Goal: Task Accomplishment & Management: Use online tool/utility

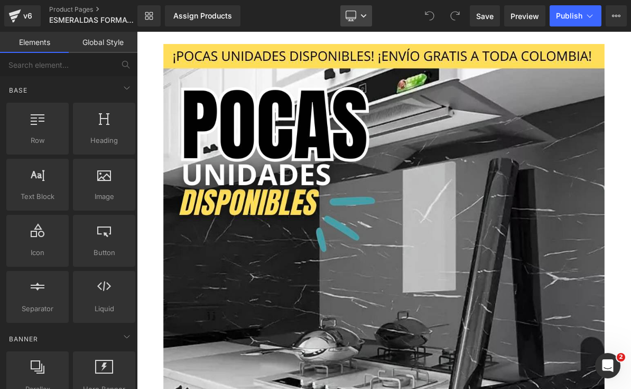
click at [365, 25] on link "Desktop" at bounding box center [357, 15] width 32 height 21
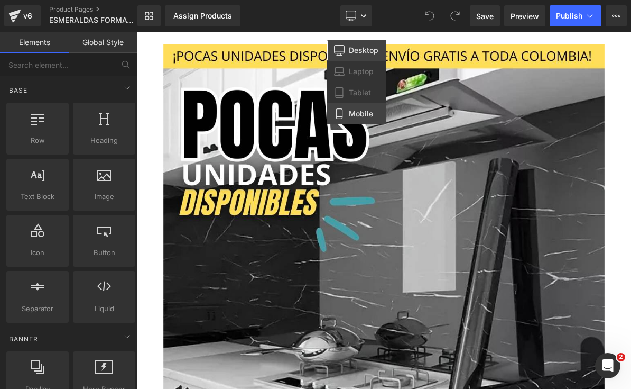
click at [364, 115] on span "Mobile" at bounding box center [361, 114] width 24 height 10
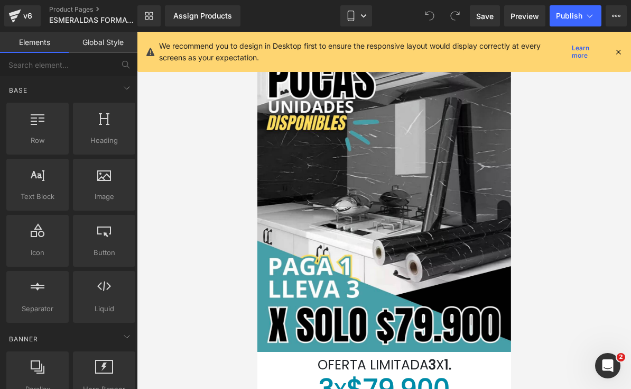
click at [619, 56] on icon at bounding box center [619, 52] width 10 height 10
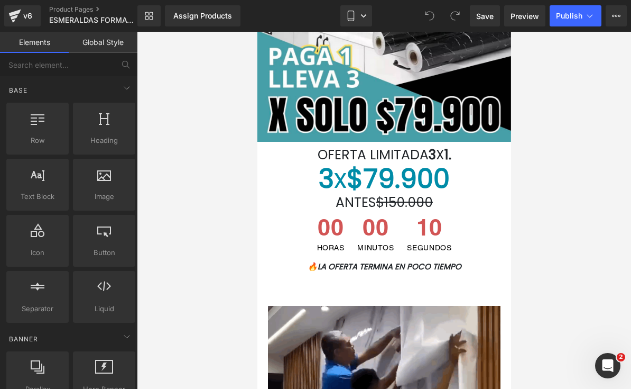
scroll to position [213, 0]
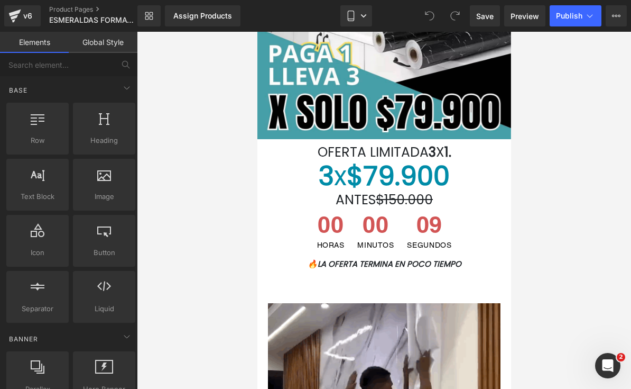
click at [462, 148] on h1 "OFERTA LIMITADA 3 X 1." at bounding box center [384, 152] width 238 height 16
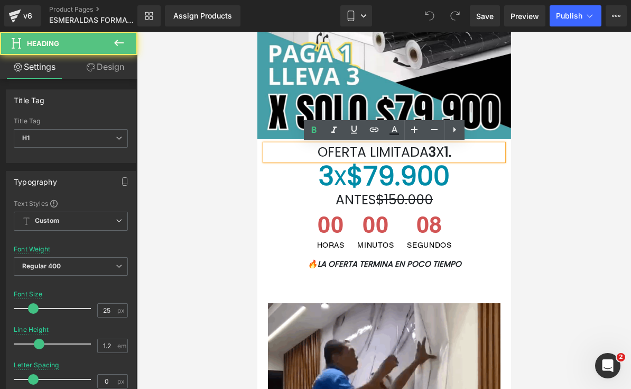
click at [474, 151] on h1 "OFERTA LIMITADA 3 X 1." at bounding box center [384, 152] width 238 height 16
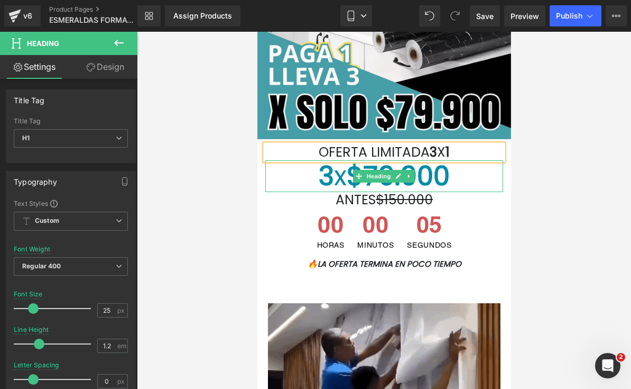
click at [479, 179] on h1 "3 x $79.900" at bounding box center [384, 176] width 238 height 32
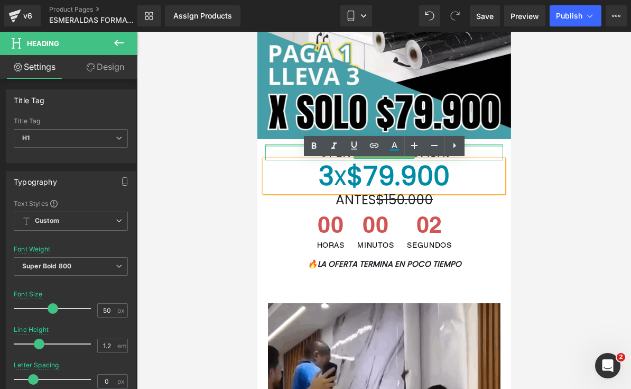
click at [482, 152] on h1 "OFERTA LIMITADA 3 X 1" at bounding box center [384, 152] width 238 height 16
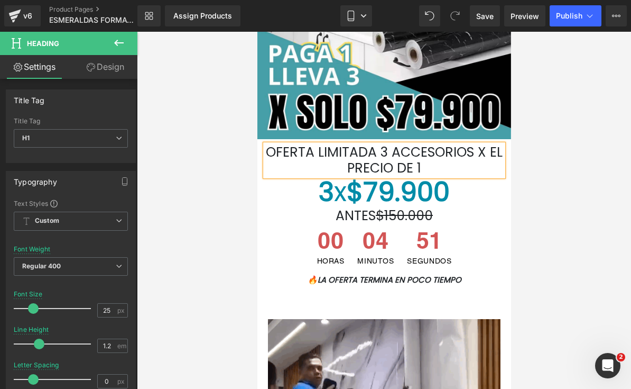
click at [550, 156] on div at bounding box center [384, 210] width 494 height 357
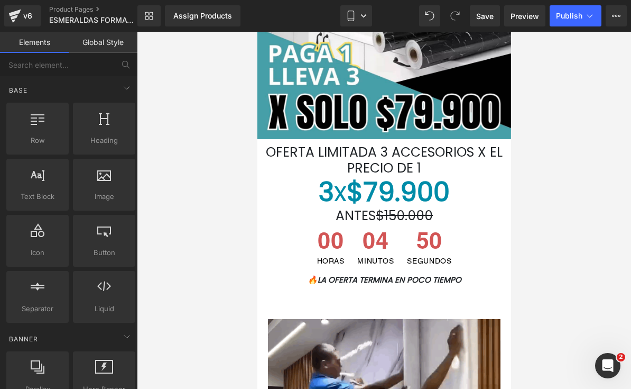
click at [459, 195] on h1 "3 x $79.900" at bounding box center [384, 192] width 238 height 32
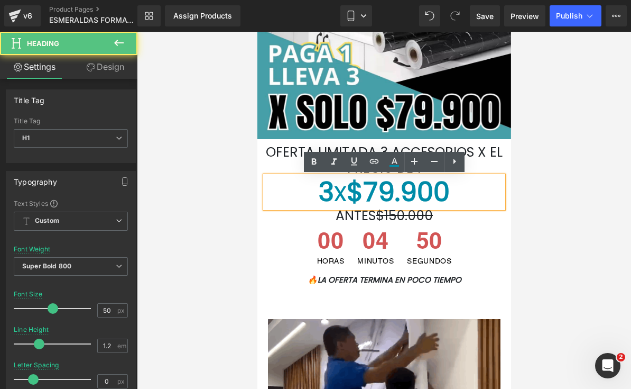
click at [466, 193] on h1 "3 x $79.900" at bounding box center [384, 192] width 238 height 32
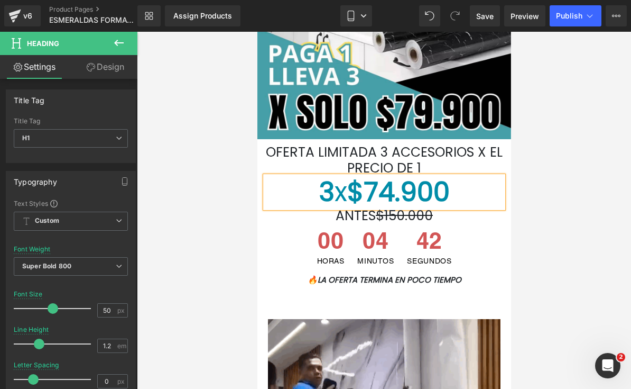
click at [598, 141] on div at bounding box center [384, 210] width 494 height 357
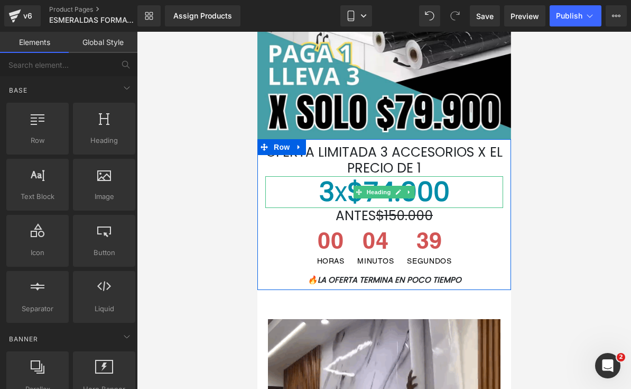
click at [426, 186] on font "3 x $74.900" at bounding box center [384, 192] width 131 height 38
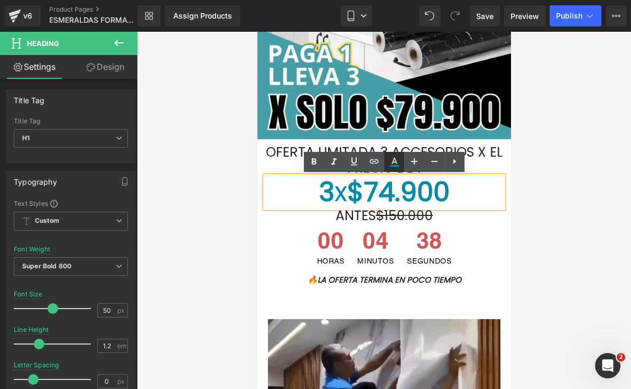
click at [396, 159] on icon at bounding box center [394, 161] width 13 height 13
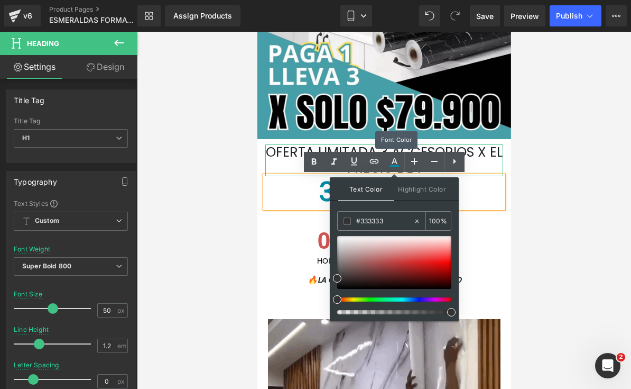
click at [399, 223] on input "#333333" at bounding box center [384, 221] width 57 height 12
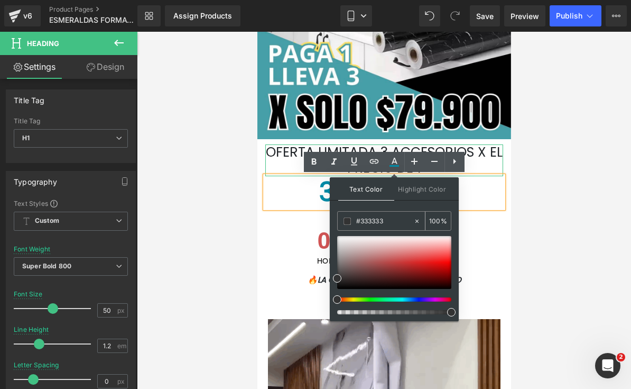
click at [394, 221] on input "#333333" at bounding box center [384, 221] width 57 height 12
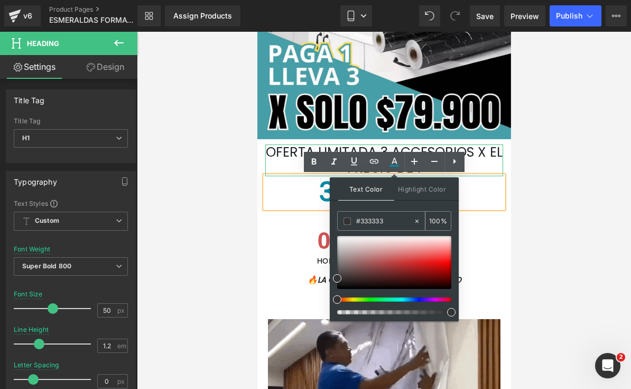
click at [393, 221] on input "#333333" at bounding box center [384, 221] width 57 height 12
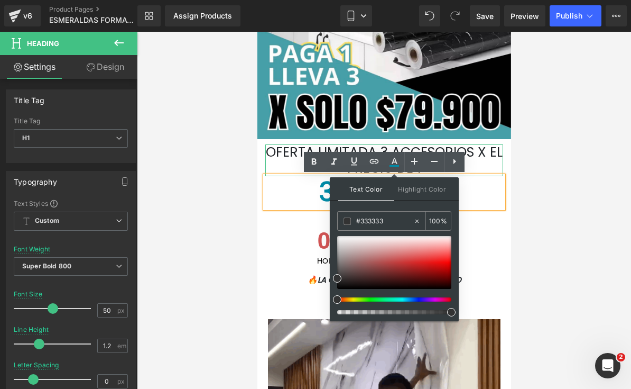
paste input "#204901"
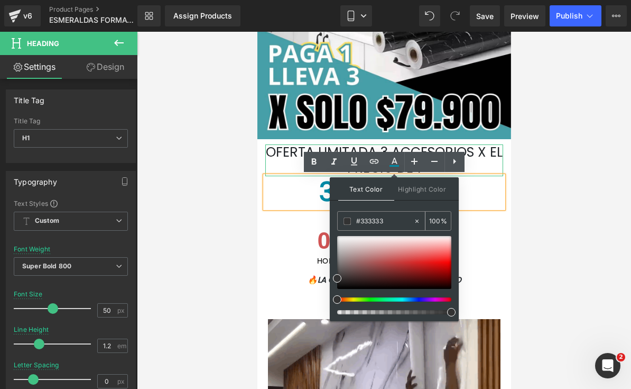
type input "##204901"
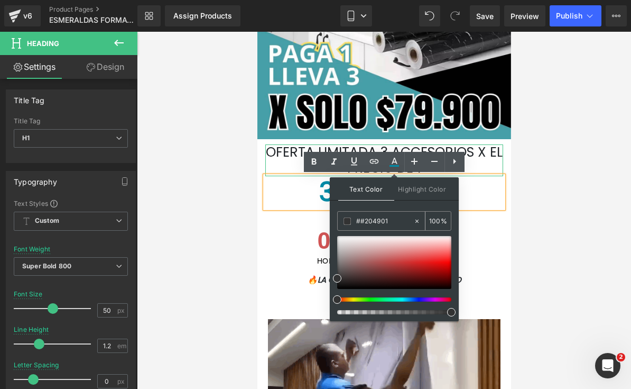
type input "0"
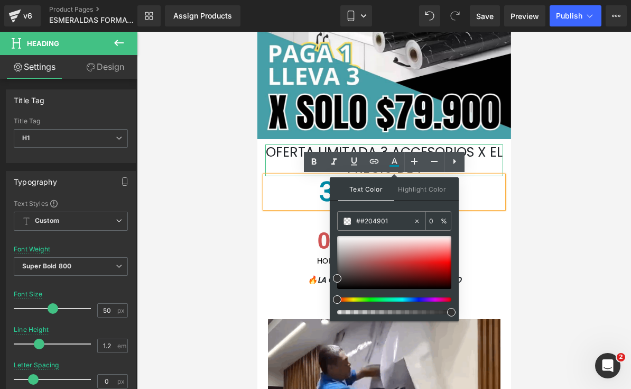
type input "##20490"
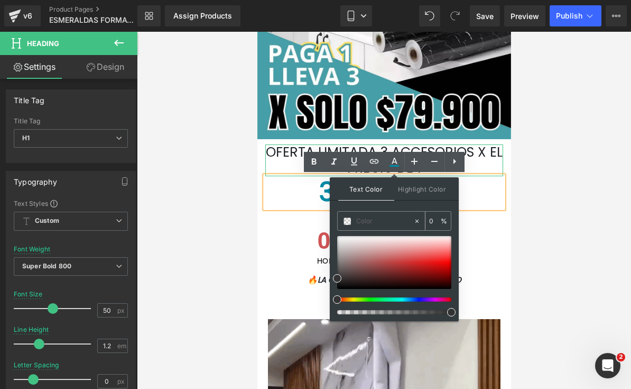
paste input "#204901"
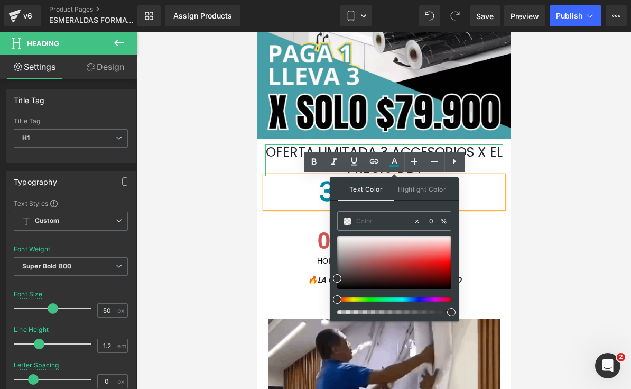
type input "#204901"
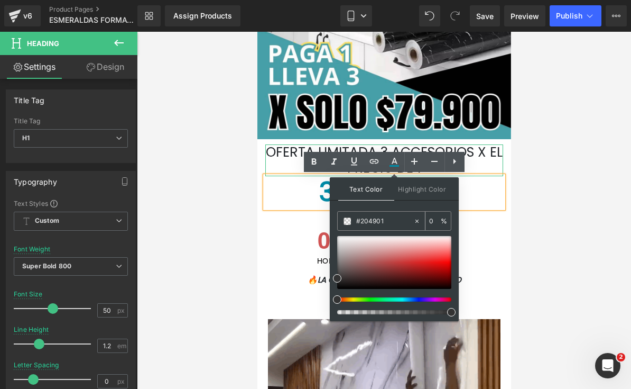
type input "100"
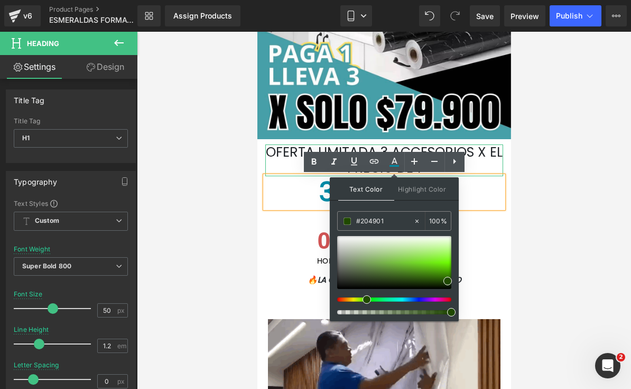
click at [561, 190] on div at bounding box center [384, 210] width 494 height 357
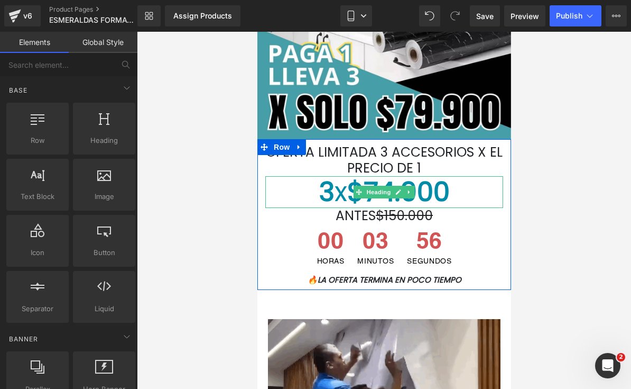
click at [458, 191] on h1 "3 x $74.900" at bounding box center [384, 192] width 238 height 32
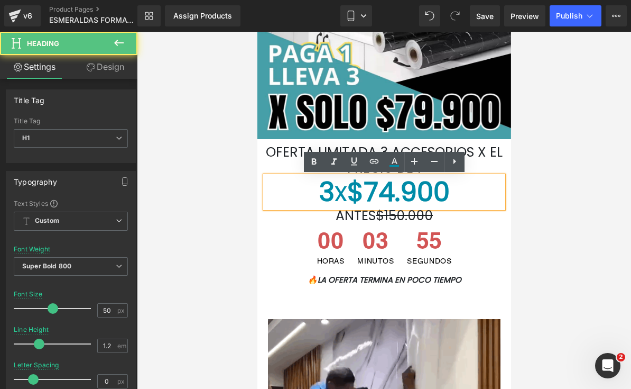
click at [447, 193] on font "3 x $74.900" at bounding box center [384, 192] width 131 height 38
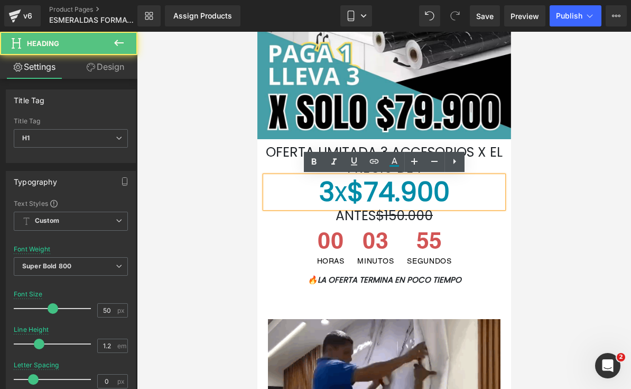
click at [446, 193] on font "3 x $74.900" at bounding box center [384, 192] width 131 height 38
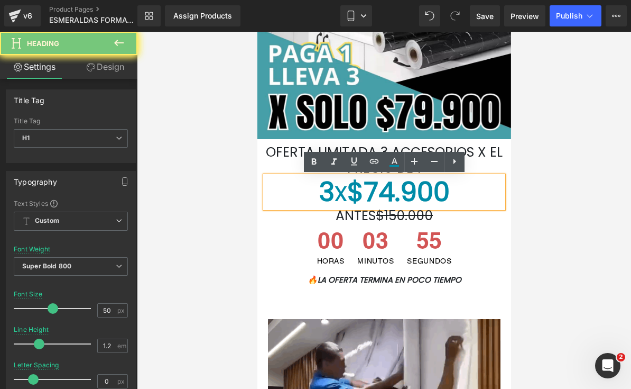
click at [450, 194] on font "3 x $74.900" at bounding box center [384, 192] width 131 height 38
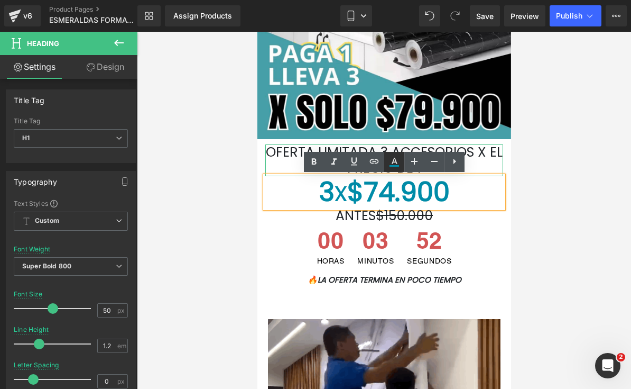
click at [393, 162] on icon at bounding box center [395, 161] width 6 height 6
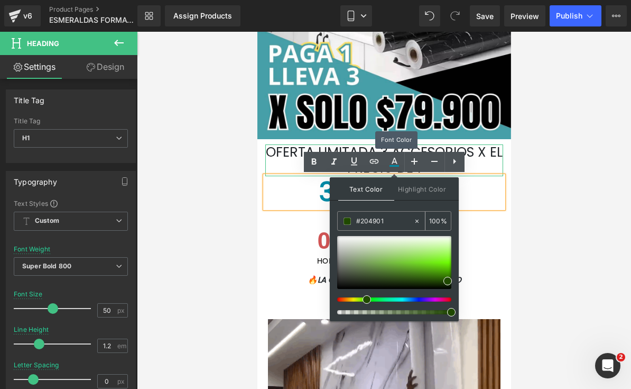
click at [367, 219] on input "#204901" at bounding box center [384, 221] width 57 height 12
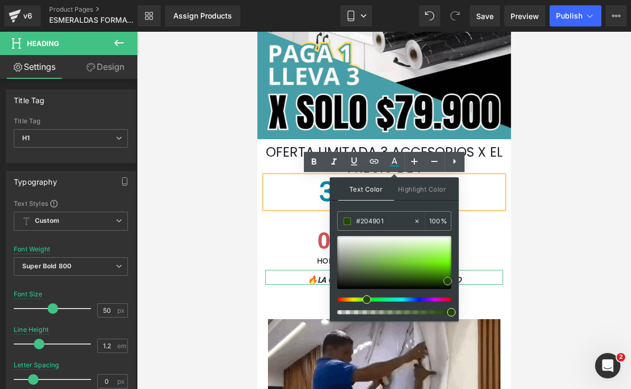
click at [449, 281] on span at bounding box center [448, 281] width 8 height 8
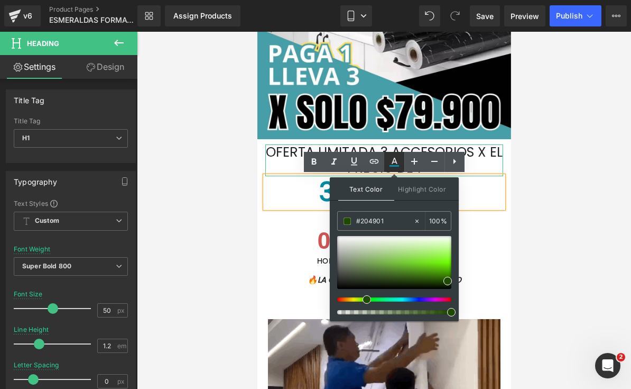
click at [393, 166] on icon at bounding box center [395, 166] width 10 height 2
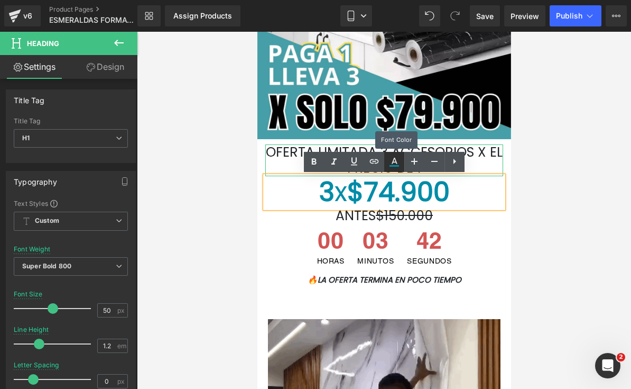
click at [393, 166] on icon at bounding box center [395, 166] width 10 height 2
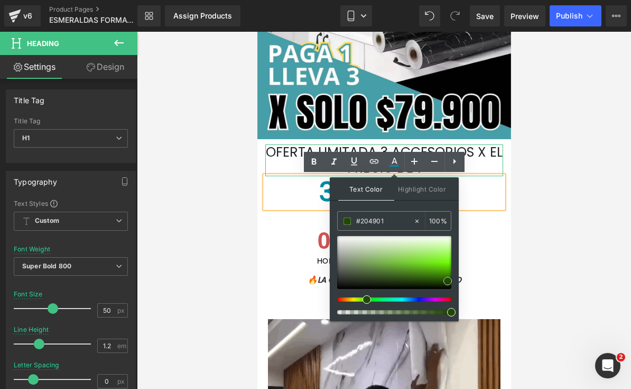
click at [447, 281] on span at bounding box center [448, 281] width 8 height 8
click at [373, 230] on div "#204901" at bounding box center [376, 221] width 76 height 19
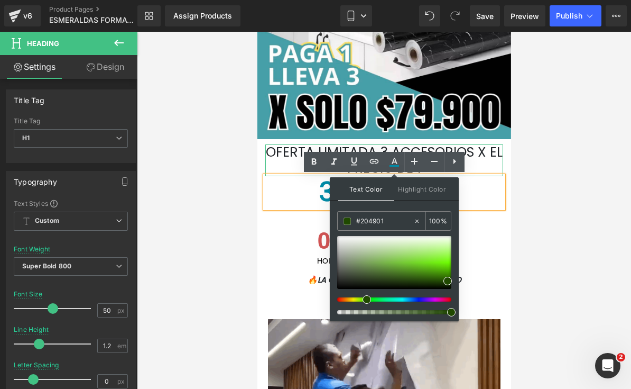
click at [384, 222] on input "#204901" at bounding box center [384, 221] width 57 height 12
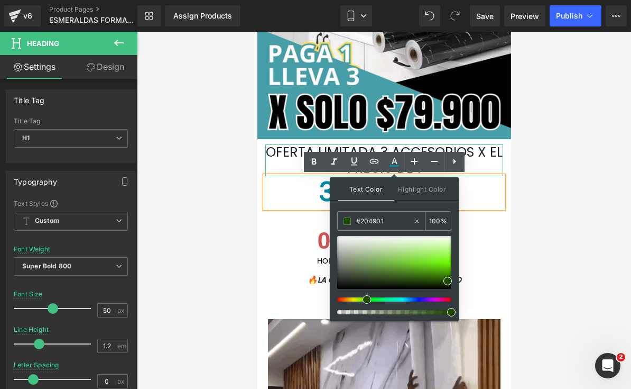
click at [439, 216] on input "100" at bounding box center [435, 221] width 12 height 12
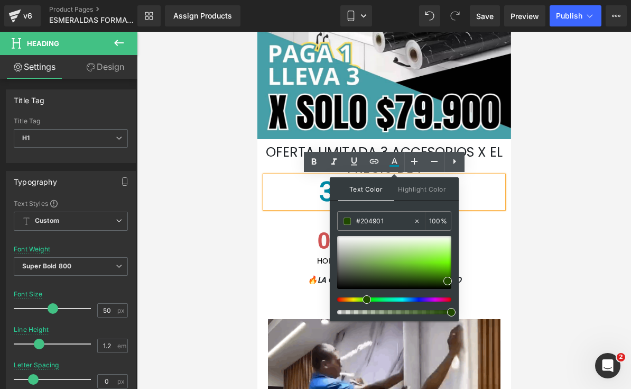
drag, startPoint x: 709, startPoint y: 342, endPoint x: 496, endPoint y: 309, distance: 216.2
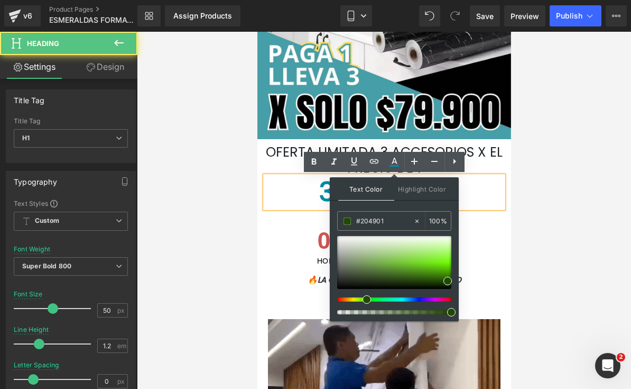
click at [477, 191] on h1 "3 x $74.900" at bounding box center [384, 192] width 238 height 32
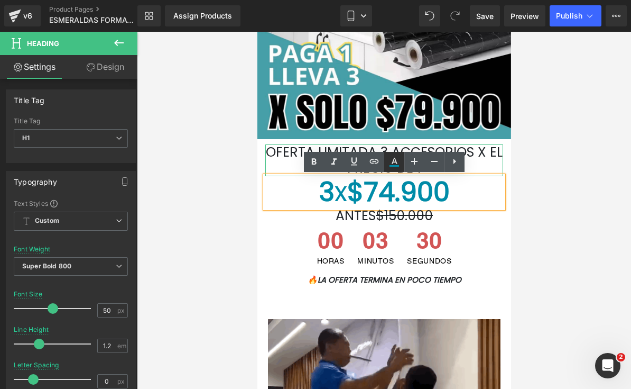
click at [393, 159] on icon at bounding box center [394, 161] width 13 height 13
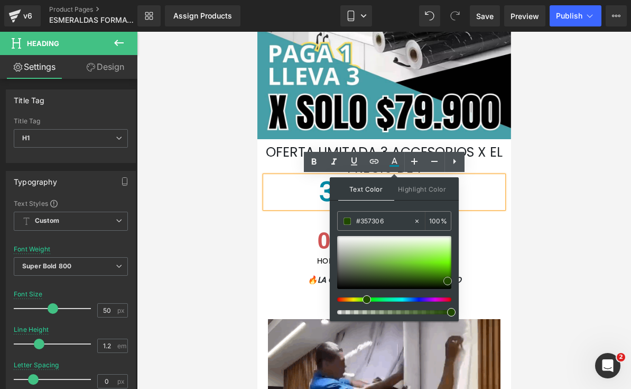
click at [439, 276] on div at bounding box center [394, 262] width 114 height 53
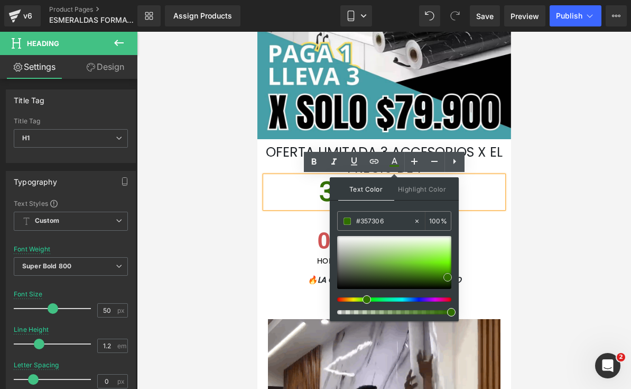
type input "#306f01"
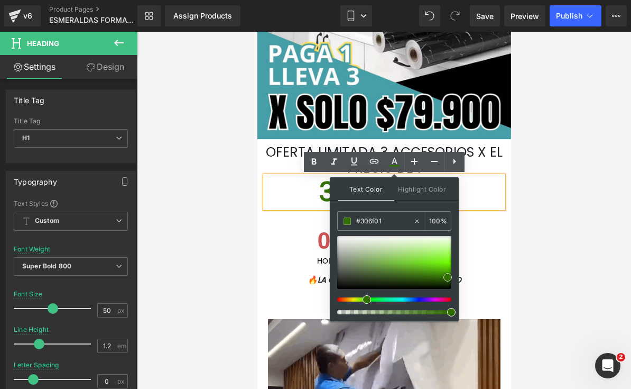
click at [448, 277] on div at bounding box center [394, 262] width 114 height 53
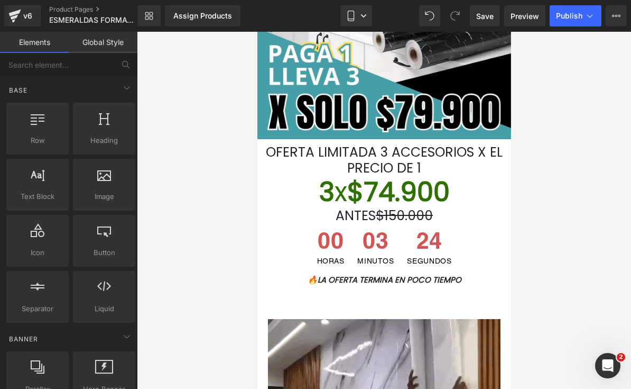
click at [541, 260] on div at bounding box center [384, 210] width 494 height 357
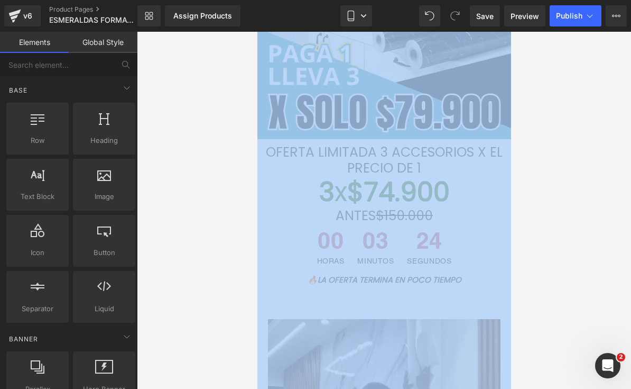
click at [541, 260] on div at bounding box center [384, 210] width 494 height 357
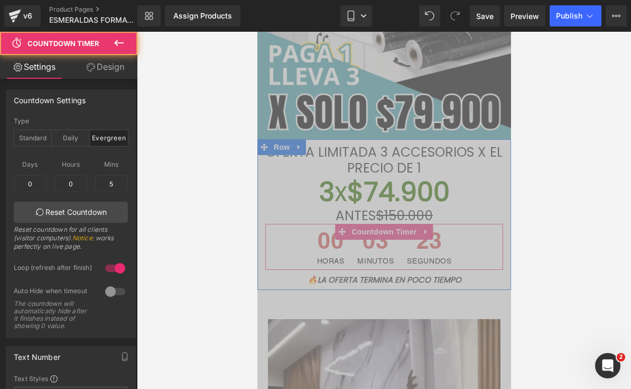
click at [406, 250] on div "23 SEGUNDOS" at bounding box center [428, 247] width 55 height 46
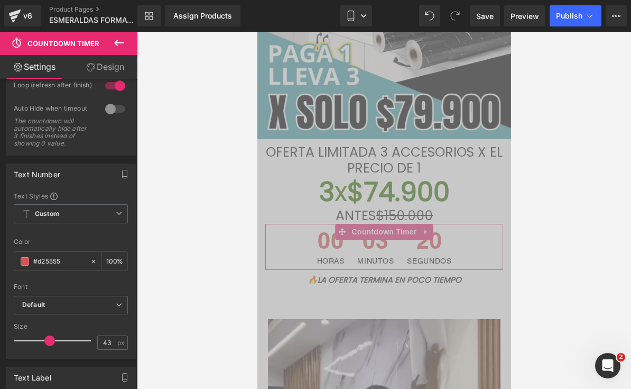
scroll to position [190, 0]
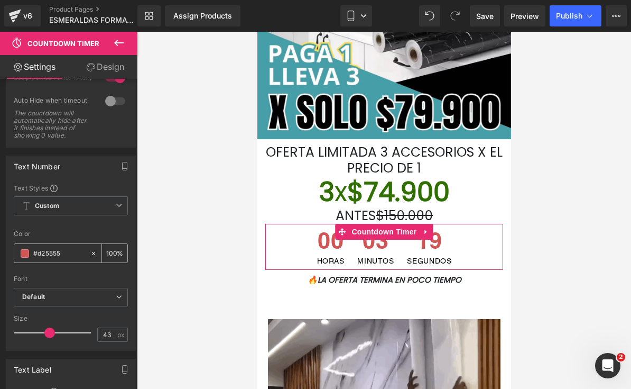
click at [24, 254] on span at bounding box center [25, 253] width 8 height 8
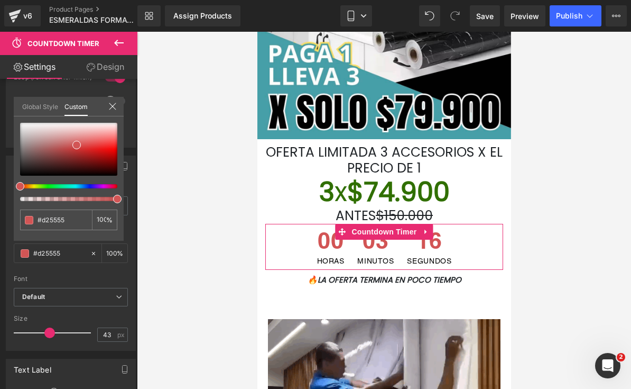
type input "#d2c755"
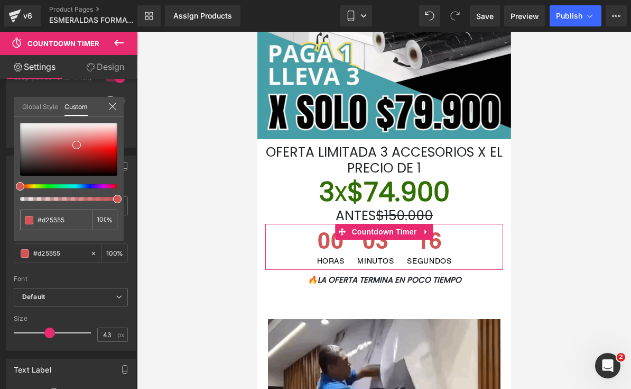
type input "#d2c755"
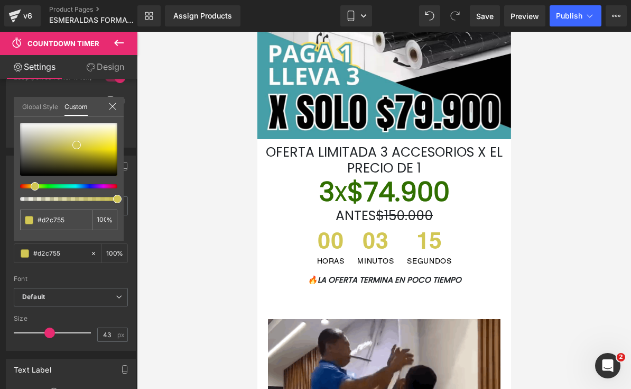
click at [31, 185] on div at bounding box center [64, 186] width 97 height 4
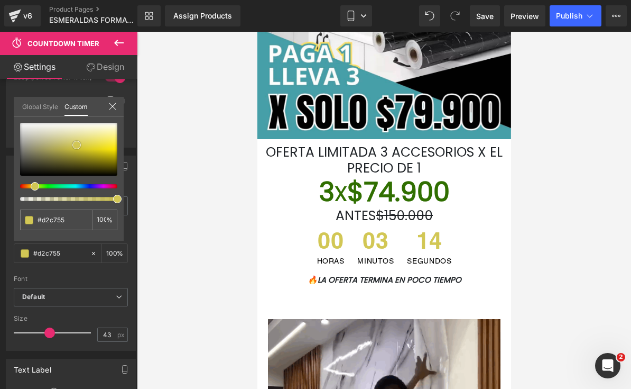
type input "#d3c854"
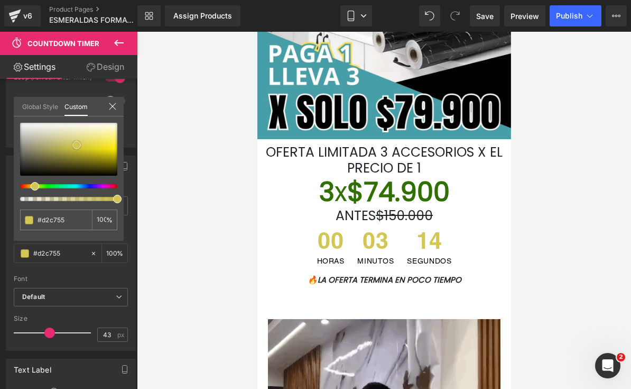
type input "#d3c854"
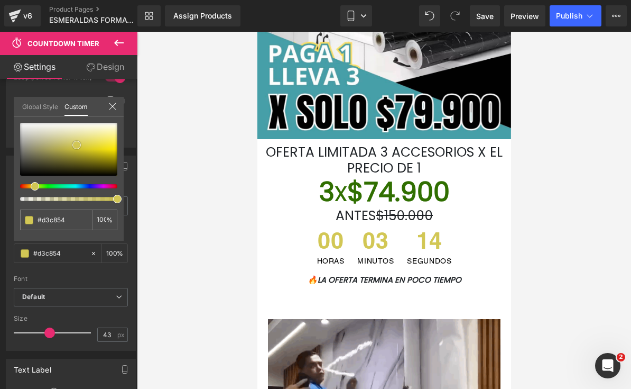
type input "#d7cc50"
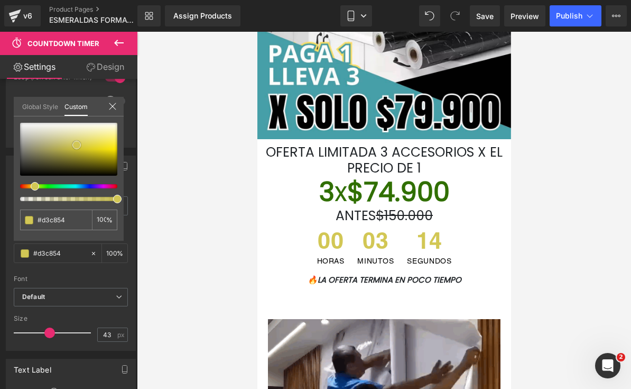
type input "#d7cc50"
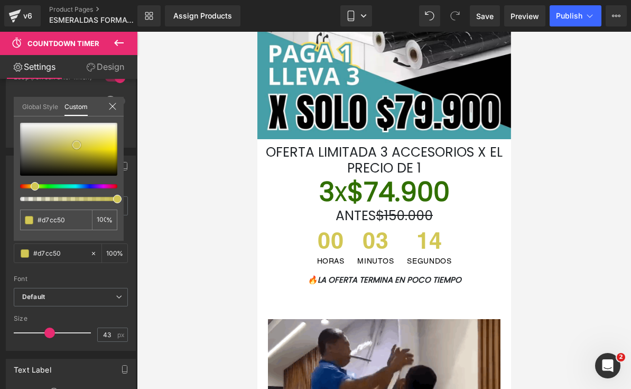
type input "#dace4d"
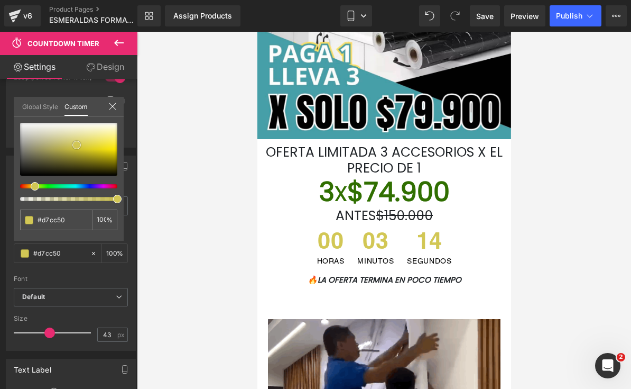
type input "#dace4d"
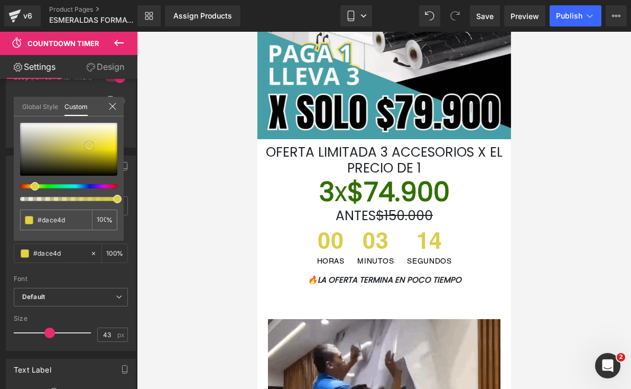
type input "#dfd243"
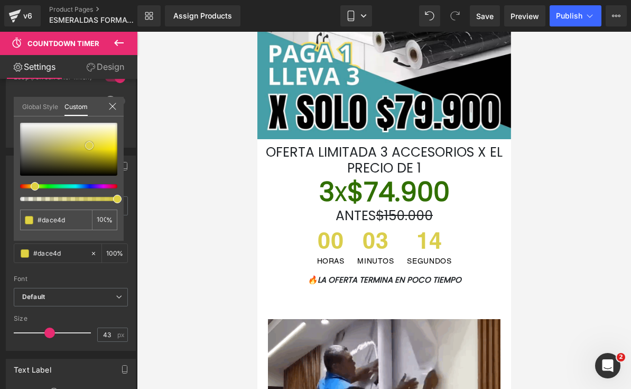
type input "#dfd243"
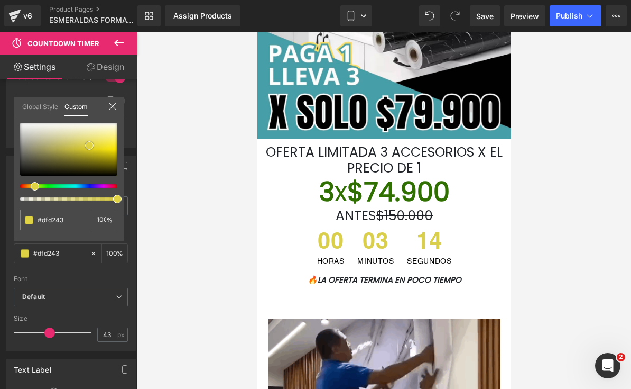
type input "#e2d440"
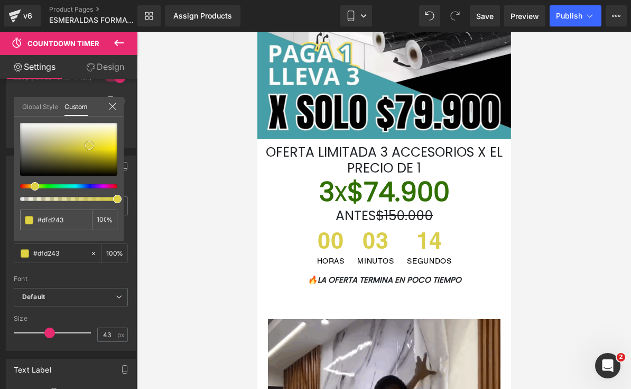
type input "#e2d440"
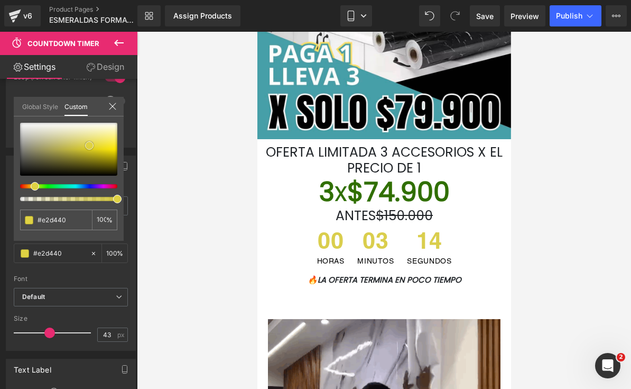
type input "#e6d83b"
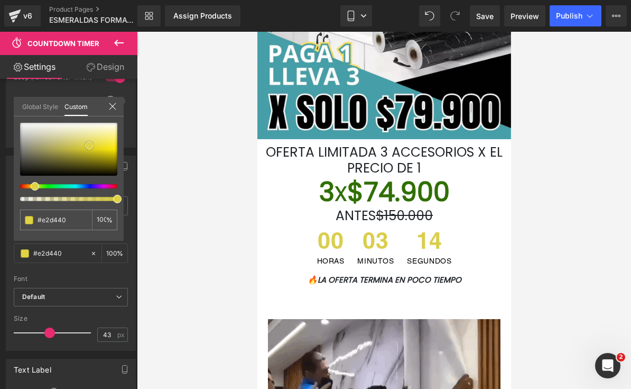
type input "#e6d83b"
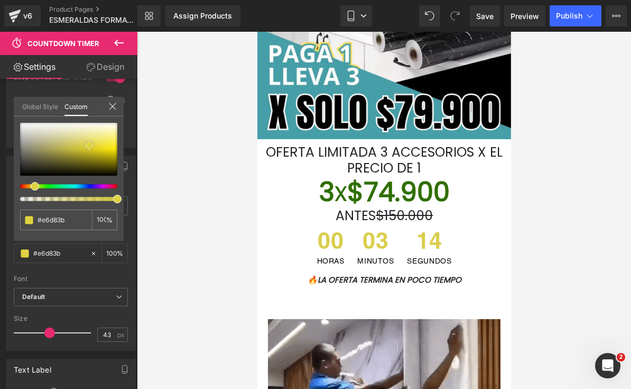
type input "#eadc3d"
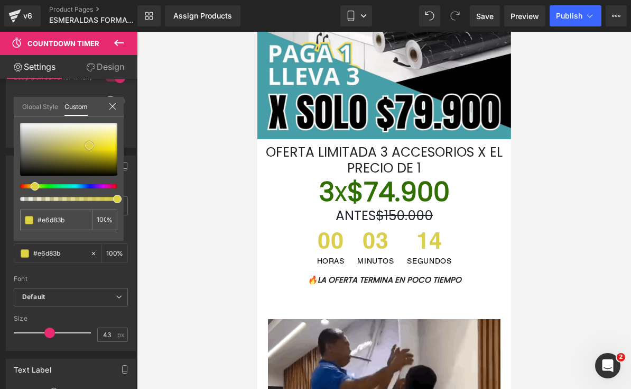
type input "#eadc3d"
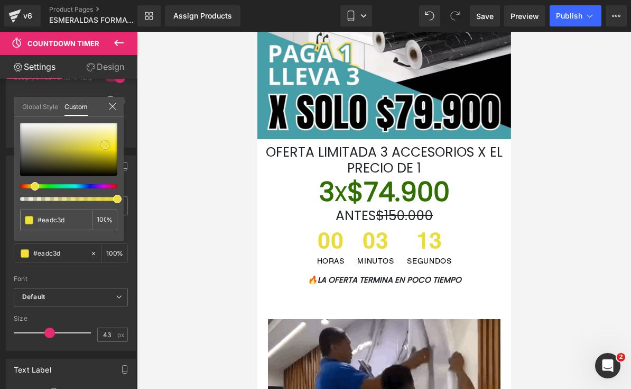
type input "#f0e037"
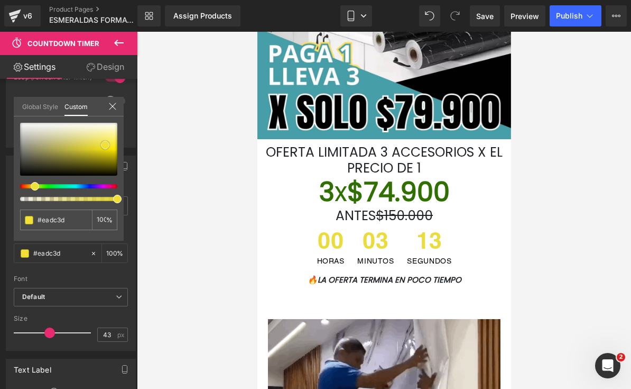
type input "#f0e037"
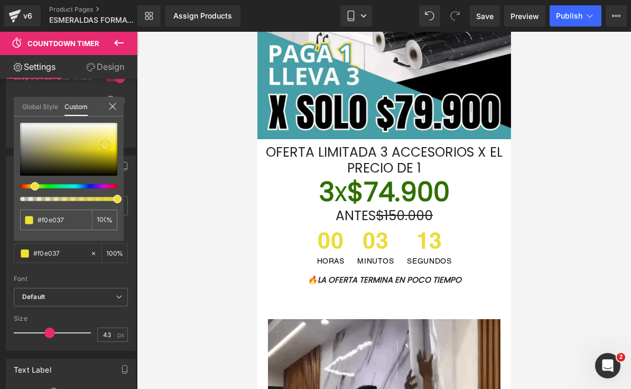
type input "#f2e235"
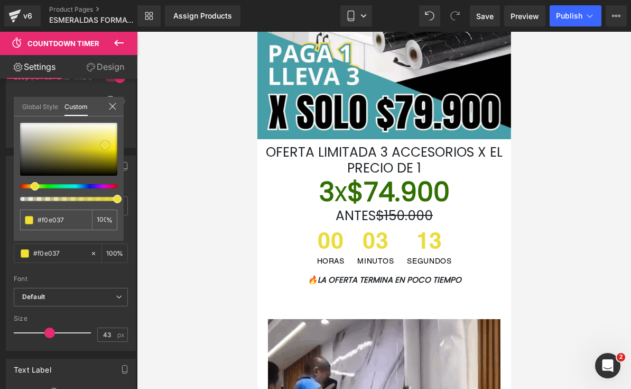
type input "#f2e235"
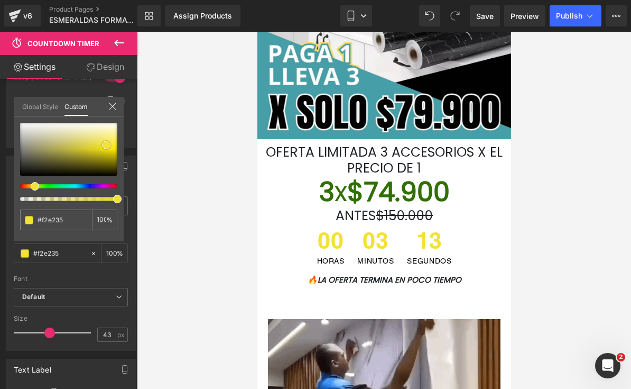
type input "#f3e334"
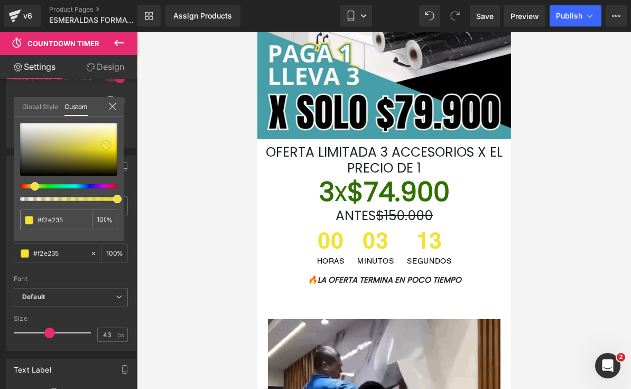
type input "#f3e334"
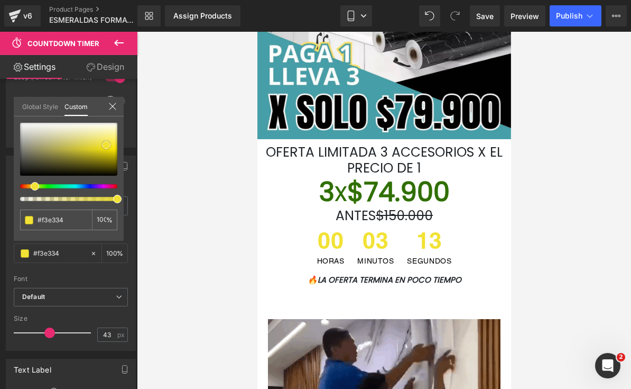
type input "#f4e433"
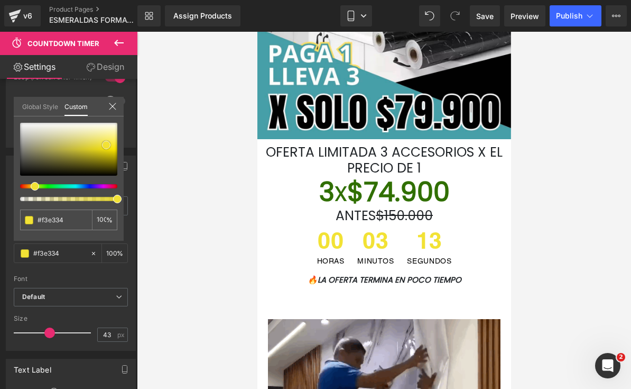
type input "#f4e433"
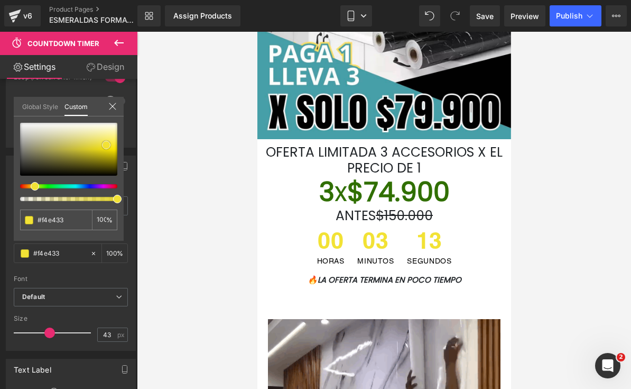
type input "#f5e532"
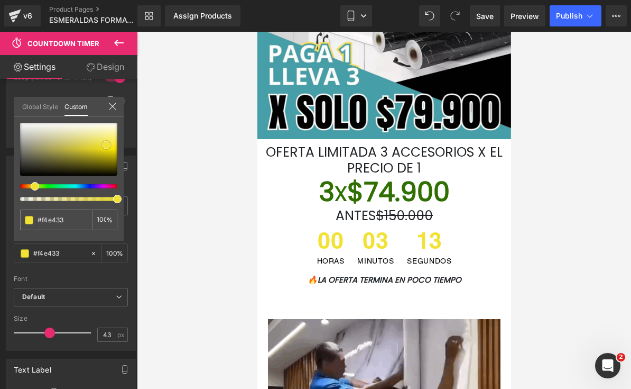
type input "#f5e532"
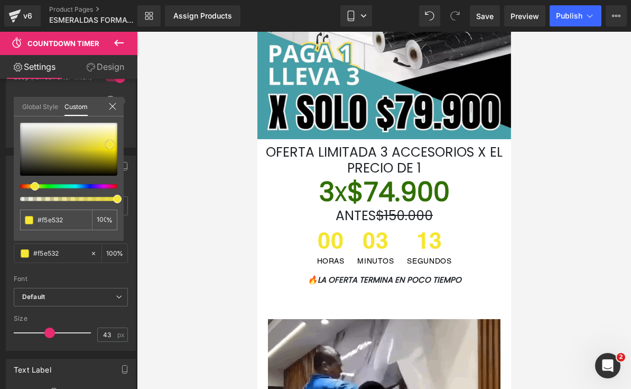
type input "#f6e636"
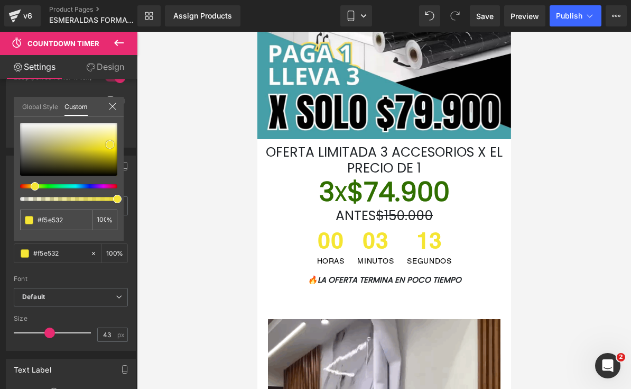
type input "#f6e636"
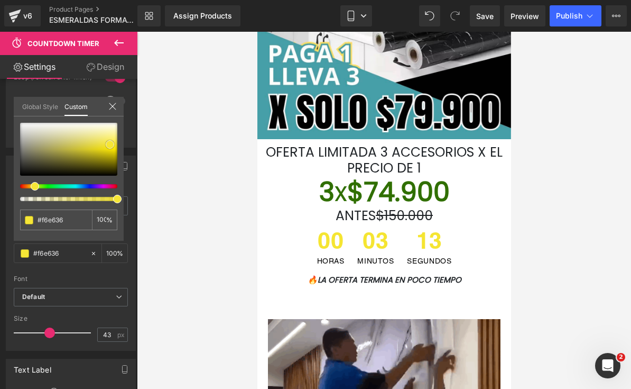
type input "#f7e83a"
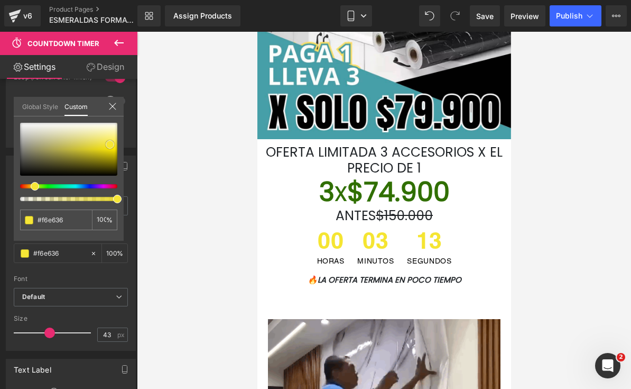
type input "#f7e83a"
type input "#f8e839"
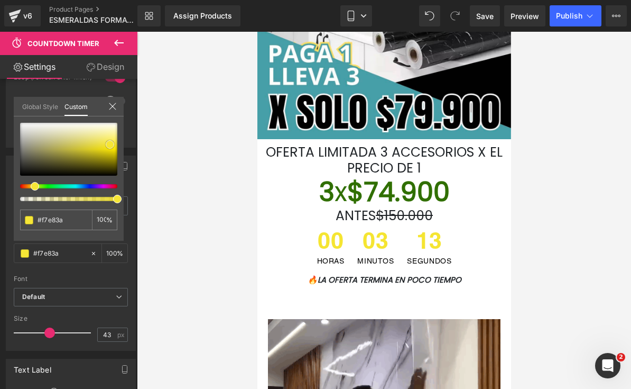
type input "#f8e839"
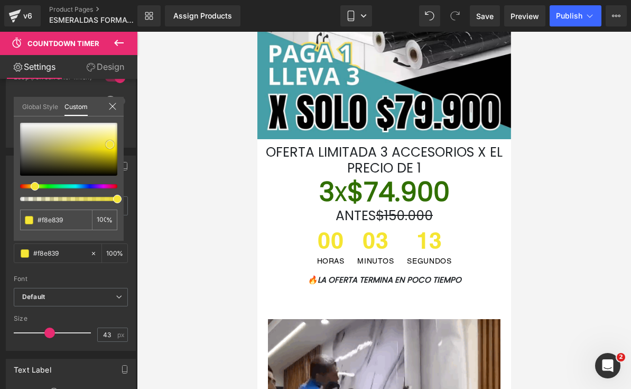
type input "#f9e938"
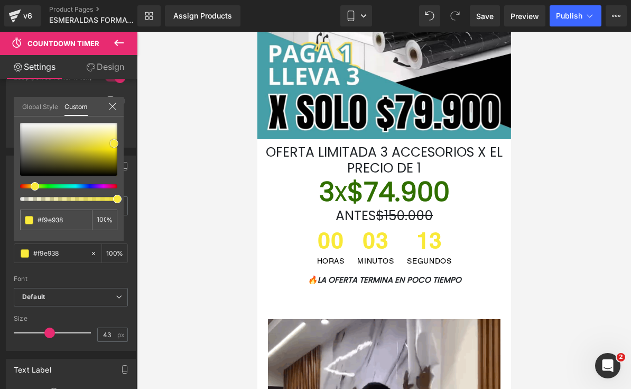
type input "#fbeb3c"
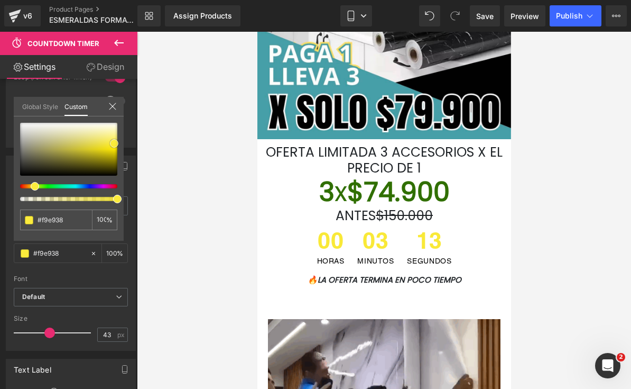
type input "#fbeb3c"
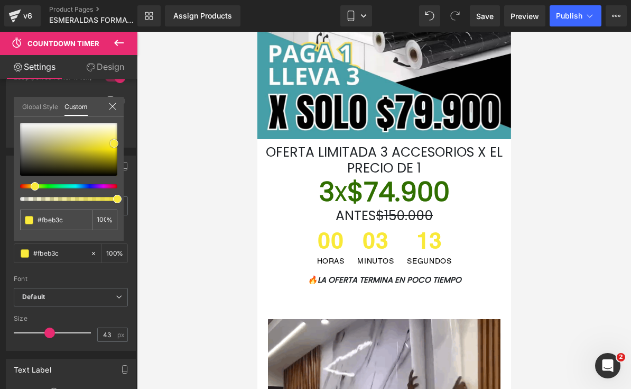
type input "#fceb3b"
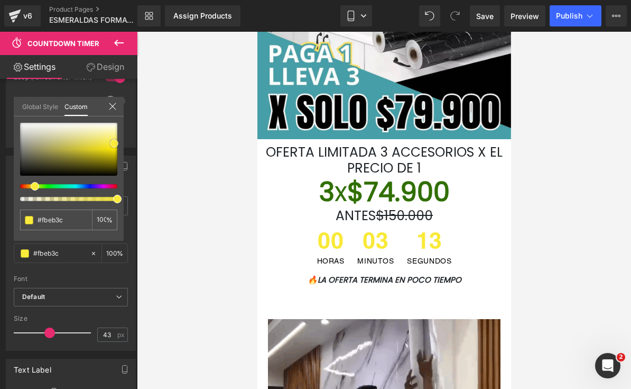
type input "#fceb3b"
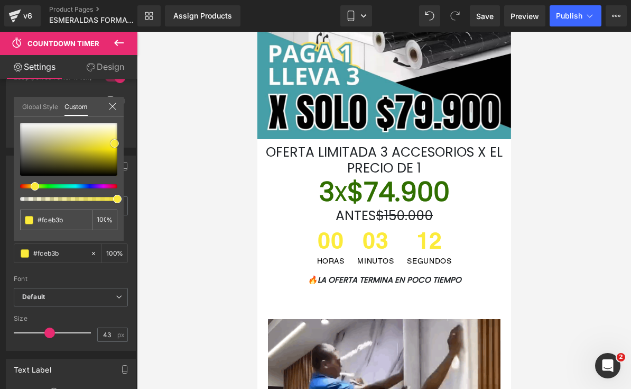
type input "#fcec40"
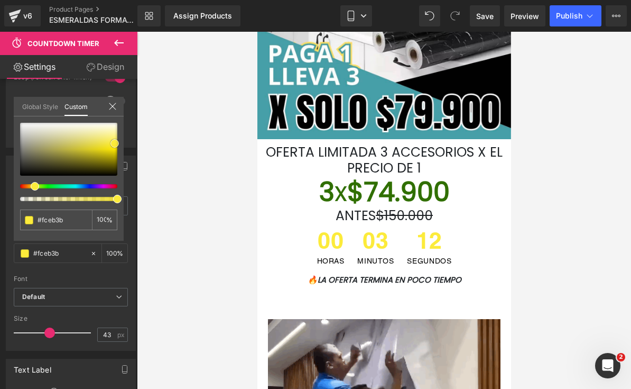
type input "#fcec40"
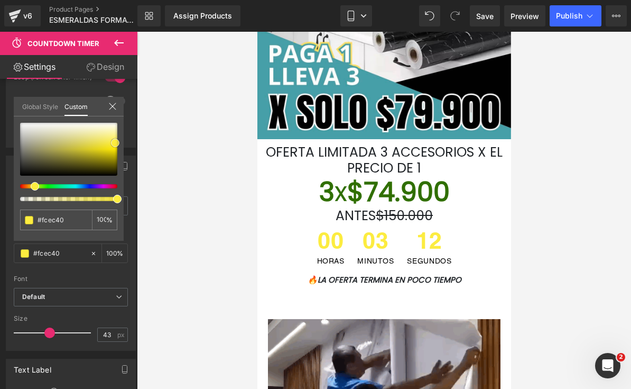
type input "#fded3f"
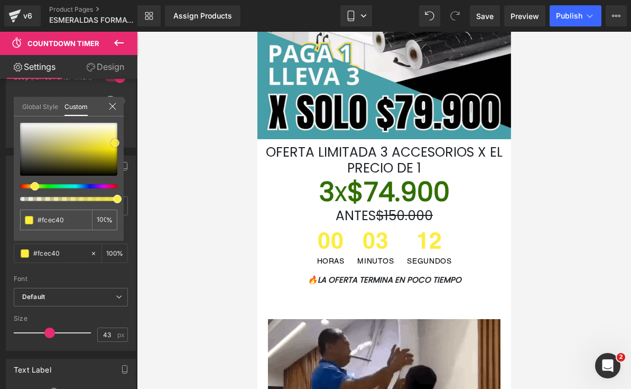
type input "#fded3f"
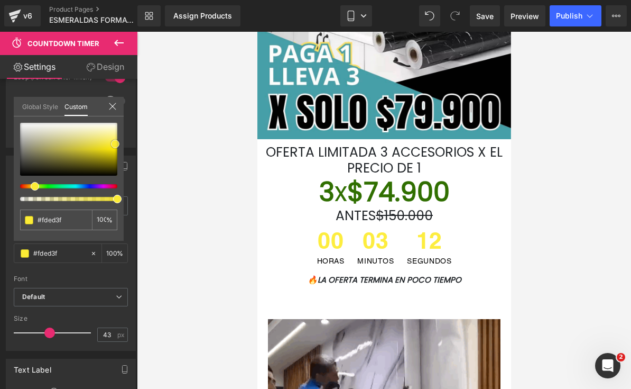
type input "#fdec3a"
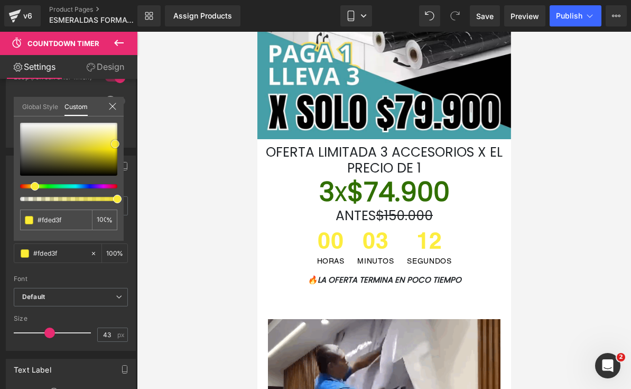
type input "#fdec3a"
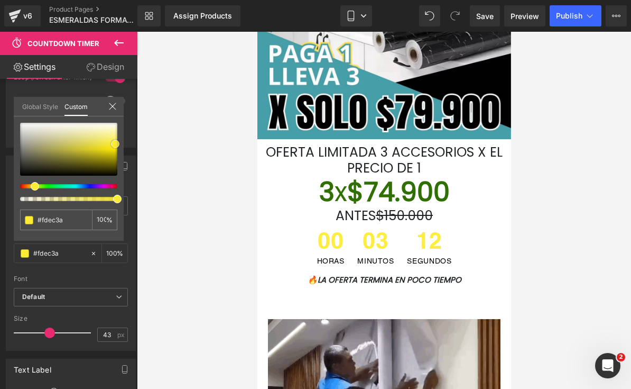
type input "#fbea2c"
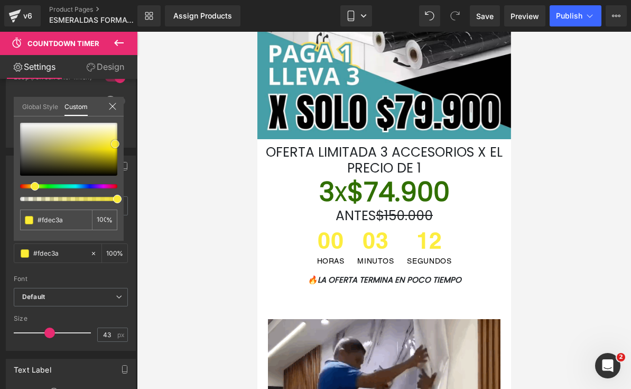
type input "#fbea2c"
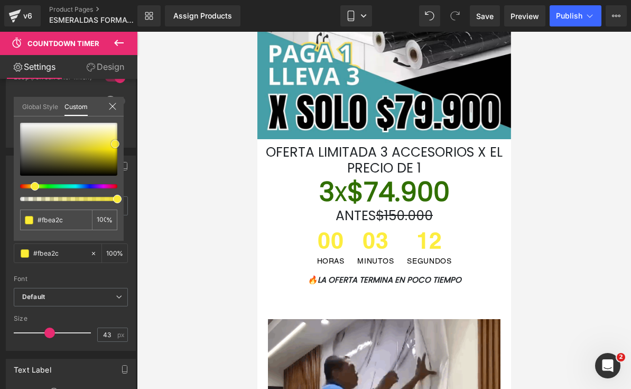
type input "#fbe91c"
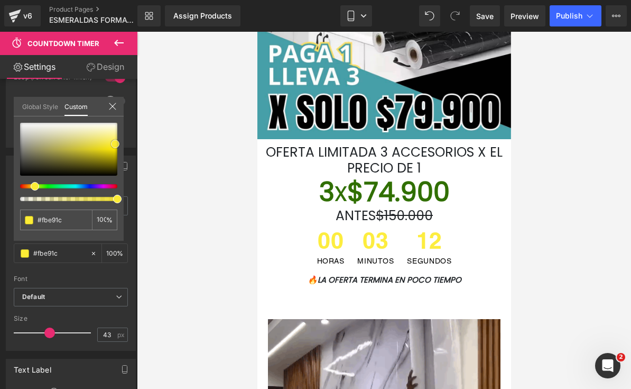
type input "#fce911"
type input "#fce702"
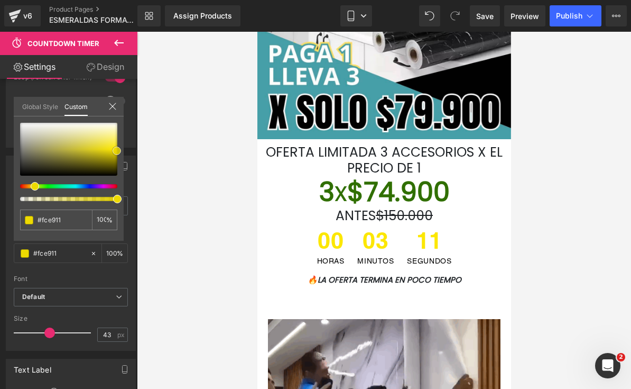
type input "#fce702"
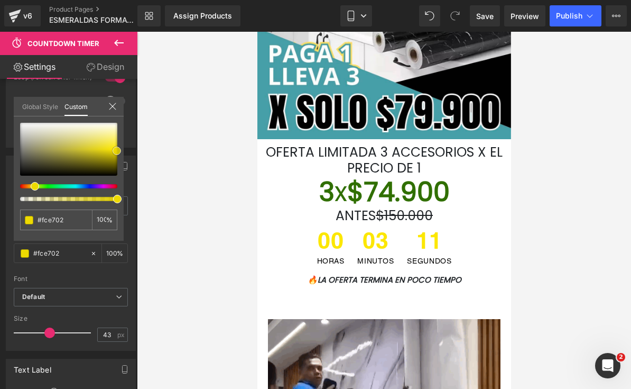
type input "#f3df01"
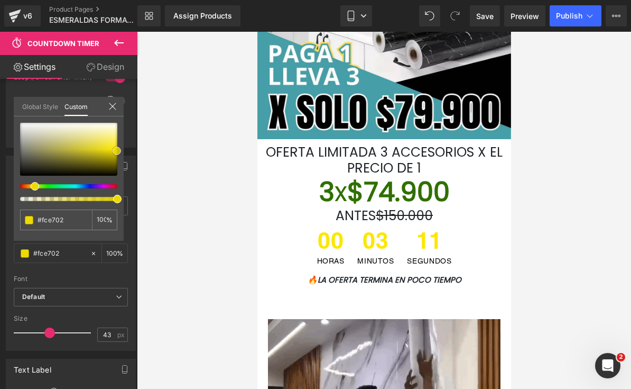
type input "#f3df01"
type input "#e4d101"
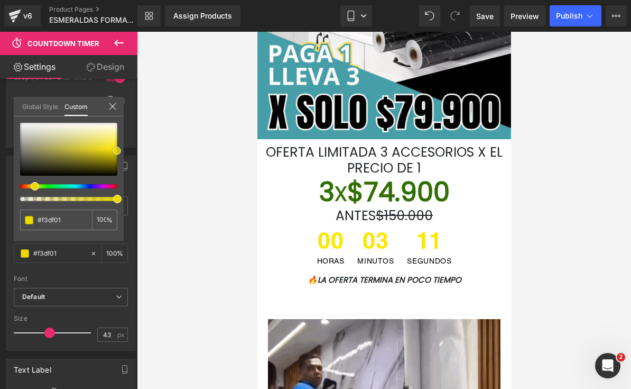
type input "#e4d101"
type input "#dfcc01"
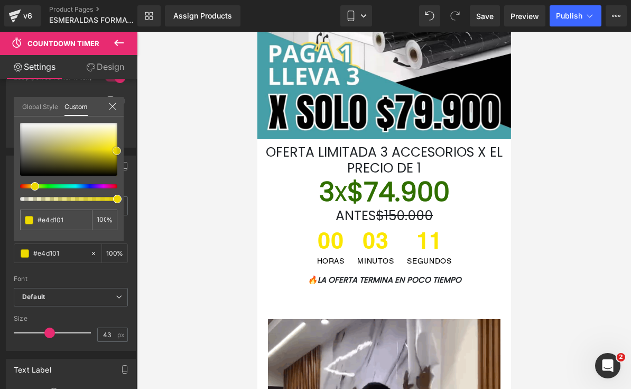
type input "#dfcc01"
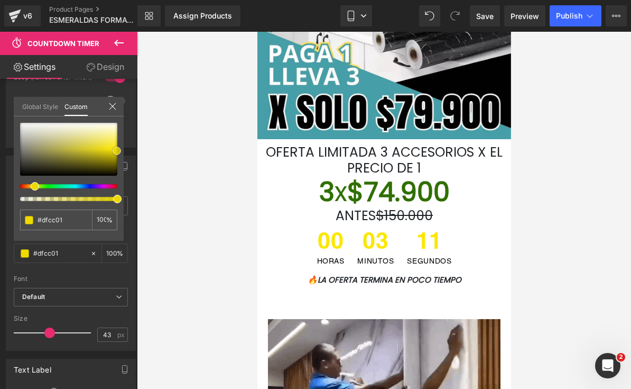
type input "#dac801"
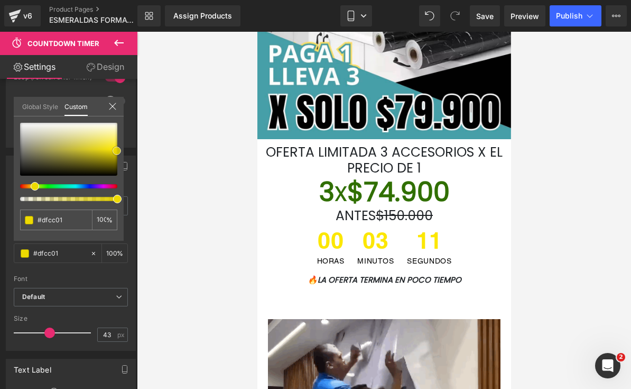
type input "#dac801"
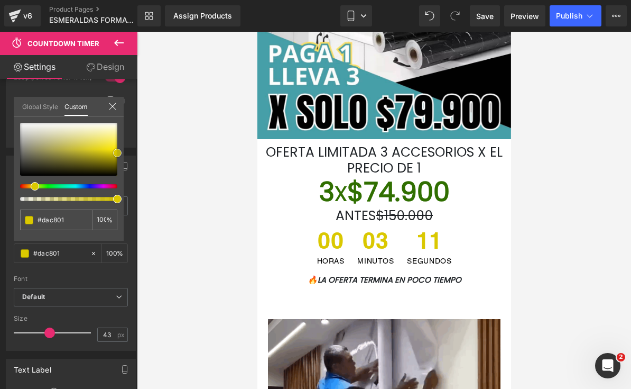
type input "#dbc900"
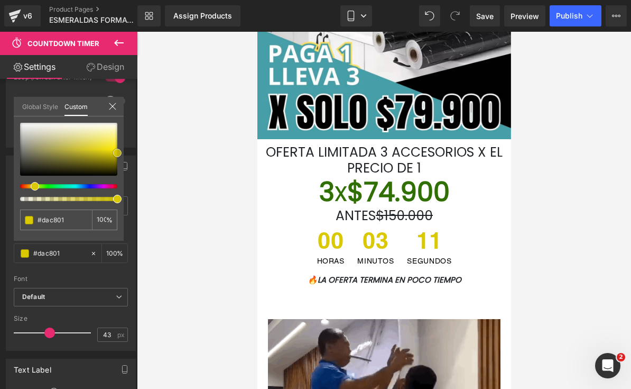
type input "#dbc900"
drag, startPoint x: 76, startPoint y: 142, endPoint x: 117, endPoint y: 150, distance: 41.4
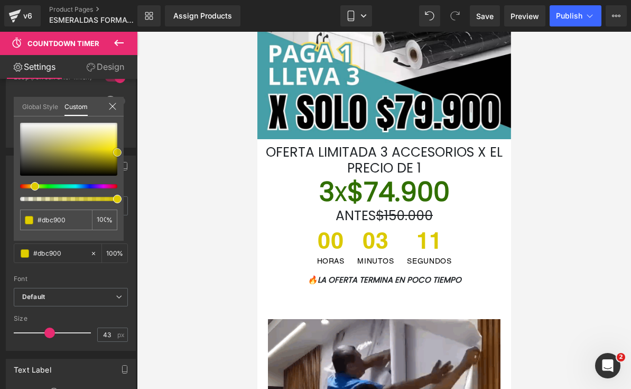
click at [117, 150] on span at bounding box center [117, 152] width 8 height 8
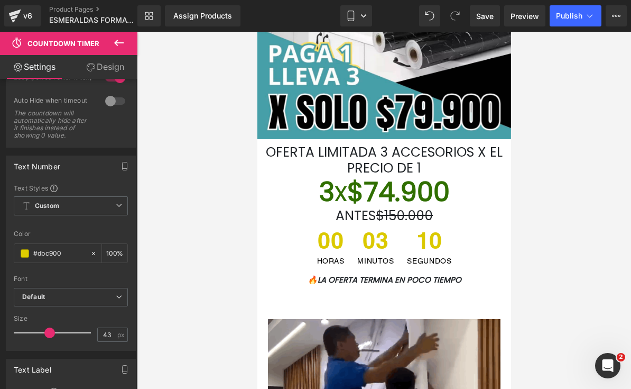
click at [207, 243] on div at bounding box center [384, 210] width 494 height 357
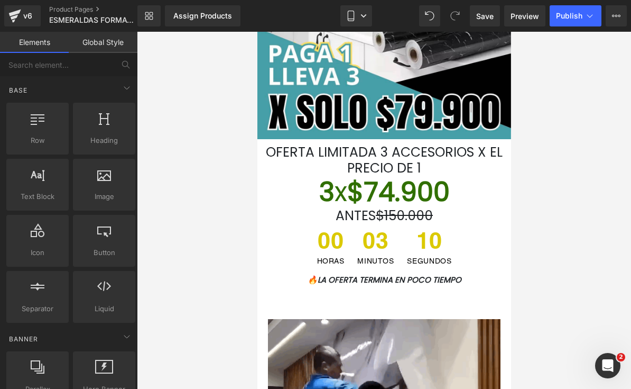
click at [207, 243] on div at bounding box center [384, 210] width 494 height 357
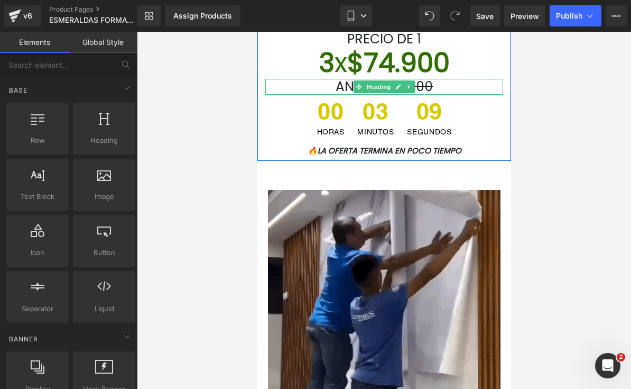
scroll to position [348, 0]
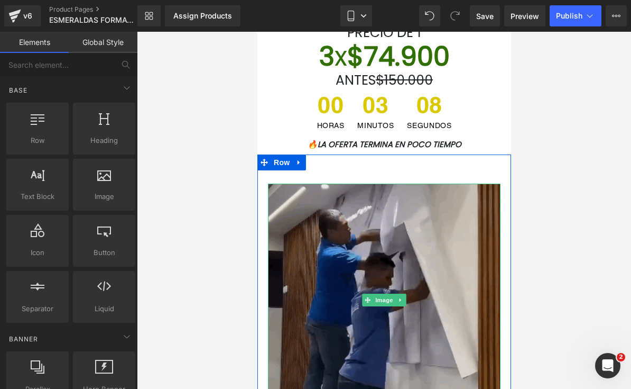
click at [404, 249] on img at bounding box center [384, 300] width 233 height 233
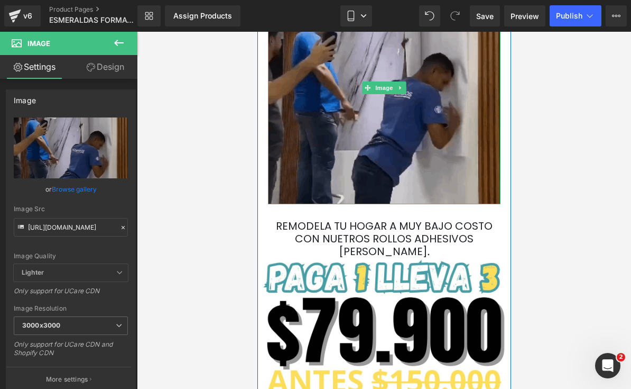
scroll to position [563, 0]
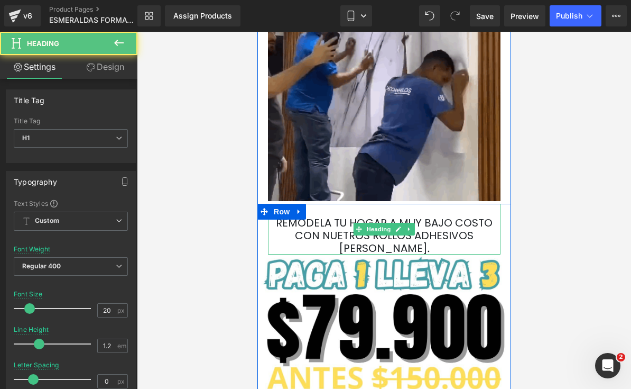
click at [341, 233] on font "Remodela tu hogar a muy bajo costo con nuetros rollos adhesivos [PERSON_NAME]" at bounding box center [384, 235] width 217 height 40
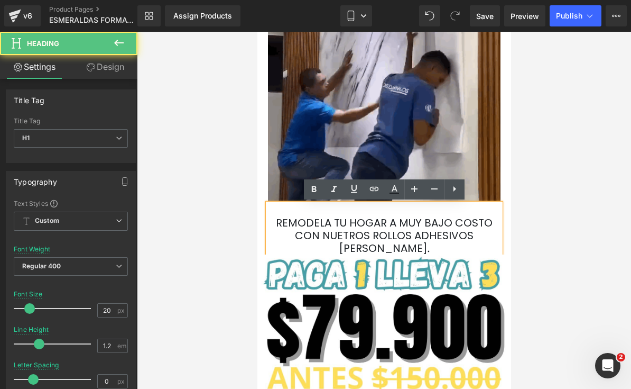
click at [410, 244] on h1 "Remodela tu hogar a muy bajo costo con nuetros rollos adhesivos [PERSON_NAME] ." at bounding box center [384, 235] width 233 height 38
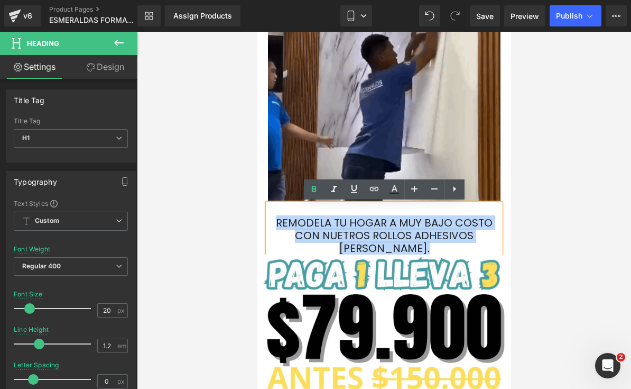
drag, startPoint x: 413, startPoint y: 245, endPoint x: 272, endPoint y: 224, distance: 142.3
click at [272, 224] on h1 "Remodela tu hogar a muy bajo costo con nuetros rollos adhesivos [PERSON_NAME] ." at bounding box center [384, 235] width 233 height 38
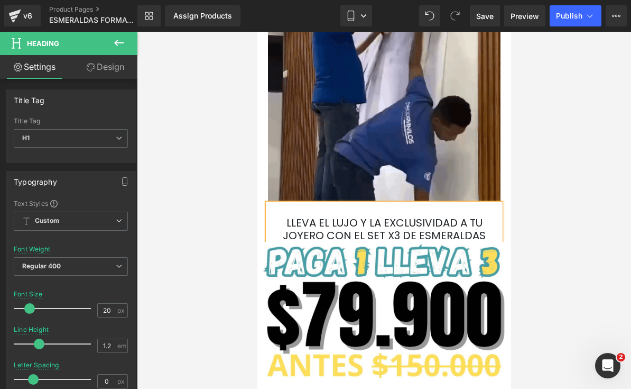
click at [555, 236] on div at bounding box center [384, 210] width 494 height 357
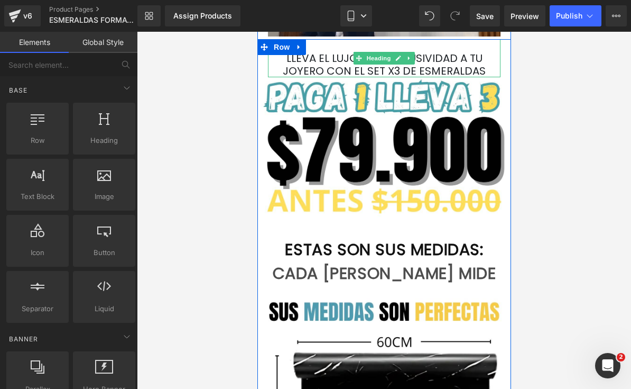
scroll to position [730, 0]
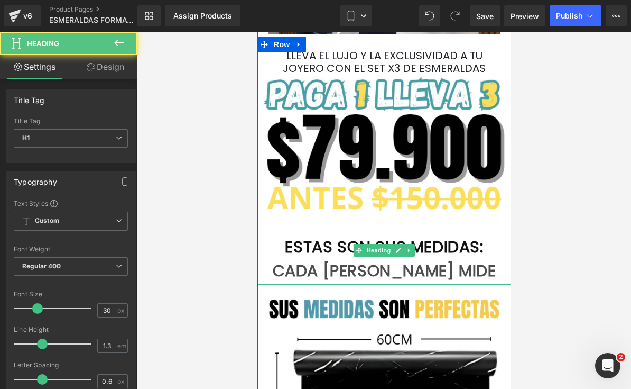
drag, startPoint x: 388, startPoint y: 257, endPoint x: 445, endPoint y: 281, distance: 61.9
click at [388, 257] on div "CADA [PERSON_NAME] MIDE" at bounding box center [384, 271] width 254 height 28
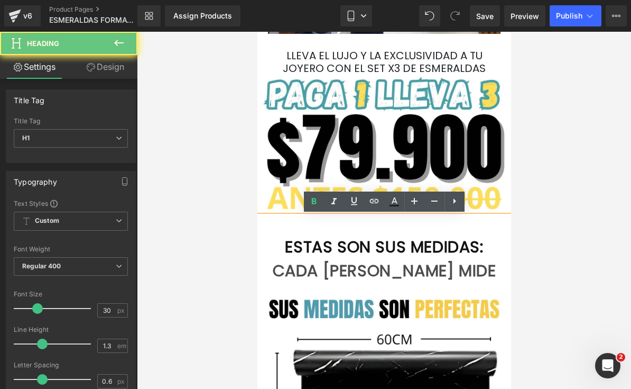
drag, startPoint x: 448, startPoint y: 287, endPoint x: 437, endPoint y: 287, distance: 10.6
click at [448, 285] on div "CADA [PERSON_NAME] MIDE" at bounding box center [384, 271] width 254 height 28
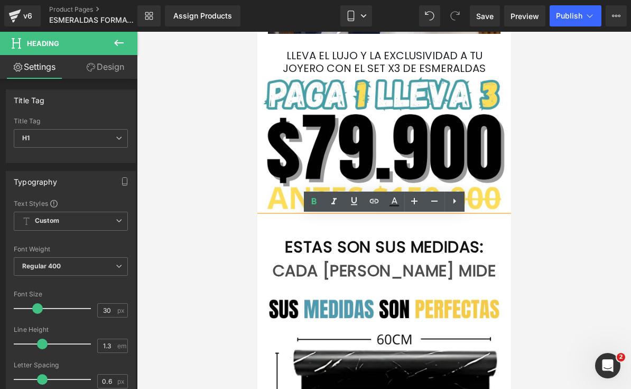
drag, startPoint x: 421, startPoint y: 291, endPoint x: 278, endPoint y: 248, distance: 150.1
click at [278, 248] on div "ESTA S SON SUS MEDIDAS: CADA [PERSON_NAME] MIDE" at bounding box center [384, 250] width 254 height 69
click at [410, 285] on div "CADA [PERSON_NAME] MIDE" at bounding box center [384, 271] width 254 height 28
drag, startPoint x: 409, startPoint y: 299, endPoint x: 277, endPoint y: 272, distance: 134.5
click at [277, 273] on div "CADA [PERSON_NAME] MIDE" at bounding box center [384, 271] width 254 height 28
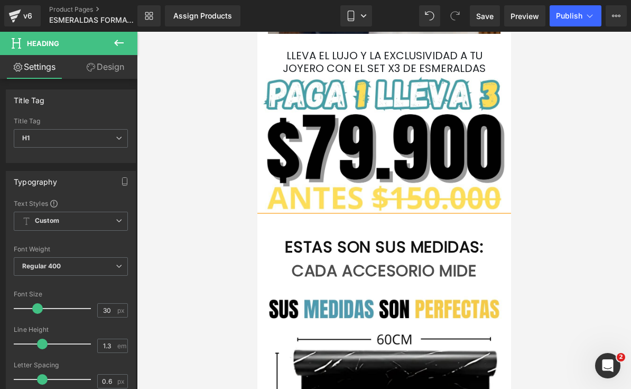
click at [560, 290] on div at bounding box center [384, 210] width 494 height 357
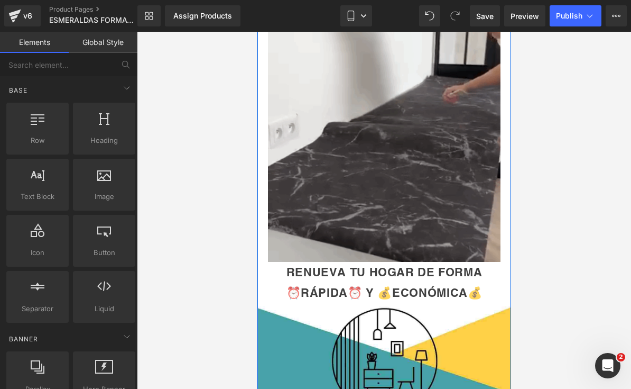
scroll to position [1331, 0]
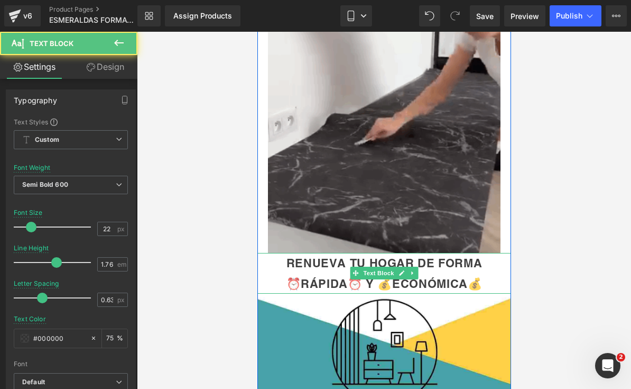
drag, startPoint x: 445, startPoint y: 275, endPoint x: 445, endPoint y: 281, distance: 6.3
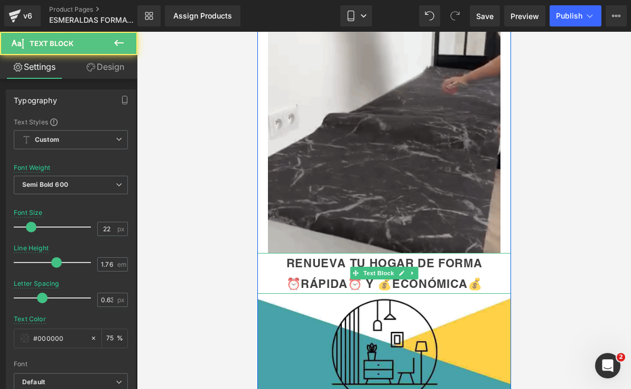
click at [445, 281] on font "⏰RÁPIDA⏰ Y 💰ECONÓMICA💰" at bounding box center [384, 284] width 196 height 14
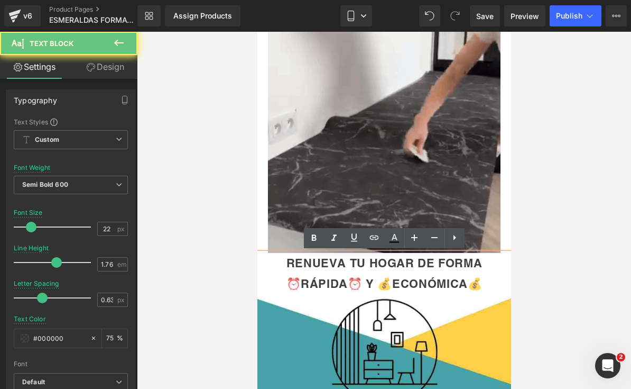
click at [481, 282] on div "⏰RÁPIDA⏰ Y 💰ECONÓMICA💰" at bounding box center [384, 283] width 254 height 21
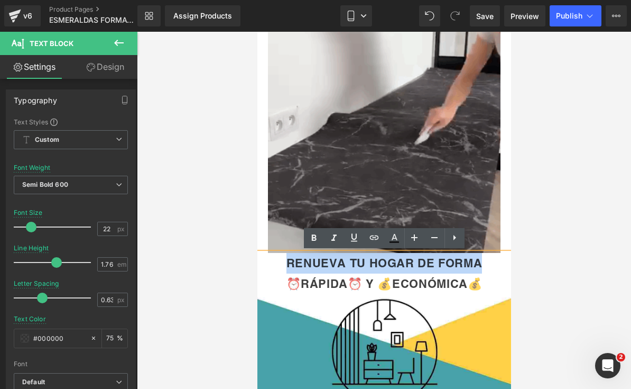
drag, startPoint x: 478, startPoint y: 265, endPoint x: 275, endPoint y: 258, distance: 203.2
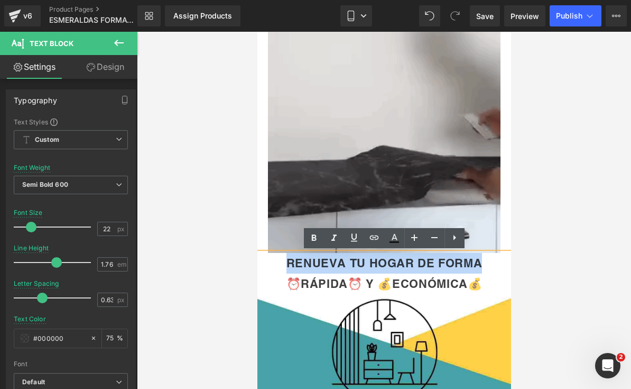
click at [275, 258] on div "RENUEVA TU HOGAR DE FORMA ⏰RÁPIDA⏰ Y 💰ECONÓMICA💰" at bounding box center [384, 273] width 254 height 41
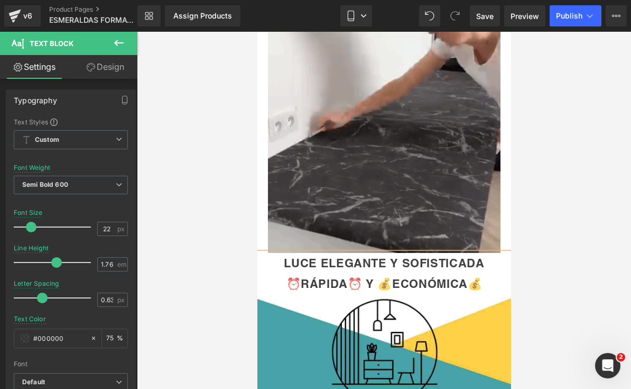
click at [405, 277] on font "⏰RÁPIDA⏰ Y 💰ECONÓMICA💰" at bounding box center [384, 284] width 196 height 14
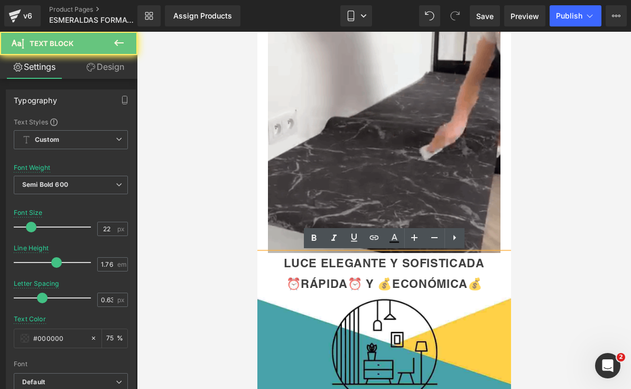
click at [485, 282] on div "⏰RÁPIDA⏰ Y 💰ECONÓMICA💰" at bounding box center [384, 283] width 254 height 21
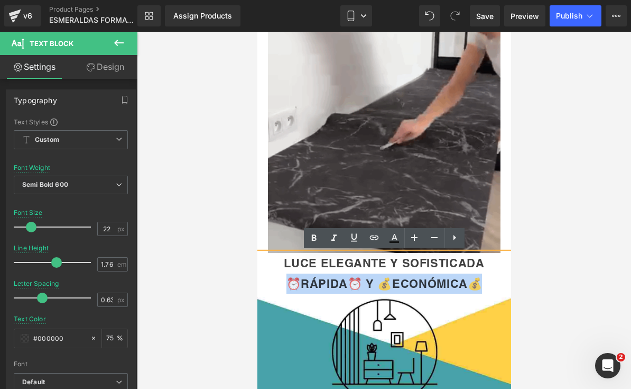
drag, startPoint x: 482, startPoint y: 282, endPoint x: 281, endPoint y: 286, distance: 201.0
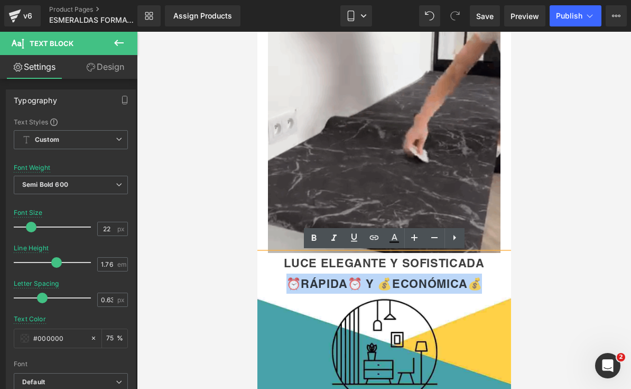
click at [281, 286] on div "⏰RÁPIDA⏰ Y 💰ECONÓMICA💰" at bounding box center [384, 283] width 254 height 21
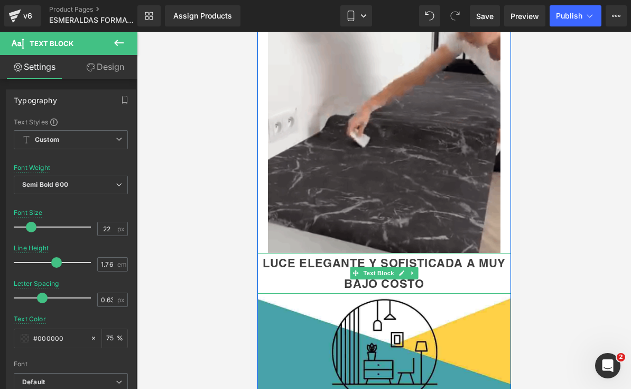
click at [261, 265] on div "LUCE ELEGANTE Y SOFISTICADA A MUY BAJO COSTO" at bounding box center [384, 273] width 254 height 41
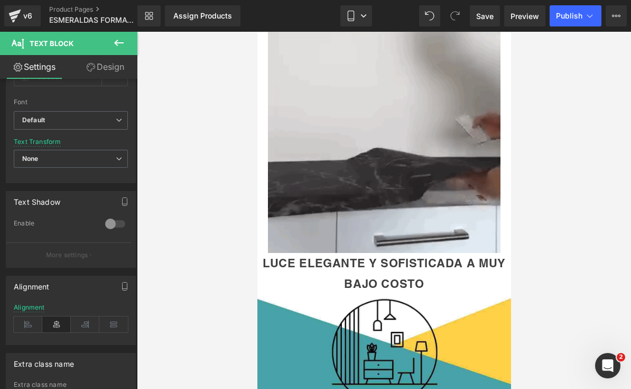
scroll to position [264, 0]
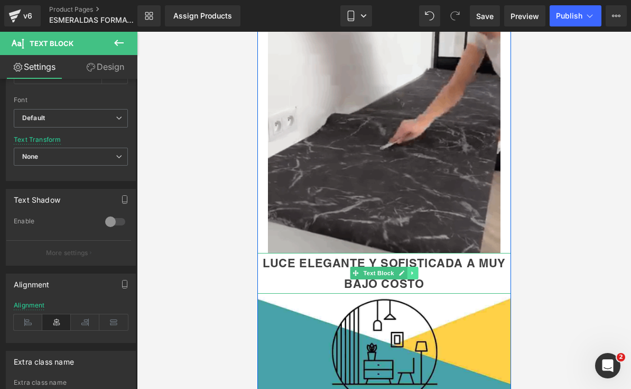
click at [417, 277] on link at bounding box center [412, 273] width 11 height 13
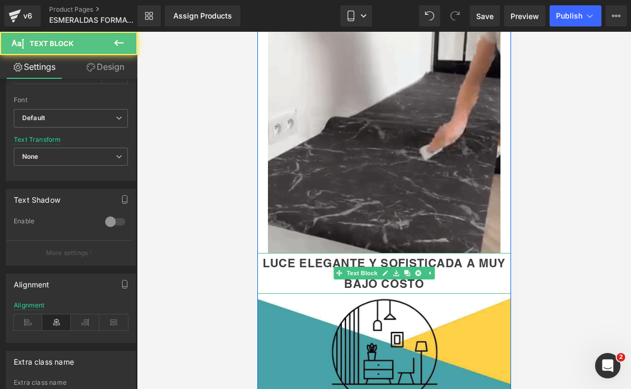
click at [459, 273] on div "LUCE ELEGANTE Y SOFISTICADA A MUY BAJO COSTO" at bounding box center [384, 273] width 254 height 41
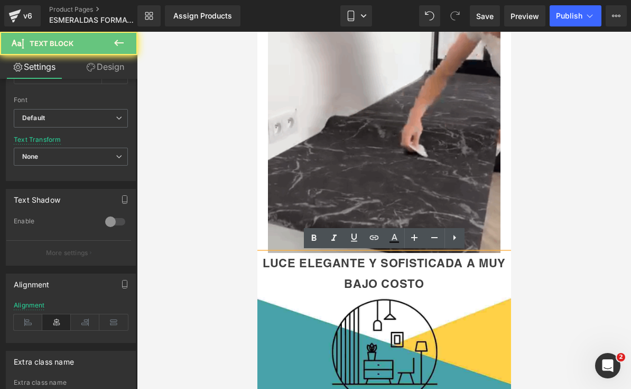
click at [459, 273] on div "LUCE ELEGANTE Y SOFISTICADA A MUY BAJO COSTO" at bounding box center [384, 273] width 254 height 41
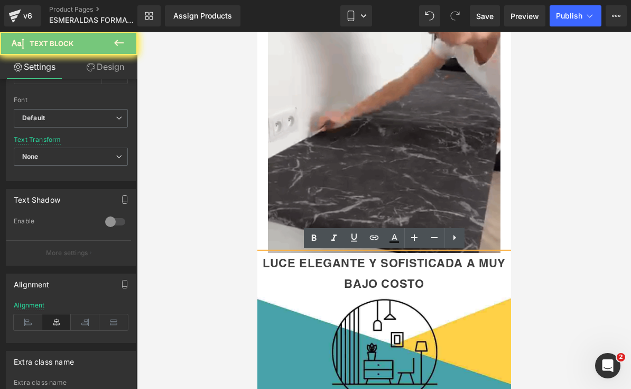
click at [459, 273] on div "LUCE ELEGANTE Y SOFISTICADA A MUY BAJO COSTO" at bounding box center [384, 273] width 254 height 41
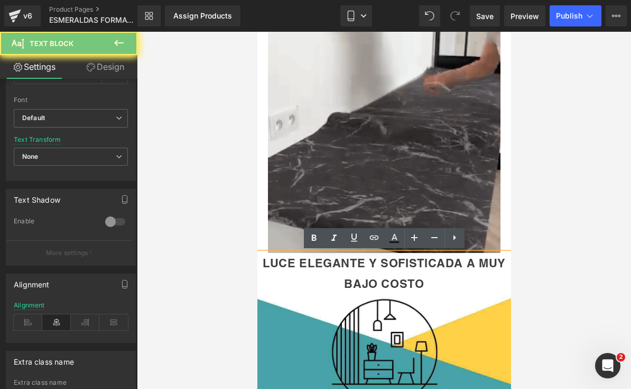
click at [459, 273] on div "LUCE ELEGANTE Y SOFISTICADA A MUY BAJO COSTO" at bounding box center [384, 273] width 254 height 41
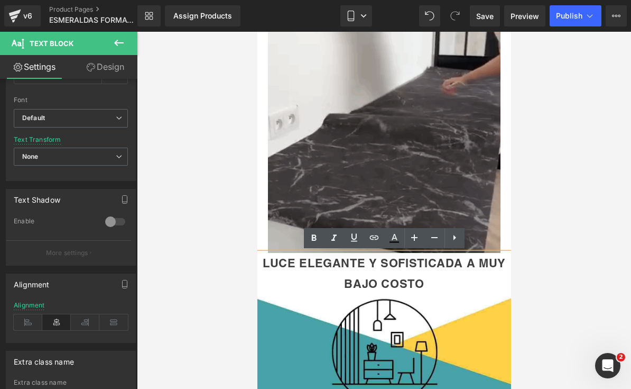
click at [338, 263] on font "LUCE ELEGANTE Y SOFISTICADA A MUY BAJO COSTO" at bounding box center [383, 273] width 243 height 34
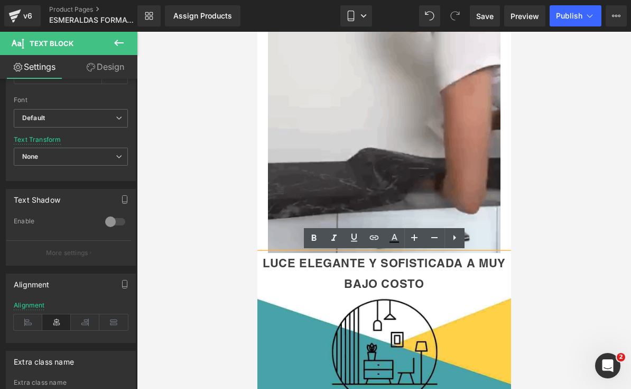
click at [349, 261] on font "LUCE ELEGANTE Y SOFISTICADA A MUY BAJO COSTO" at bounding box center [383, 273] width 243 height 34
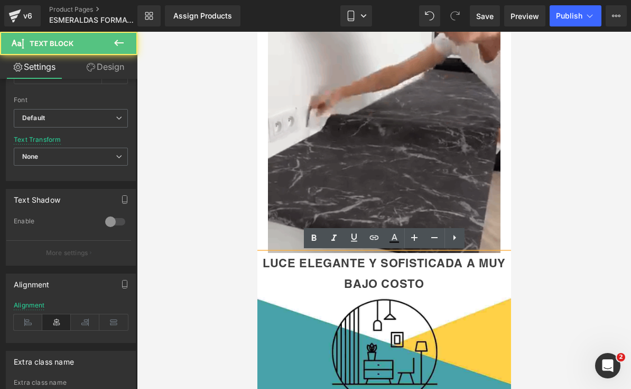
click at [319, 263] on font "LUCE ELEGANTE Y SOFISTICADA A MUY BAJO COSTO" at bounding box center [383, 273] width 243 height 34
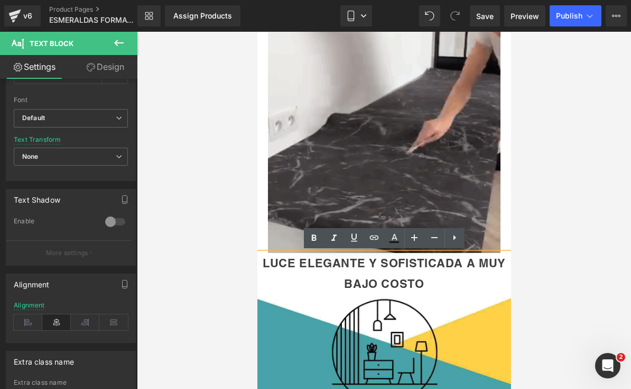
click at [332, 262] on font "LUCE ELEGANTE Y SOFISTICADA A MUY BAJO COSTO" at bounding box center [383, 273] width 243 height 34
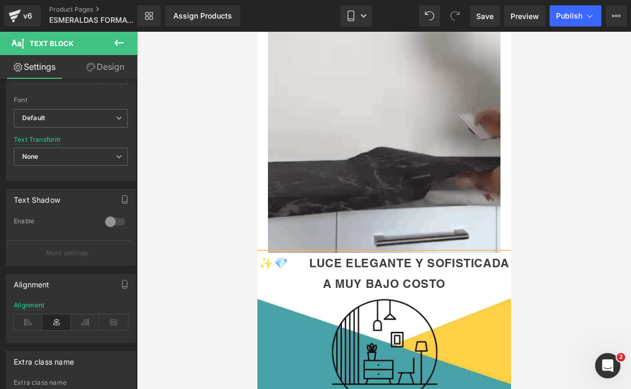
click at [364, 257] on font "✨💎 LUCE ELEGANTE Y SOFISTICADA A MUY BAJO COSTO" at bounding box center [384, 273] width 251 height 34
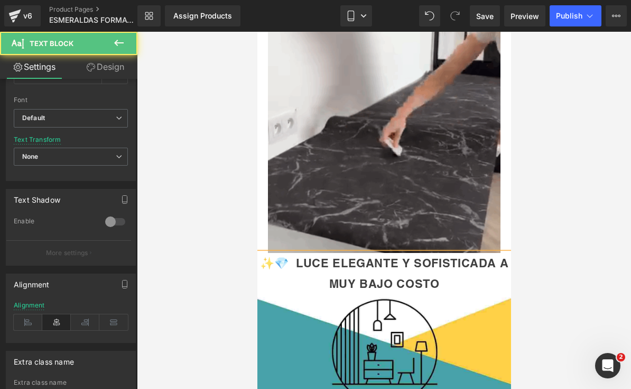
click at [327, 265] on font "✨💎 LUCE ELEGANTE Y SOFISTICADA A MUY BAJO COSTO" at bounding box center [384, 273] width 249 height 34
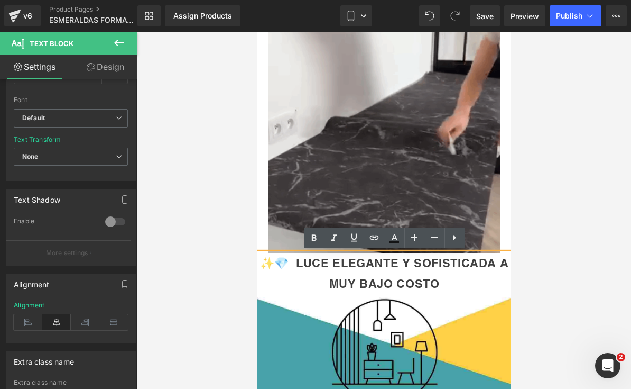
drag, startPoint x: 327, startPoint y: 265, endPoint x: 479, endPoint y: 274, distance: 152.1
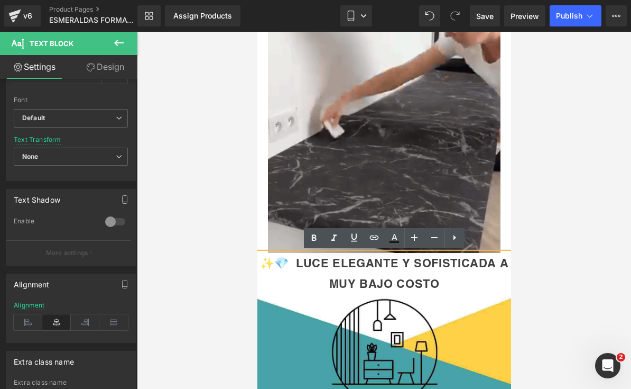
click at [479, 282] on font "✨💎 LUCE ELEGANTE Y SOFISTICADA A MUY BAJO COSTO" at bounding box center [384, 273] width 249 height 34
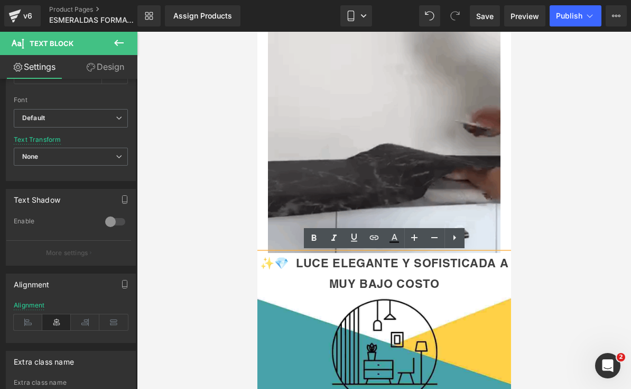
copy font "✨💎 LUCE ELEGANTE Y SOFISTICADA A MUY BAJO COSTO"
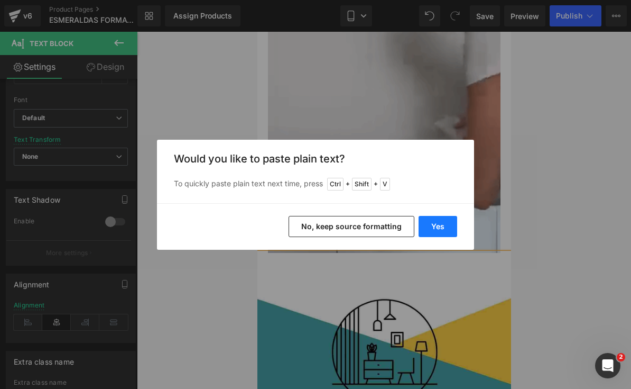
click at [440, 231] on button "Yes" at bounding box center [438, 226] width 39 height 21
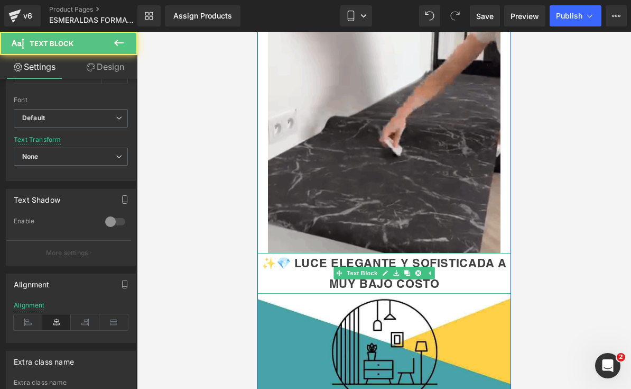
click at [285, 262] on div "✨💎 LUCE ELEGANTE Y SOFISTICADA A MUY BAJO COSTO" at bounding box center [384, 273] width 254 height 41
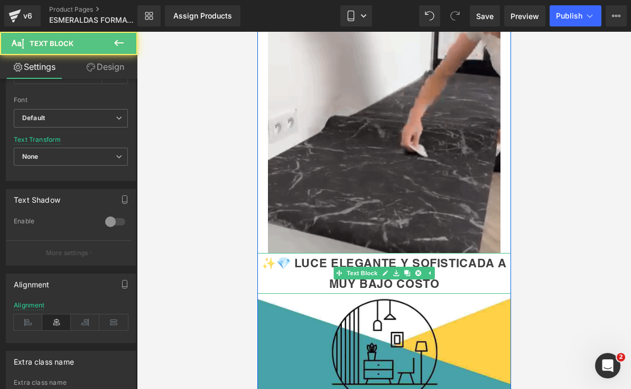
click at [286, 262] on div "✨💎 LUCE ELEGANTE Y SOFISTICADA A MUY BAJO COSTO" at bounding box center [384, 273] width 254 height 41
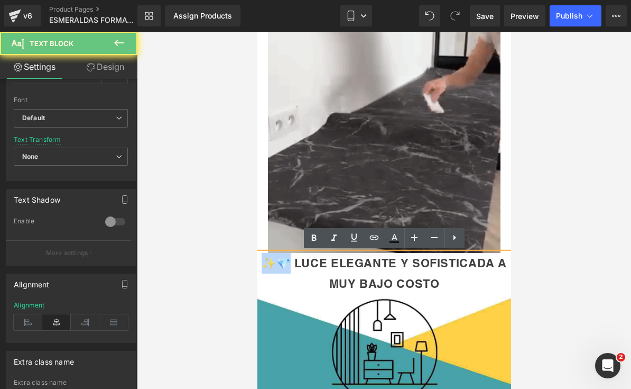
click at [264, 260] on div "✨💎 LUCE ELEGANTE Y SOFISTICADA A MUY BAJO COSTO" at bounding box center [384, 273] width 254 height 41
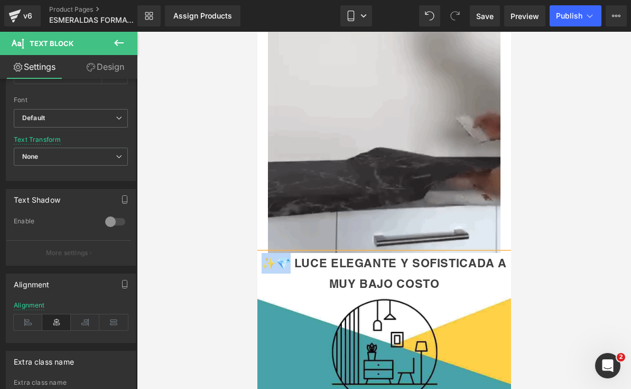
click at [480, 279] on div "✨💎 LUCE ELEGANTE Y SOFISTICADA A MUY BAJO COSTO" at bounding box center [384, 273] width 254 height 41
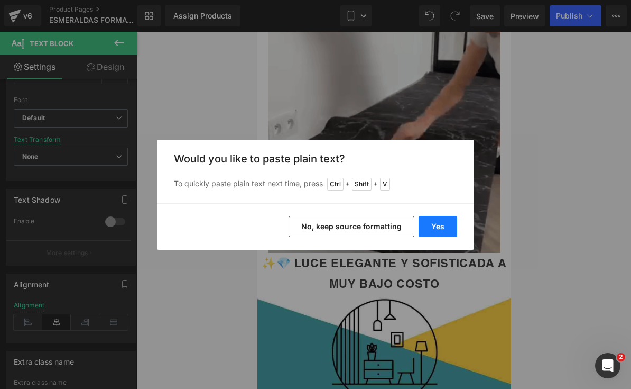
click at [437, 229] on button "Yes" at bounding box center [438, 226] width 39 height 21
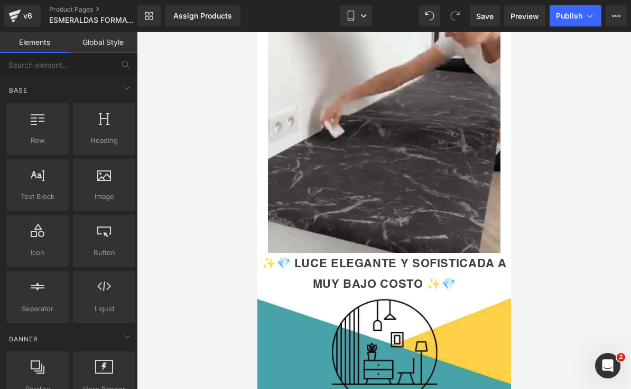
click at [563, 285] on div at bounding box center [384, 210] width 494 height 357
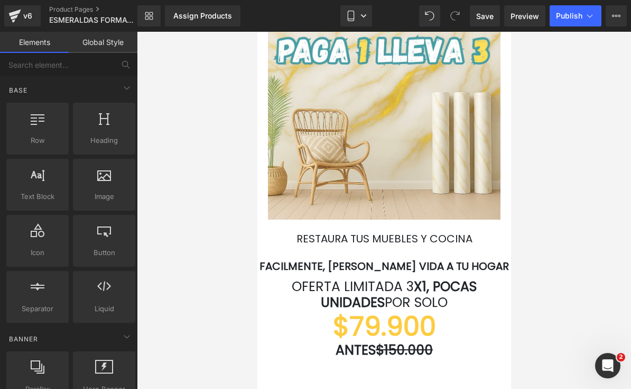
scroll to position [2056, 0]
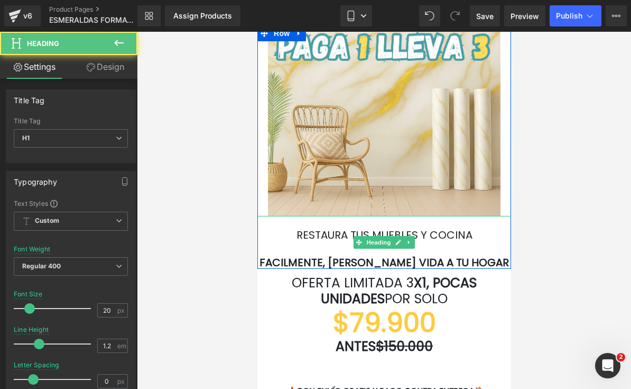
click at [472, 233] on font "RESTAURA TUS MUEBLES Y COCINA" at bounding box center [384, 234] width 176 height 15
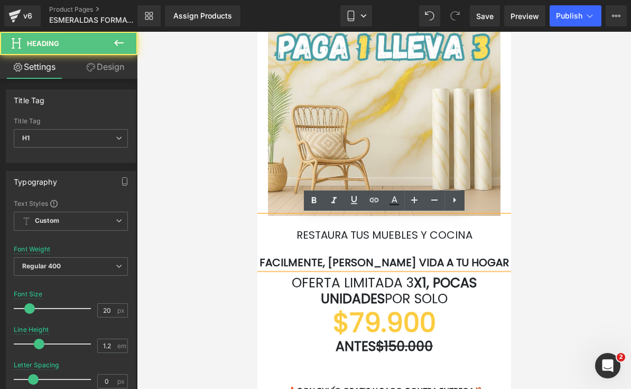
click at [472, 232] on font "RESTAURA TUS MUEBLES Y COCINA" at bounding box center [384, 234] width 176 height 15
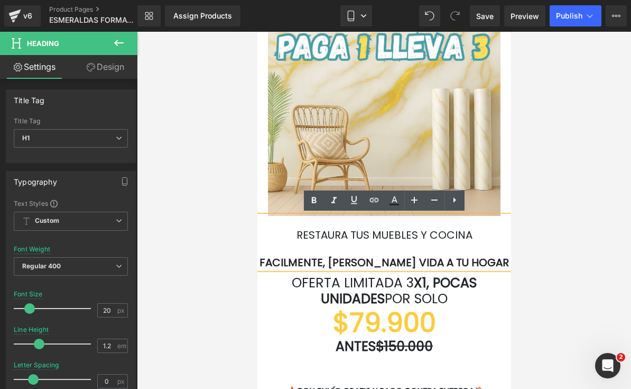
click at [479, 232] on h1 "RESTAURA TUS MUEBLES Y COCINA" at bounding box center [384, 234] width 254 height 13
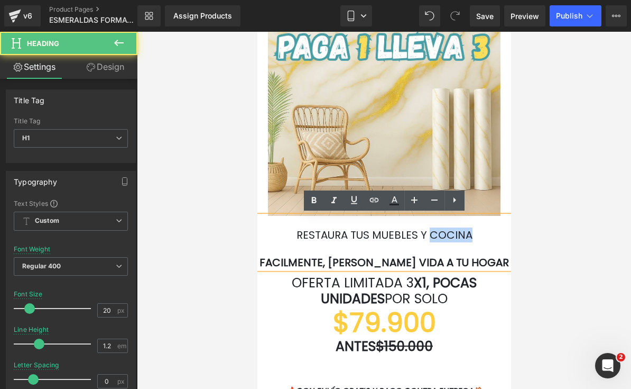
click at [479, 232] on h1 "RESTAURA TUS MUEBLES Y COCINA" at bounding box center [384, 234] width 254 height 13
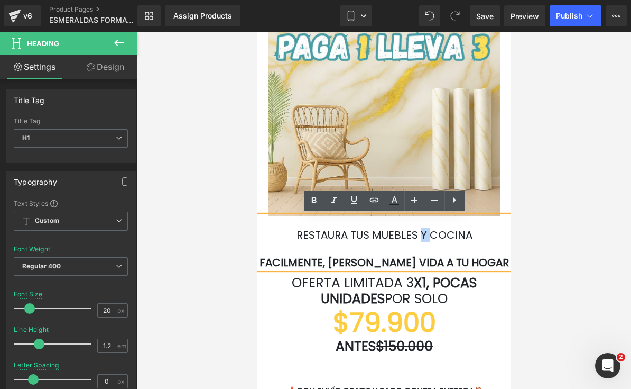
drag, startPoint x: 479, startPoint y: 233, endPoint x: 425, endPoint y: 232, distance: 53.4
click at [425, 232] on h1 "RESTAURA TUS MUEBLES Y COCINA" at bounding box center [384, 234] width 254 height 13
click at [425, 232] on font "RESTAURA TUS MUEBLES Y COCINA" at bounding box center [384, 234] width 176 height 15
drag, startPoint x: 481, startPoint y: 234, endPoint x: 293, endPoint y: 227, distance: 187.9
click at [293, 228] on h1 "RESTAURA TUS MUEBLES Y COCINA" at bounding box center [384, 234] width 254 height 13
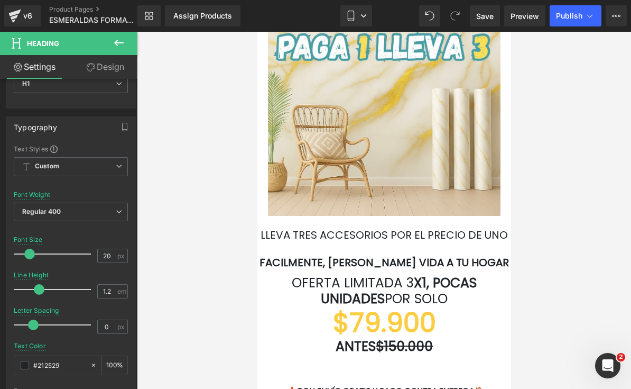
scroll to position [65, 0]
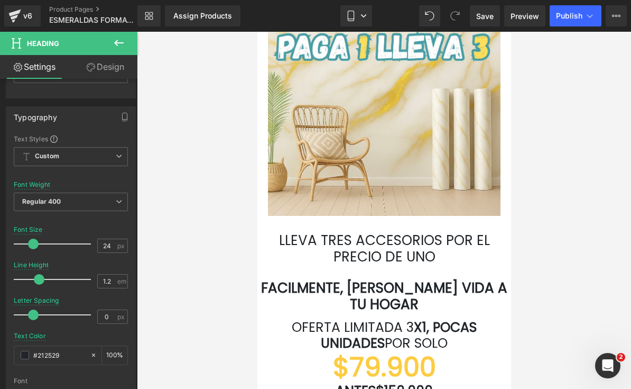
type input "23"
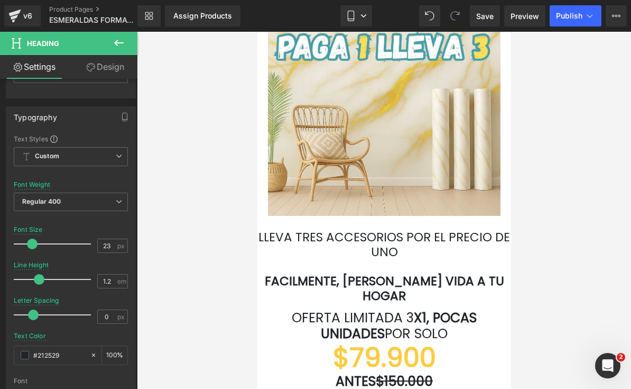
click at [34, 246] on span at bounding box center [32, 244] width 11 height 11
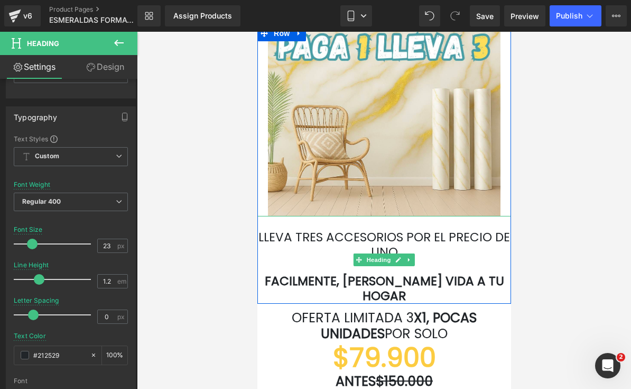
click at [460, 274] on font "FACILMENTE, [PERSON_NAME] VIDA A TU HOGAR" at bounding box center [384, 288] width 240 height 32
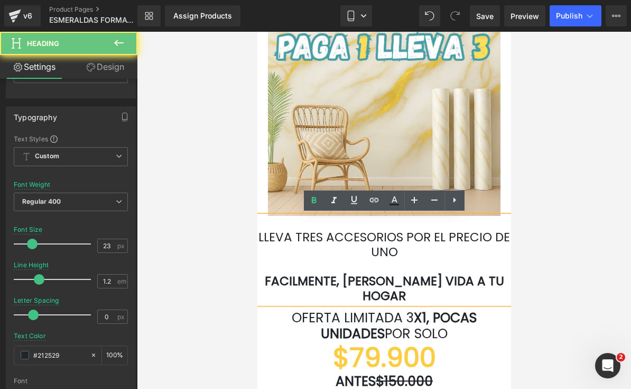
click at [487, 277] on font "FACILMENTE, [PERSON_NAME] VIDA A TU HOGAR" at bounding box center [384, 288] width 240 height 32
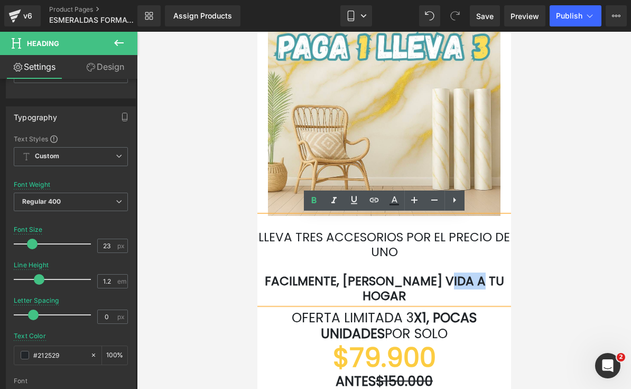
drag, startPoint x: 500, startPoint y: 276, endPoint x: 452, endPoint y: 276, distance: 47.6
click at [452, 276] on h1 "FACILMENTE, [PERSON_NAME] VIDA A TU HOGAR" at bounding box center [384, 288] width 254 height 29
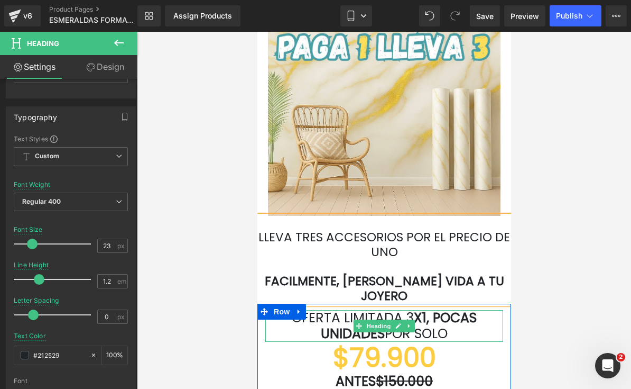
click at [459, 314] on h1 "OFERTA LIMITADA 3 X1, POCAS UNIDADES POR SOLO" at bounding box center [384, 326] width 238 height 32
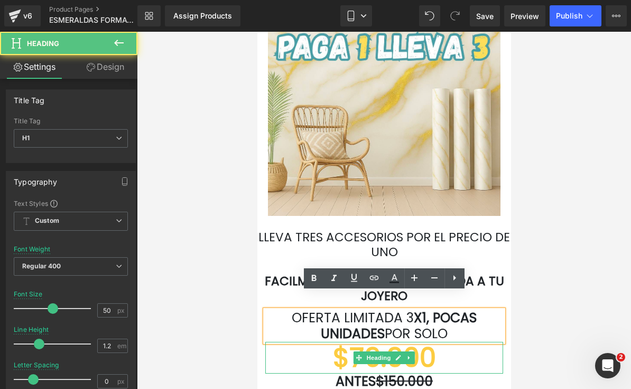
click at [444, 342] on h1 "$79.900" at bounding box center [384, 358] width 238 height 32
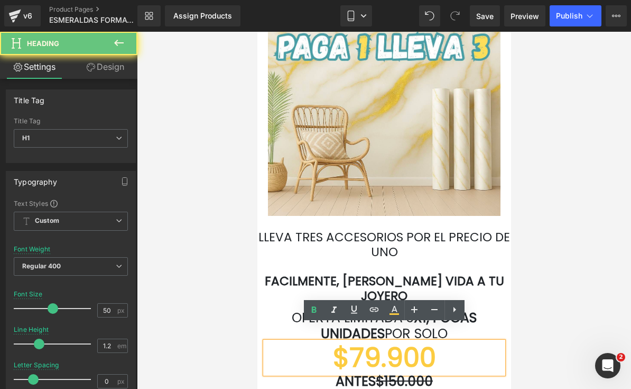
click at [443, 342] on h1 "$79.900" at bounding box center [384, 358] width 238 height 32
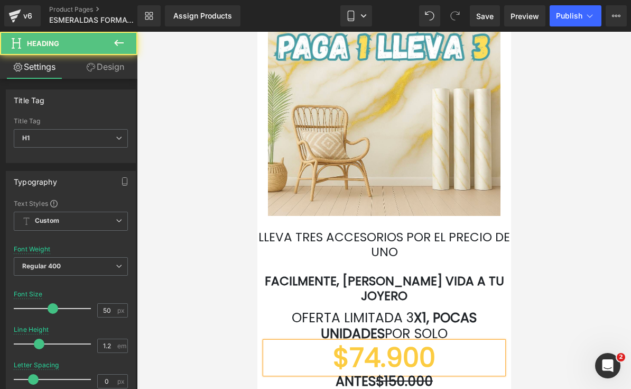
click at [436, 342] on h1 "$74.900" at bounding box center [384, 358] width 238 height 32
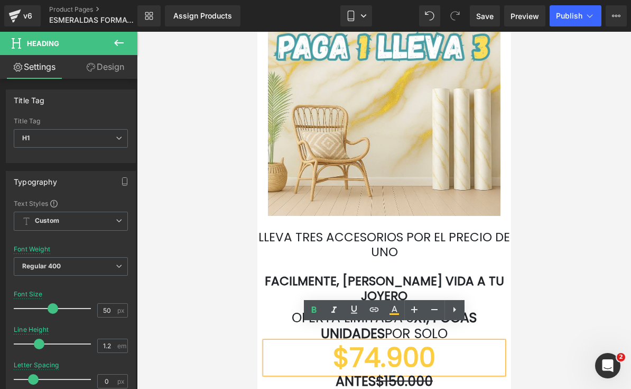
click at [435, 342] on h1 "$74.900" at bounding box center [384, 358] width 238 height 32
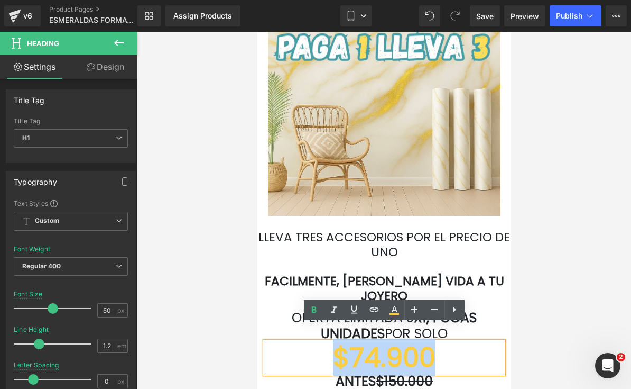
drag, startPoint x: 435, startPoint y: 329, endPoint x: 324, endPoint y: 335, distance: 111.7
click at [324, 342] on h1 "$74.900" at bounding box center [384, 358] width 238 height 32
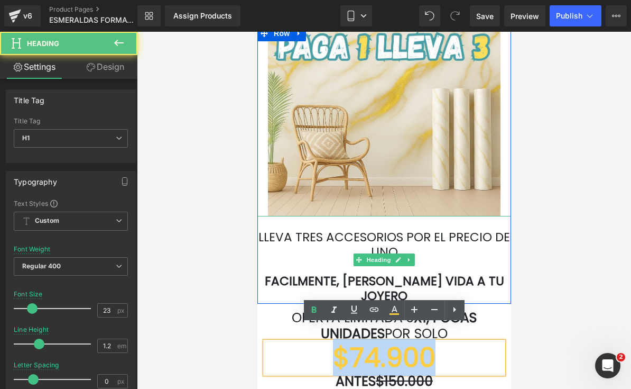
click at [486, 250] on h1 "LLEVA TRES ACCESORIOS POR EL PRECIO DE UNO" at bounding box center [384, 244] width 254 height 29
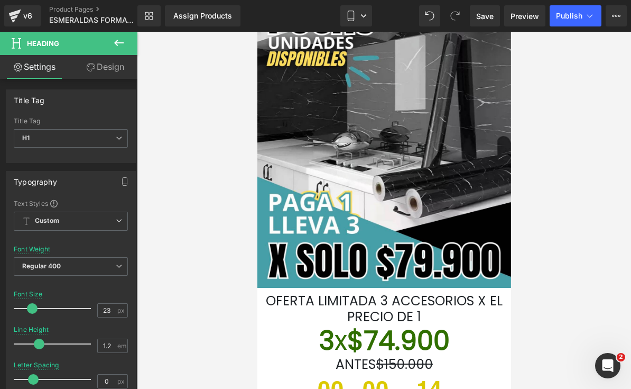
scroll to position [66, 0]
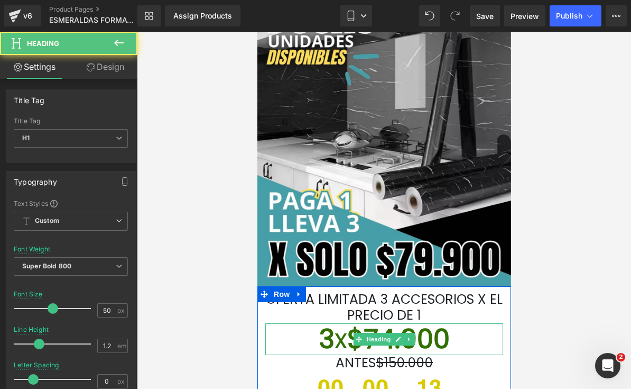
click at [470, 333] on h1 "3 x $74.900" at bounding box center [384, 339] width 238 height 32
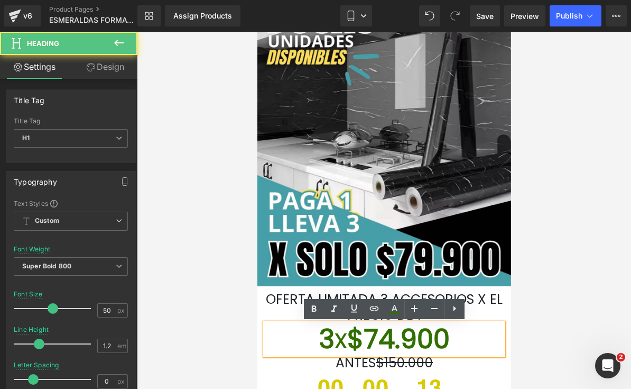
click at [466, 335] on h1 "3 x $74.900" at bounding box center [384, 339] width 238 height 32
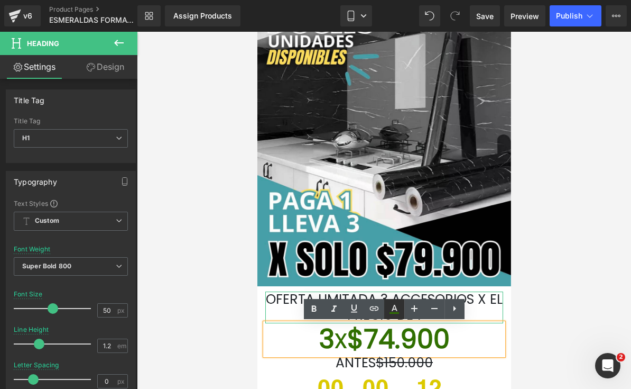
click at [397, 313] on icon at bounding box center [395, 313] width 10 height 2
type input "100"
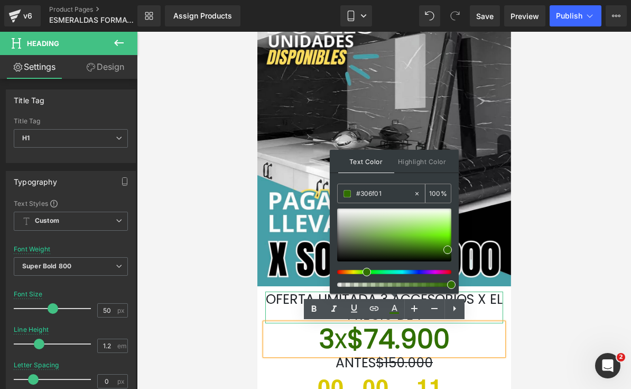
click at [385, 199] on input "#306f01" at bounding box center [384, 194] width 57 height 12
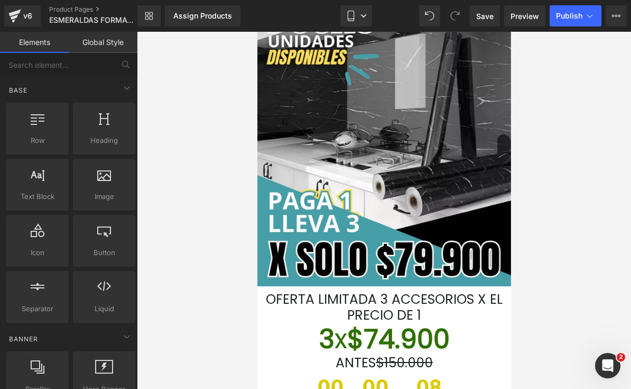
click at [593, 235] on div at bounding box center [384, 210] width 494 height 357
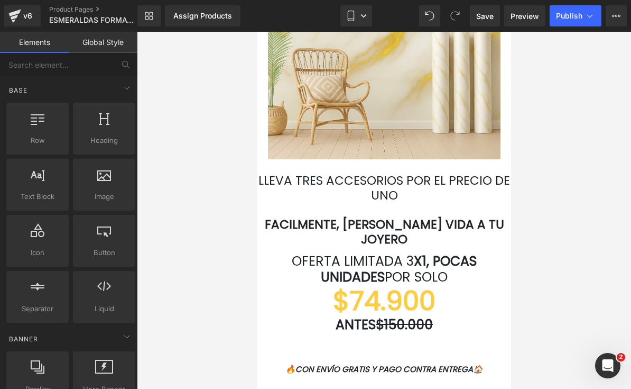
scroll to position [2113, 0]
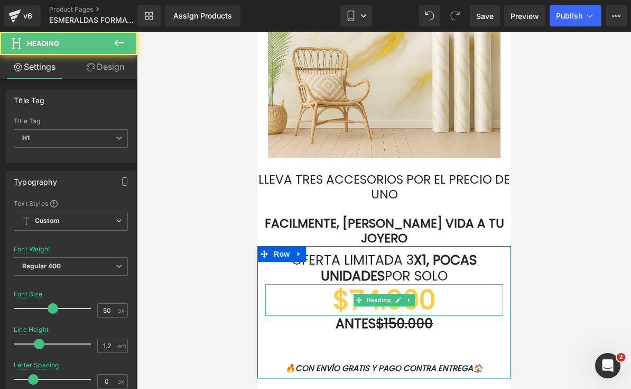
click at [383, 281] on font "$74.900" at bounding box center [384, 300] width 103 height 38
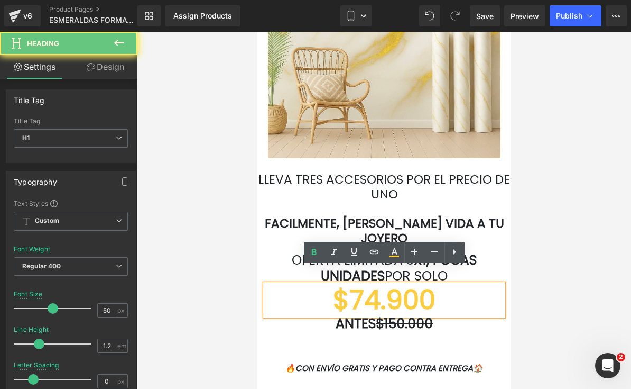
click at [444, 284] on h1 "$74.900" at bounding box center [384, 300] width 238 height 32
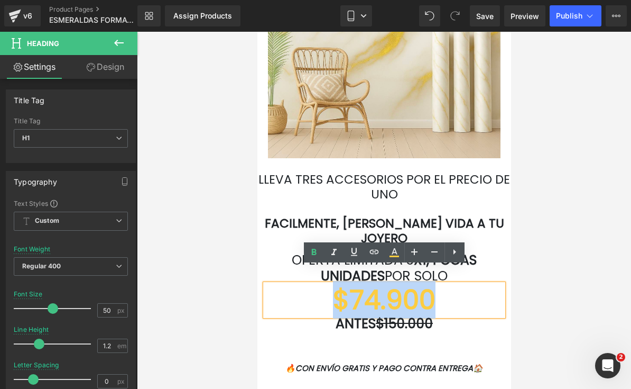
drag, startPoint x: 444, startPoint y: 279, endPoint x: 339, endPoint y: 285, distance: 104.9
click at [339, 285] on h1 "$74.900" at bounding box center [384, 300] width 238 height 32
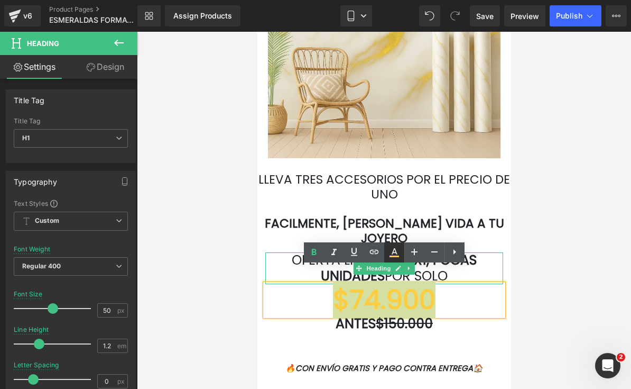
click at [399, 250] on icon at bounding box center [394, 252] width 13 height 13
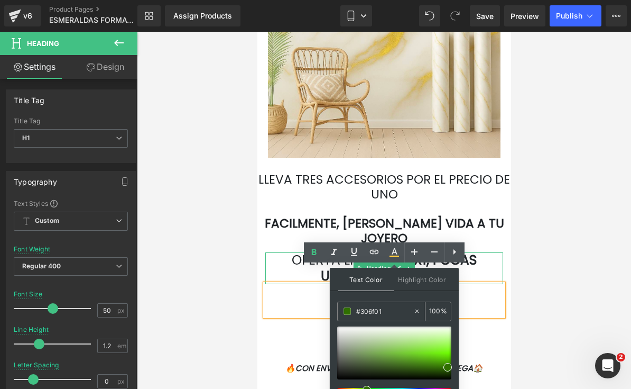
click at [374, 313] on input "#306f01" at bounding box center [384, 311] width 57 height 12
paste input "text"
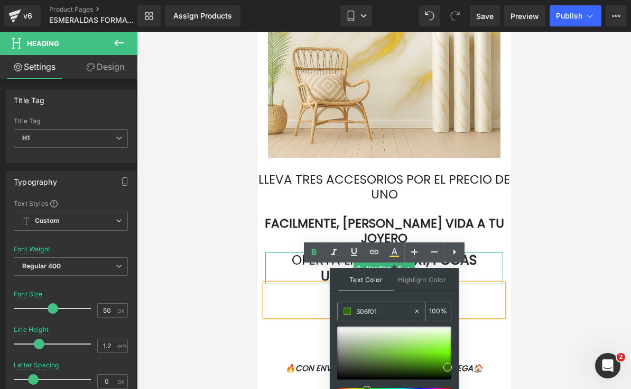
click at [355, 312] on div "306f01" at bounding box center [376, 311] width 76 height 19
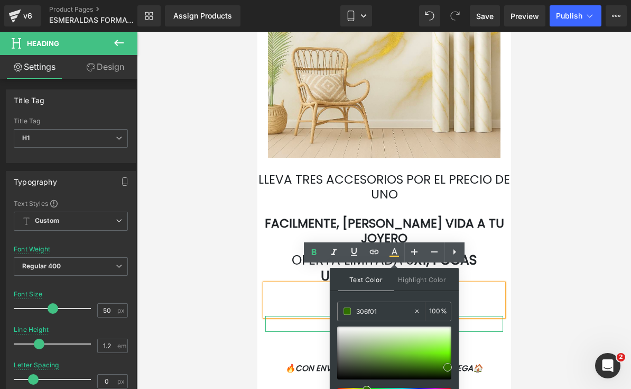
click at [447, 366] on span at bounding box center [448, 367] width 8 height 8
click at [445, 366] on span at bounding box center [448, 367] width 8 height 8
click at [441, 368] on div at bounding box center [394, 352] width 114 height 53
type input "#327401"
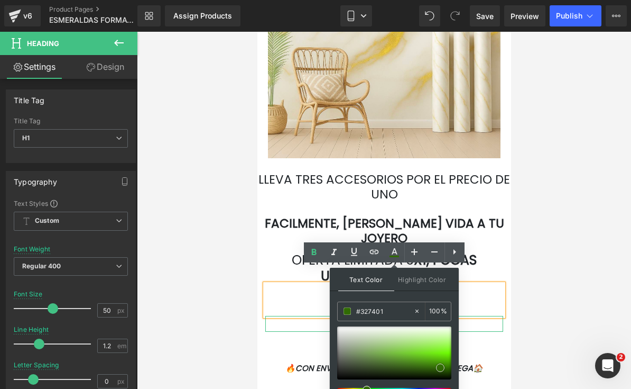
click at [447, 367] on div at bounding box center [394, 352] width 114 height 53
click at [448, 366] on span at bounding box center [447, 367] width 8 height 8
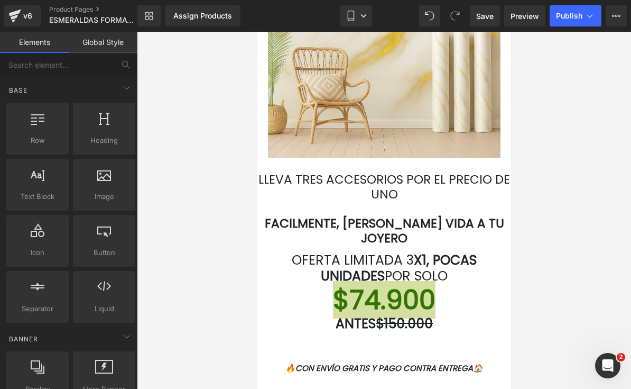
click at [550, 315] on div at bounding box center [384, 210] width 494 height 357
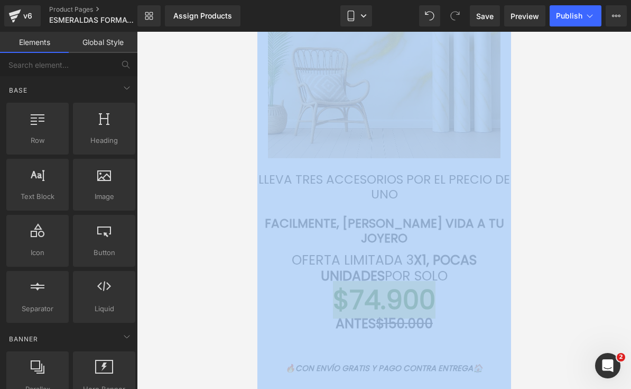
click at [550, 315] on div at bounding box center [384, 210] width 494 height 357
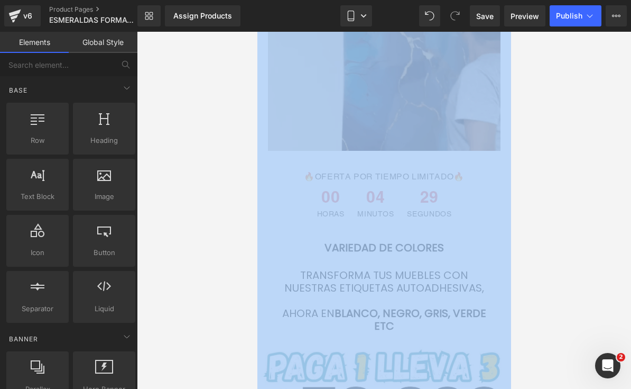
scroll to position [2596, 0]
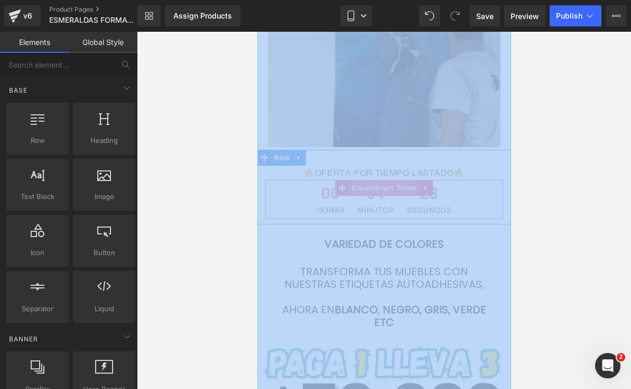
click at [410, 180] on span "Countdown Timer" at bounding box center [384, 188] width 70 height 16
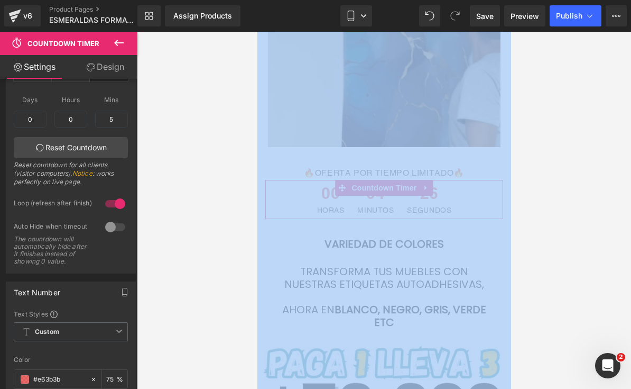
scroll to position [168, 0]
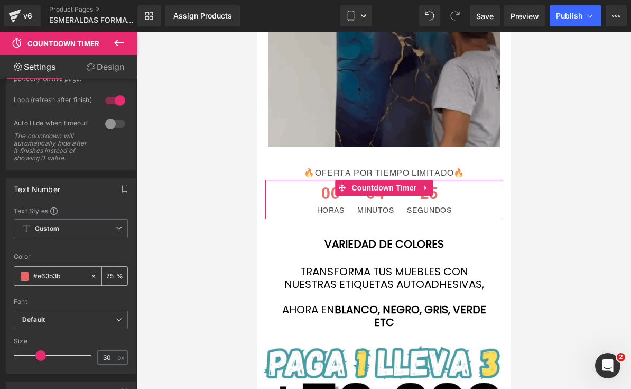
click at [26, 275] on span at bounding box center [25, 276] width 8 height 8
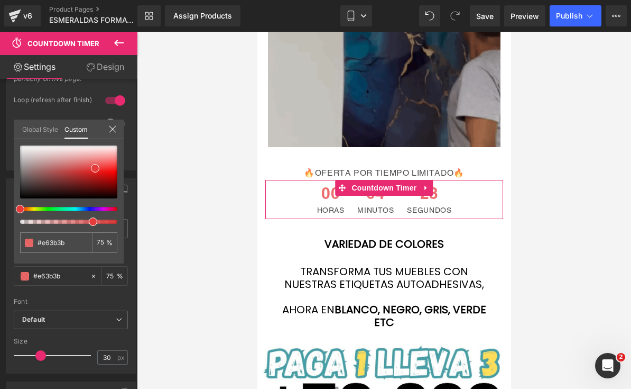
type input "#cfe53c"
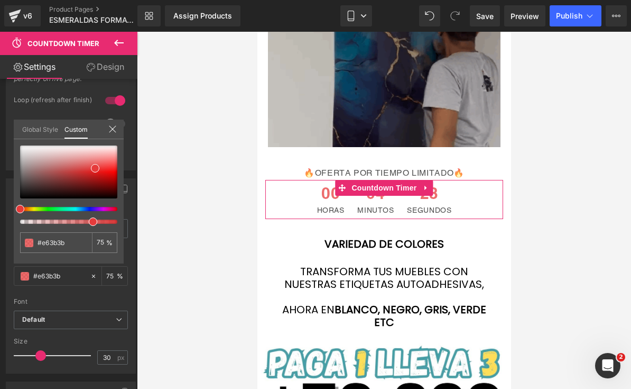
type input "#cfe53c"
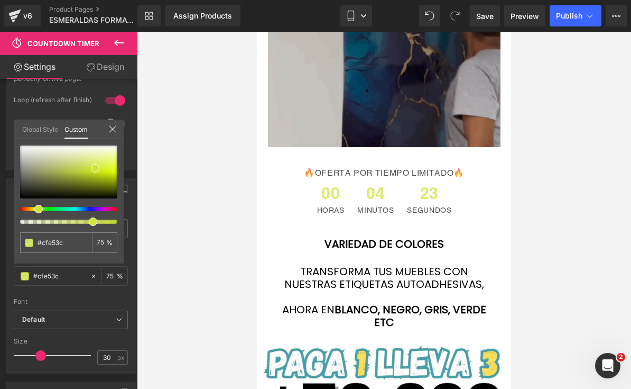
click at [34, 209] on div at bounding box center [64, 209] width 97 height 4
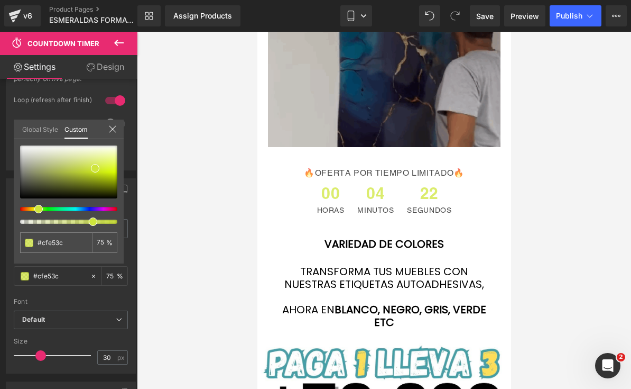
type input "#a7e43e"
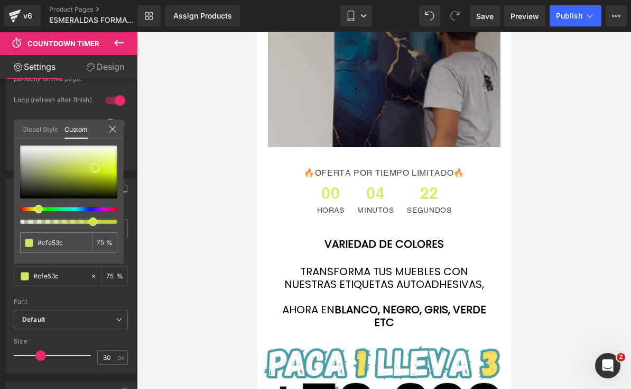
type input "#a7e43e"
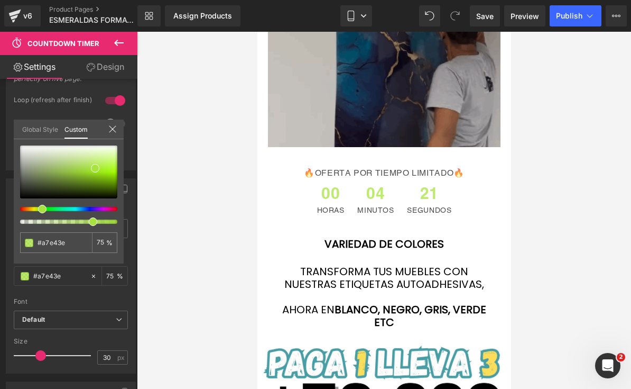
type input "#ace33f"
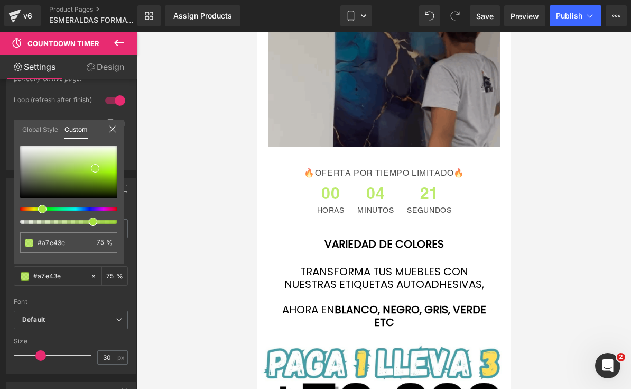
type input "#ace33f"
type input "#c2e33f"
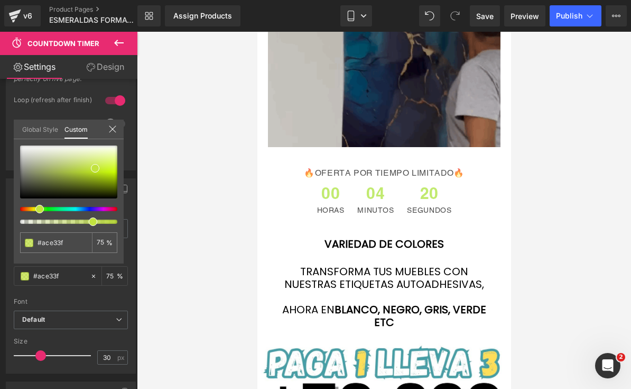
type input "#c2e33f"
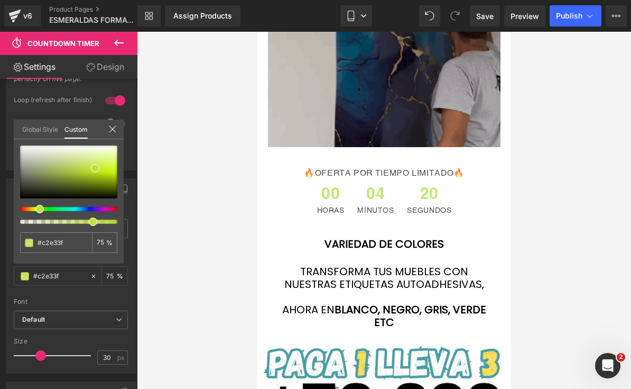
type input "#c8e33f"
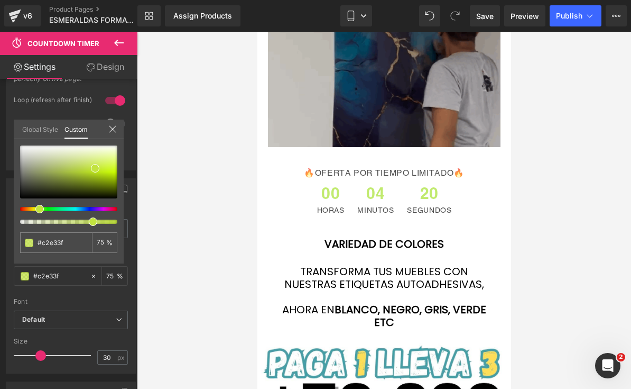
type input "#c8e33f"
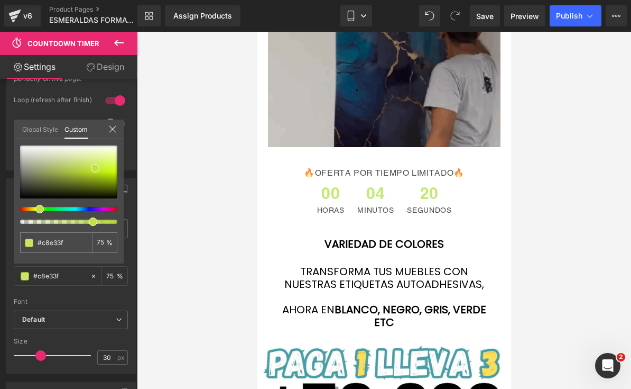
type input "#cde33f"
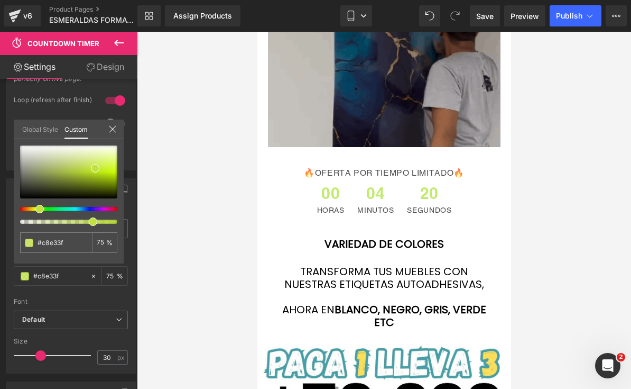
type input "#cde33f"
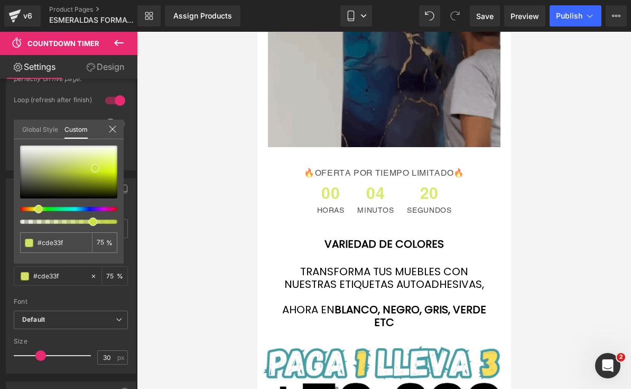
type input "#d3e33f"
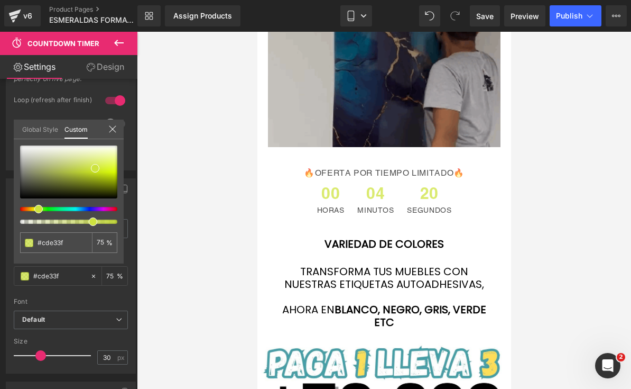
type input "#d3e33f"
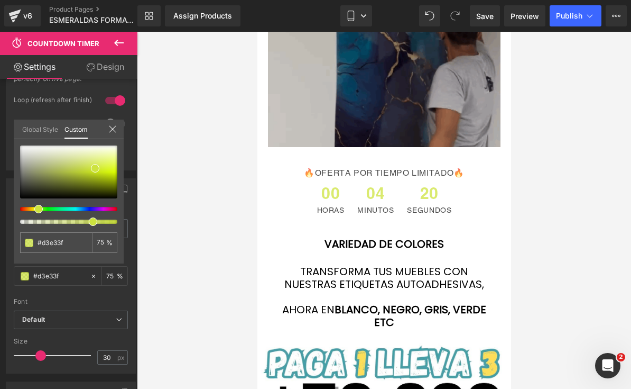
type input "#d8e33f"
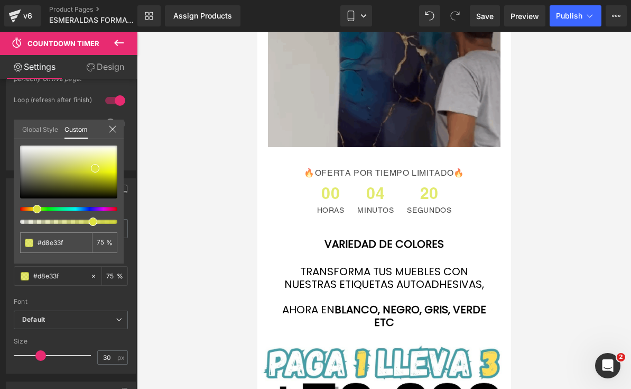
type input "#dee33f"
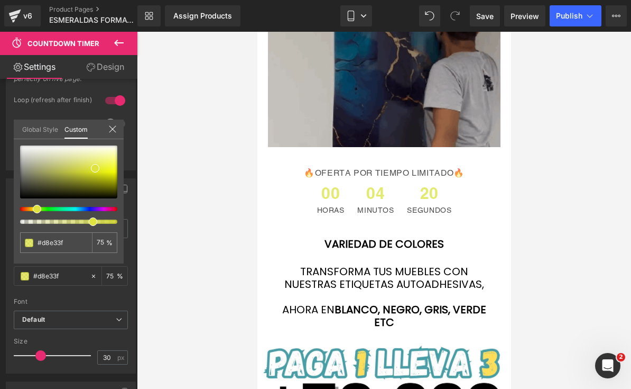
type input "#dee33f"
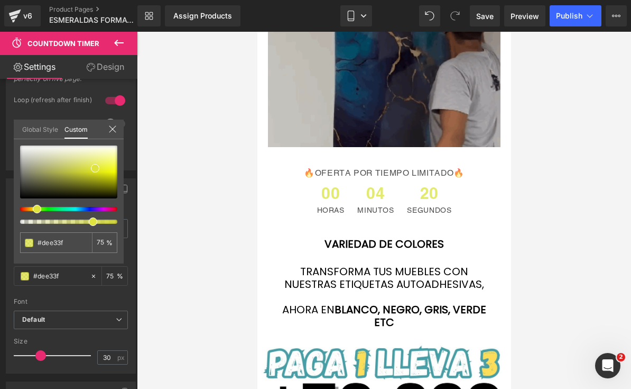
type input "#e3e33f"
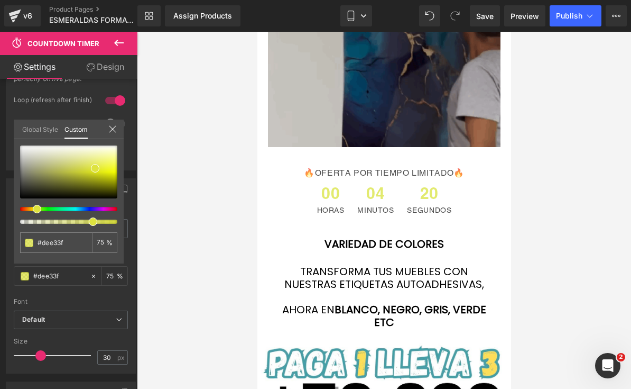
type input "#e3e33f"
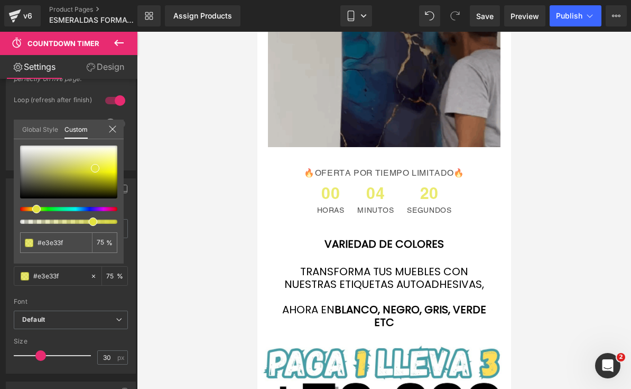
drag, startPoint x: 38, startPoint y: 209, endPoint x: 32, endPoint y: 210, distance: 5.8
click at [32, 210] on span at bounding box center [36, 209] width 8 height 8
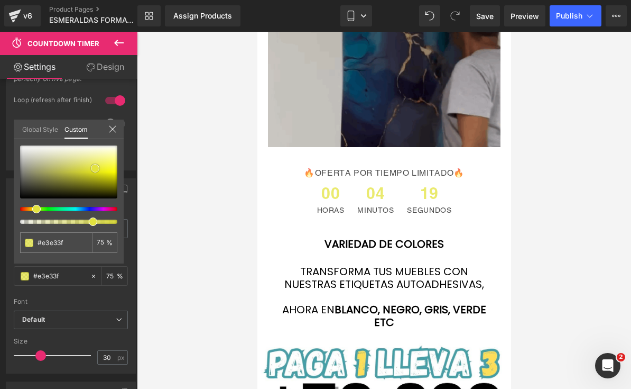
type input "#e5e53c"
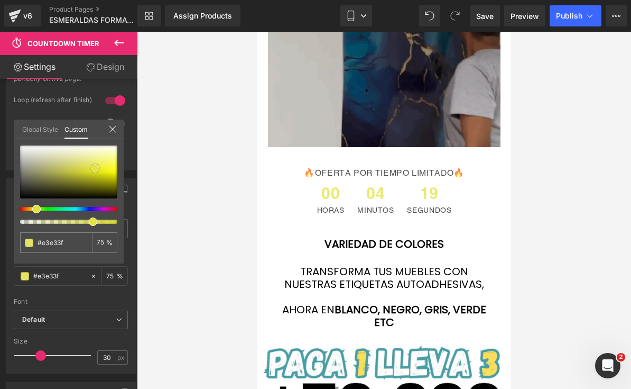
type input "#e5e53c"
type input "#eaea32"
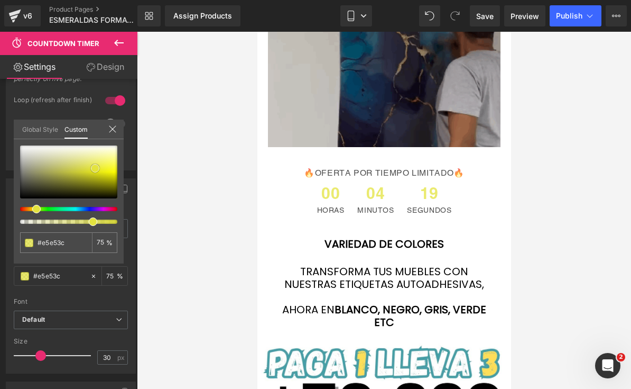
type input "#eaea32"
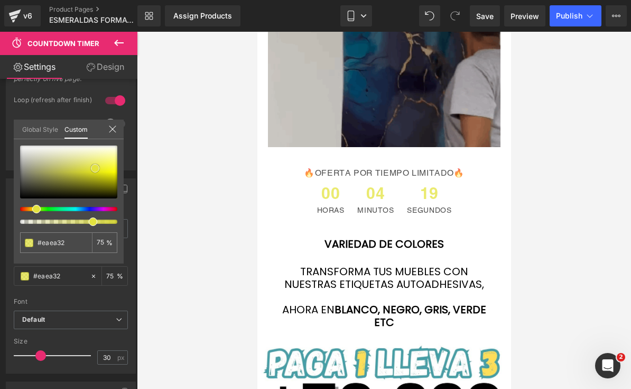
type input "#f1f11c"
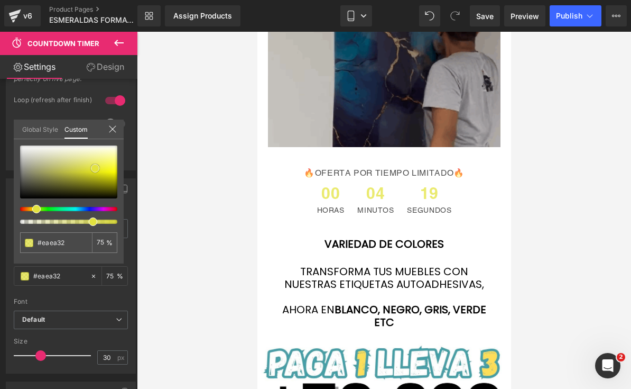
type input "#f1f11c"
type input "#fafa14"
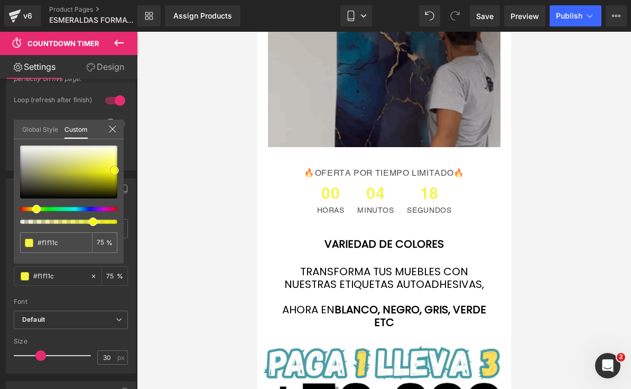
type input "#fafa14"
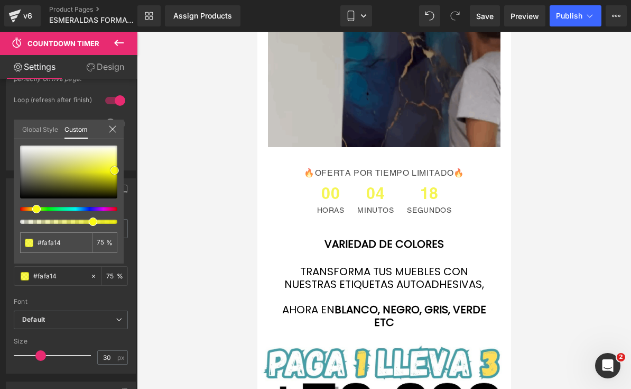
type input "#fbfb12"
type input "#fcfc11"
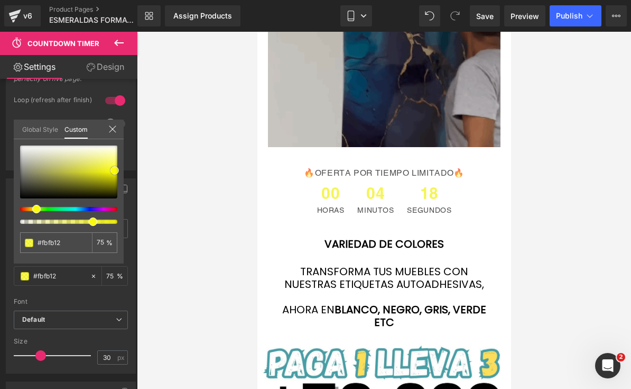
type input "#fcfc11"
type input "#feff0a"
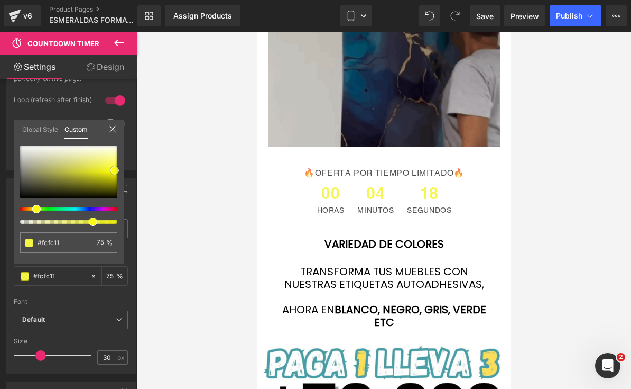
type input "#feff0a"
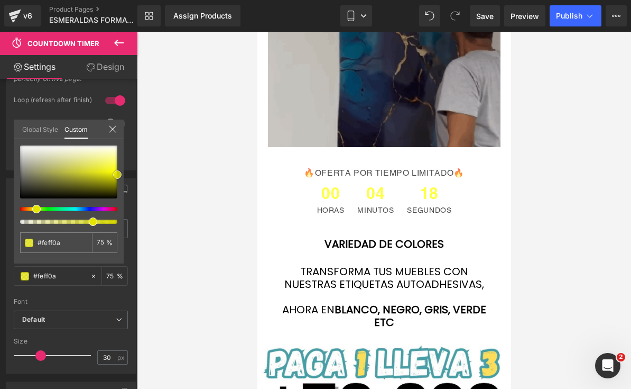
type input "#f4f400"
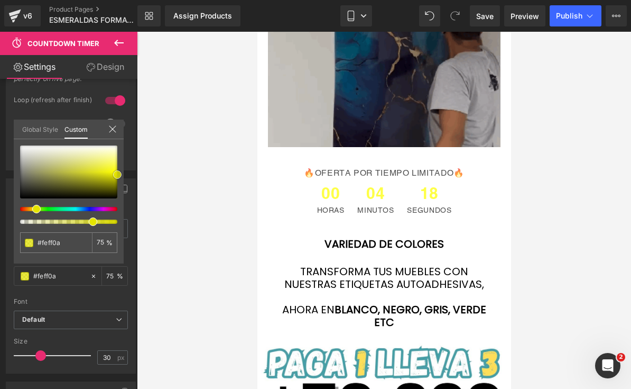
type input "#f4f400"
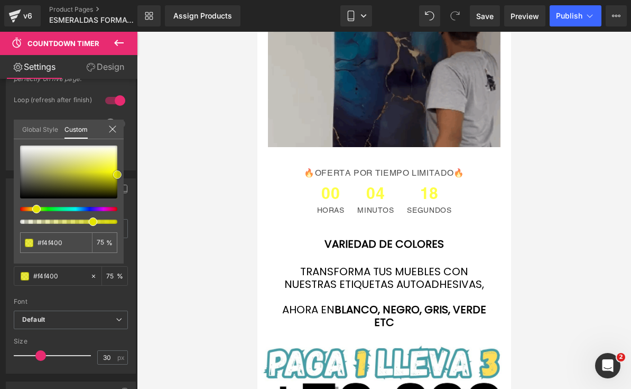
type input "#e0e000"
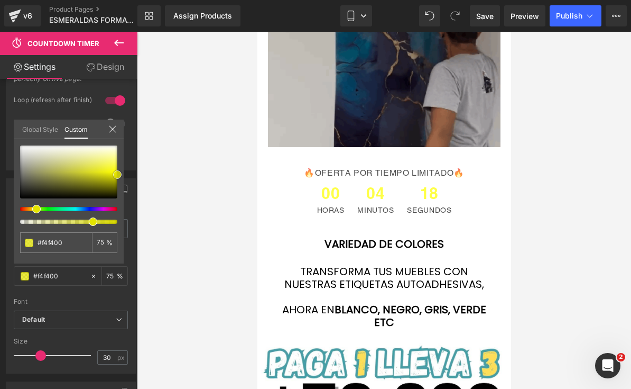
type input "#e0e000"
type input "#dbdb00"
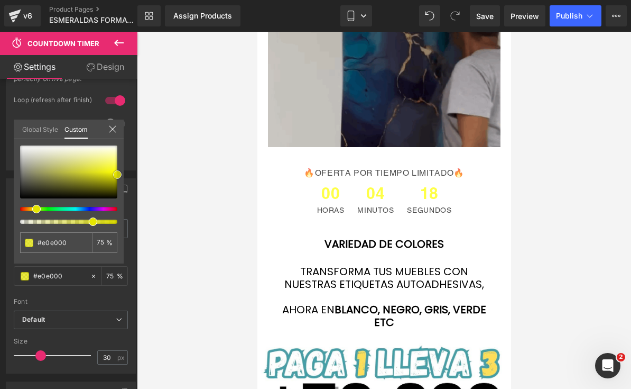
type input "#dbdb00"
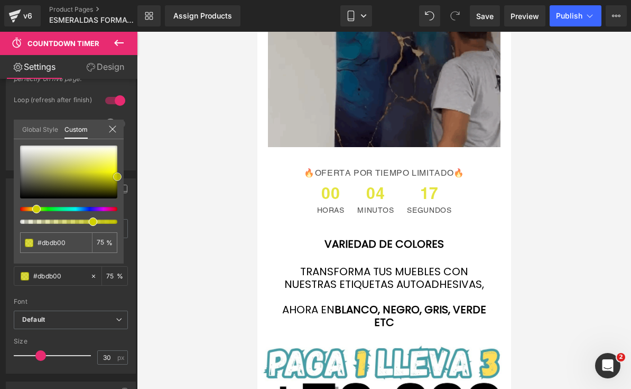
type input "#d6d600"
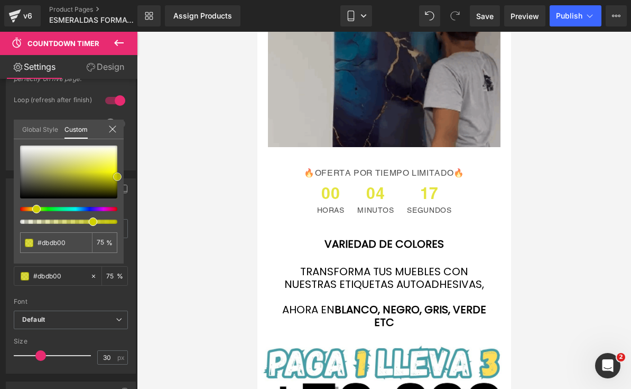
type input "#d6d600"
type input "#cbcc00"
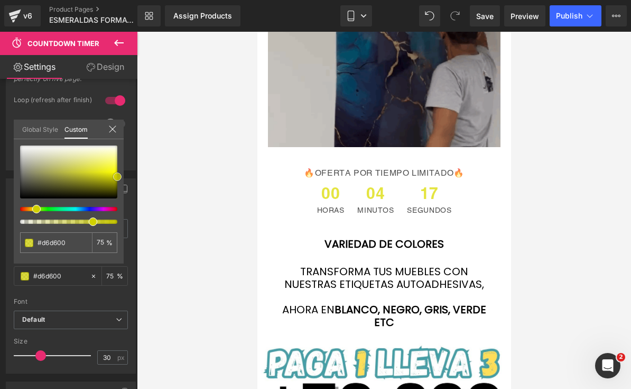
type input "#cbcc00"
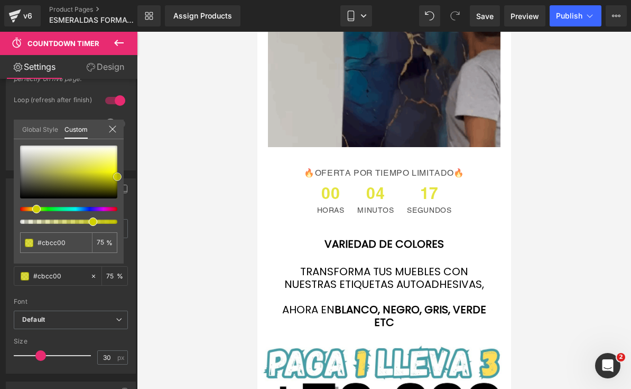
type input "#c1c100"
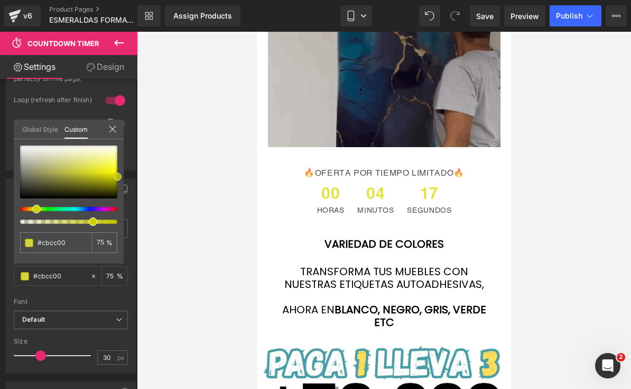
type input "#c1c100"
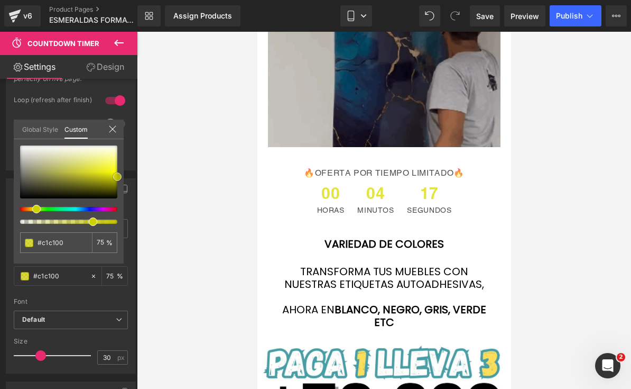
type input "#bcbc00"
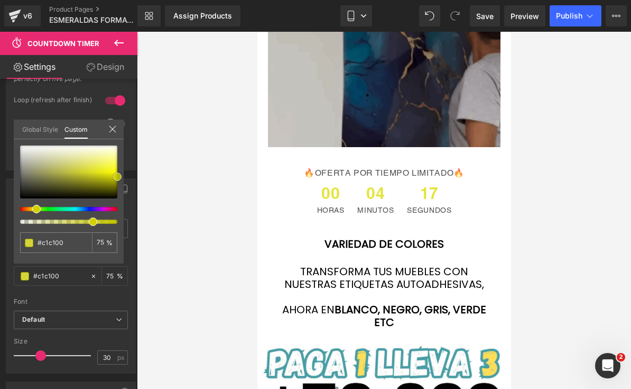
type input "#bcbc00"
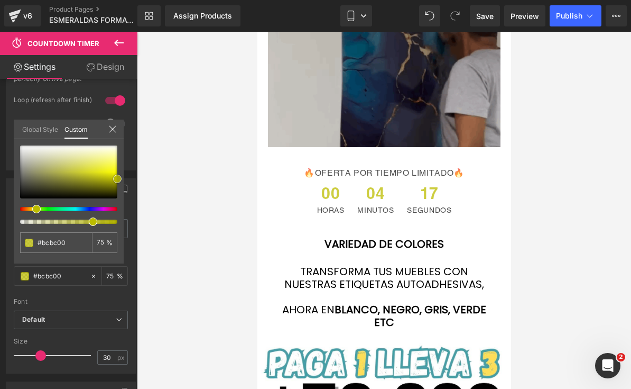
type input "#b7b700"
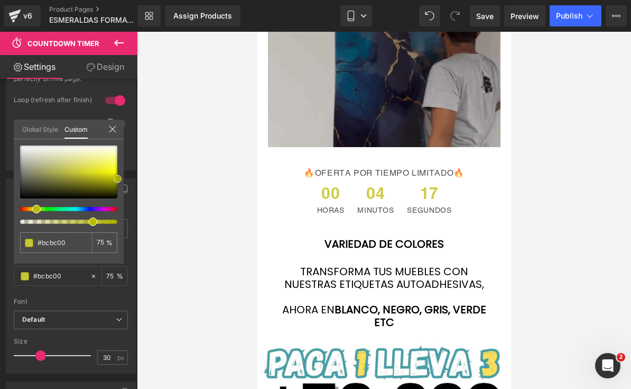
type input "#b7b700"
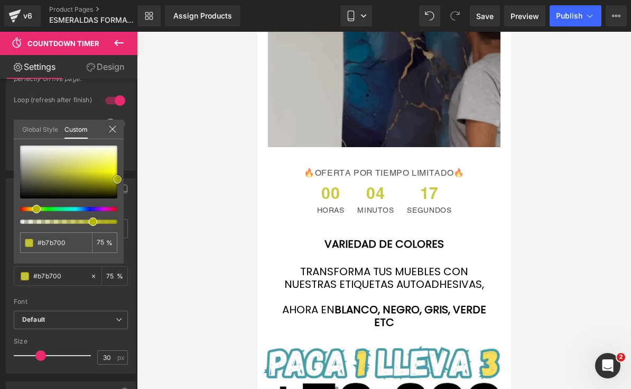
drag, startPoint x: 94, startPoint y: 168, endPoint x: 117, endPoint y: 179, distance: 25.3
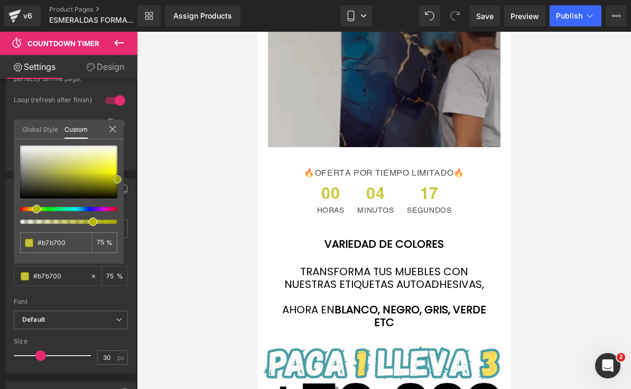
click at [117, 179] on span at bounding box center [117, 179] width 8 height 8
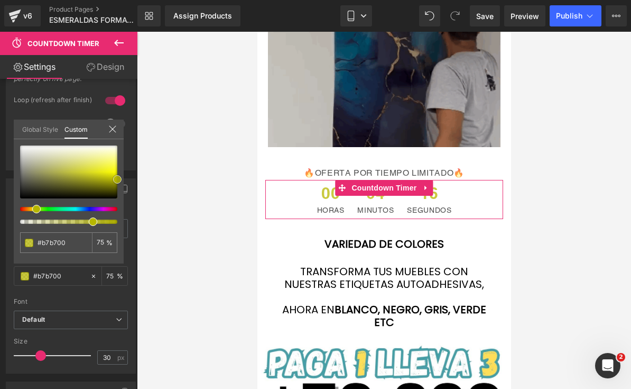
type input "#cccc04"
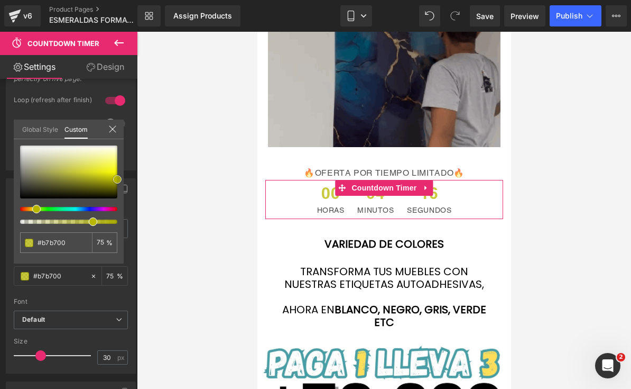
type input "#cccc04"
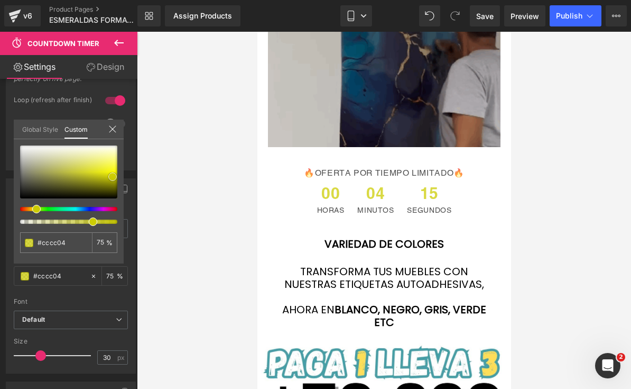
click at [113, 177] on div at bounding box center [68, 171] width 97 height 53
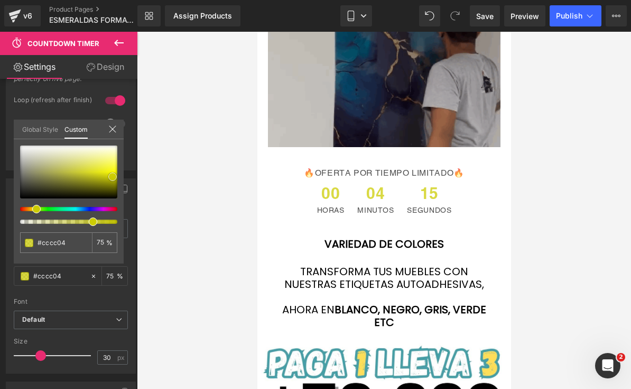
click at [113, 177] on span at bounding box center [112, 176] width 8 height 8
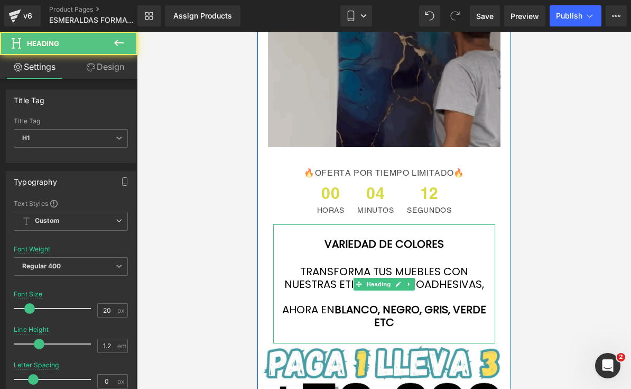
click at [436, 264] on font "Transforma tus Muebles con Nuestras Etiquetas Autoadhesivas," at bounding box center [384, 278] width 200 height 28
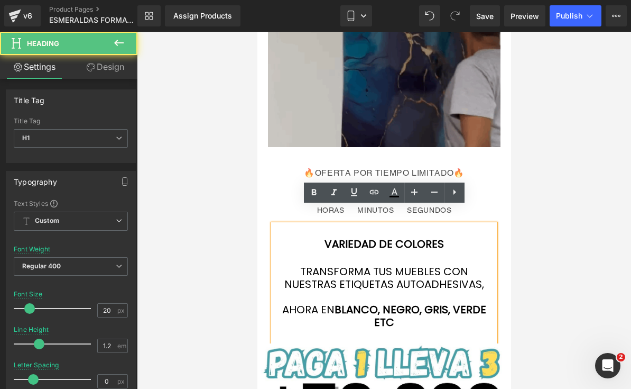
click at [449, 237] on h1 "Variedad de colores" at bounding box center [384, 243] width 222 height 13
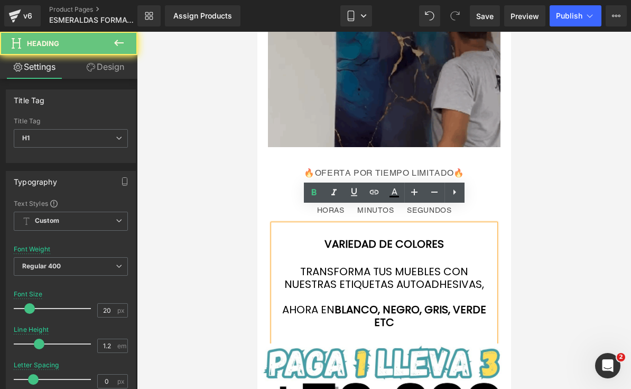
click at [449, 237] on h1 "Variedad de colores" at bounding box center [384, 243] width 222 height 13
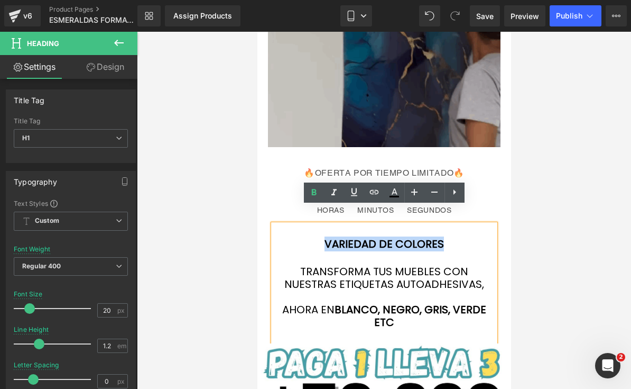
drag, startPoint x: 449, startPoint y: 225, endPoint x: 323, endPoint y: 228, distance: 126.4
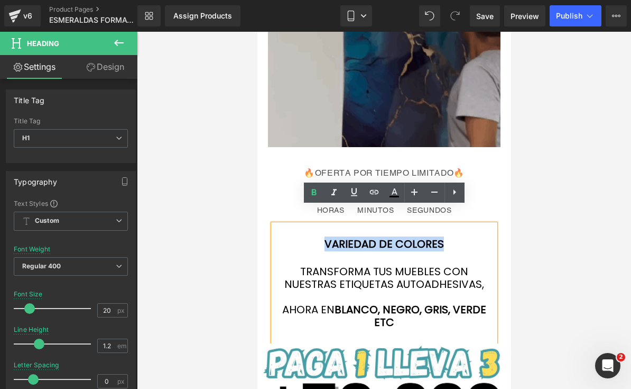
click at [323, 237] on h1 "Variedad de colores" at bounding box center [384, 243] width 222 height 13
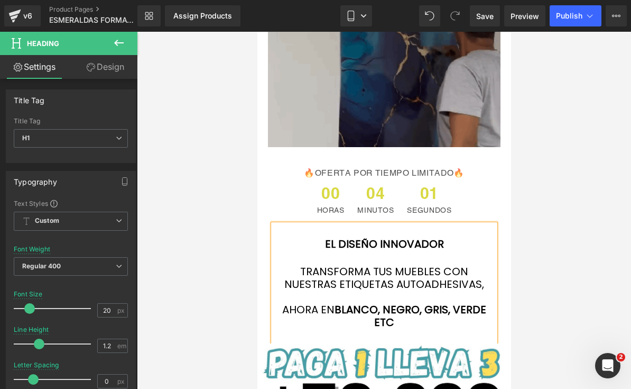
click at [406, 264] on font "Transforma tus Muebles con Nuestras Etiquetas Autoadhesivas," at bounding box center [384, 278] width 200 height 28
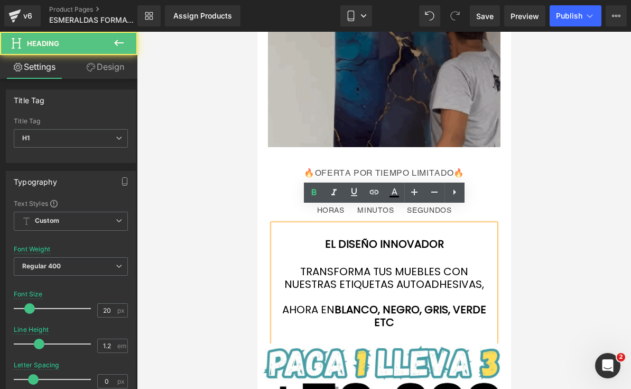
click at [406, 264] on font "Transforma tus Muebles con Nuestras Etiquetas Autoadhesivas," at bounding box center [384, 278] width 200 height 28
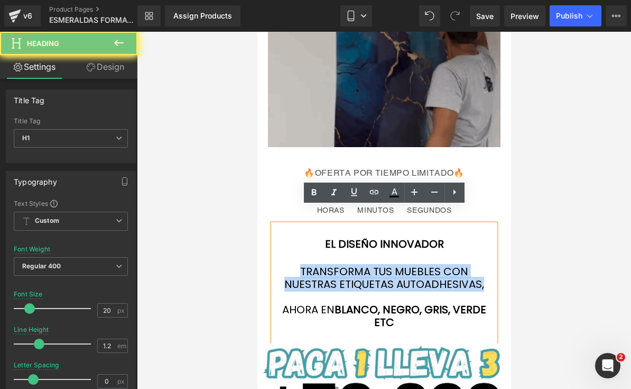
click at [406, 264] on font "Transforma tus Muebles con Nuestras Etiquetas Autoadhesivas," at bounding box center [384, 278] width 200 height 28
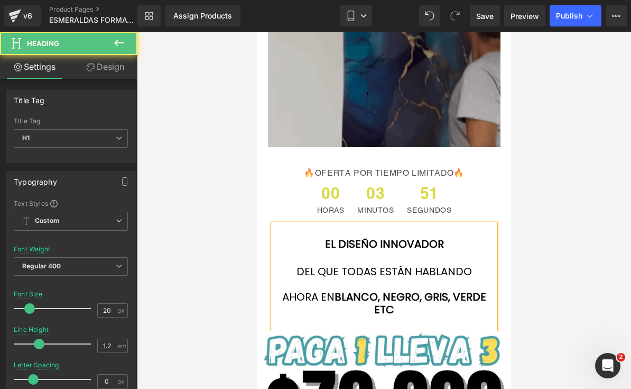
click at [380, 289] on font "Blanco, Negro, Gris, Verde Etc" at bounding box center [410, 303] width 152 height 28
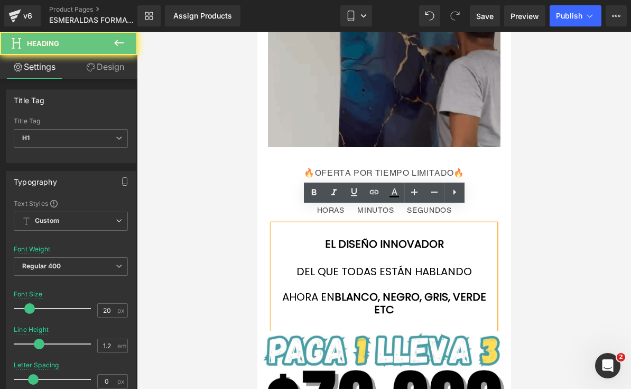
click at [380, 289] on font "Blanco, Negro, Gris, Verde Etc" at bounding box center [410, 303] width 152 height 28
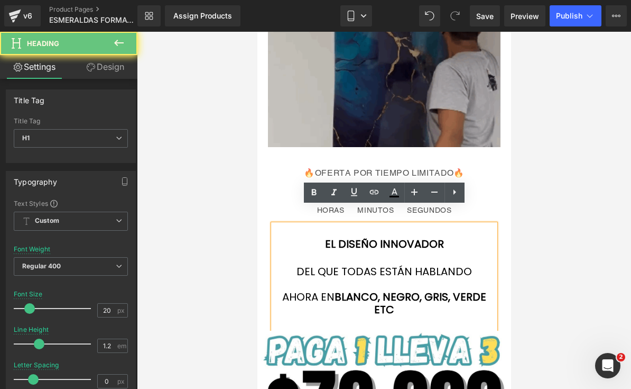
click at [380, 289] on font "Blanco, Negro, Gris, Verde Etc" at bounding box center [410, 303] width 152 height 28
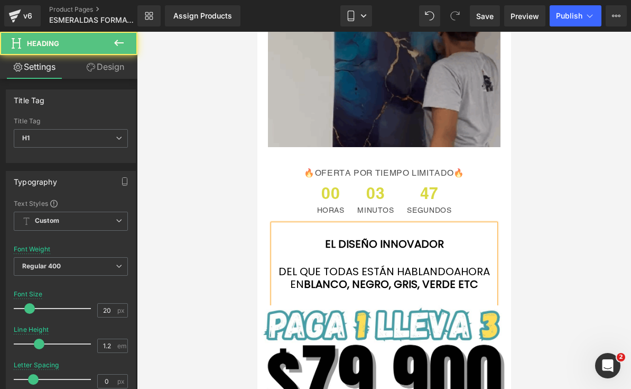
drag, startPoint x: 405, startPoint y: 279, endPoint x: 306, endPoint y: 277, distance: 99.5
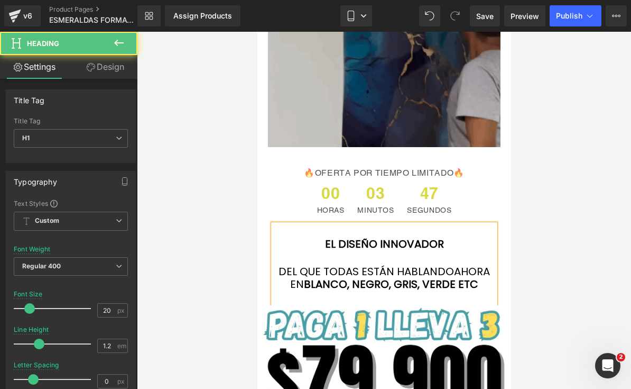
click at [306, 277] on h1 "DEL QUE TODAS ESTÁN HABLANDO Ahora en Blanco, Negro, Gris, Verde Etc" at bounding box center [384, 277] width 222 height 25
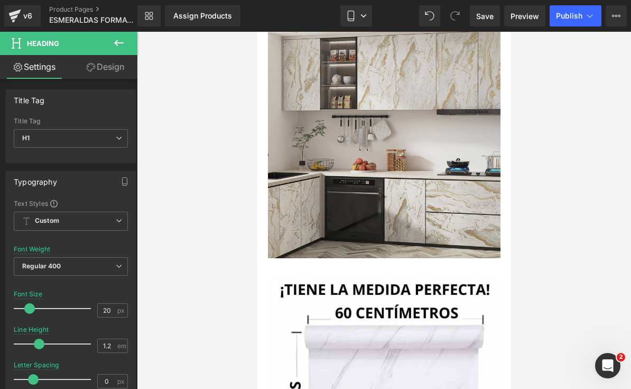
scroll to position [3036, 0]
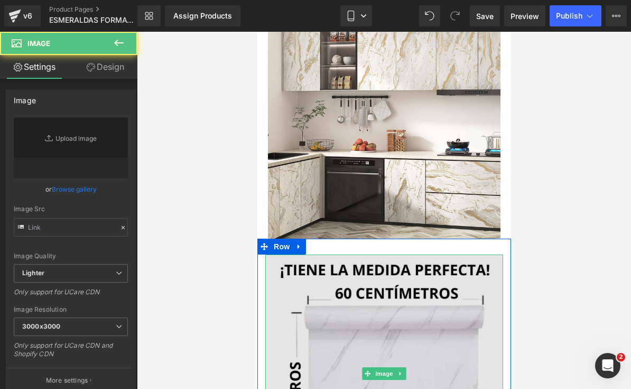
type input "[URL][DOMAIN_NAME]"
click at [413, 254] on img at bounding box center [384, 373] width 238 height 238
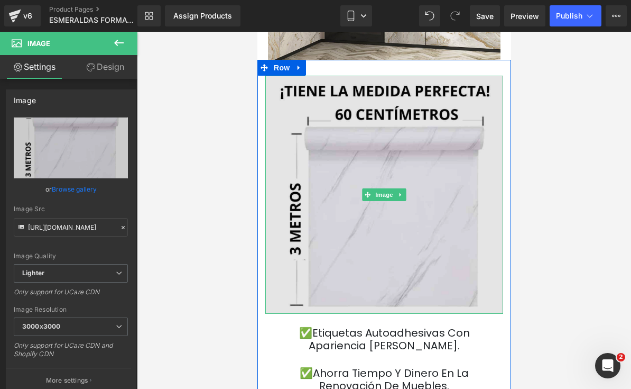
scroll to position [3202, 0]
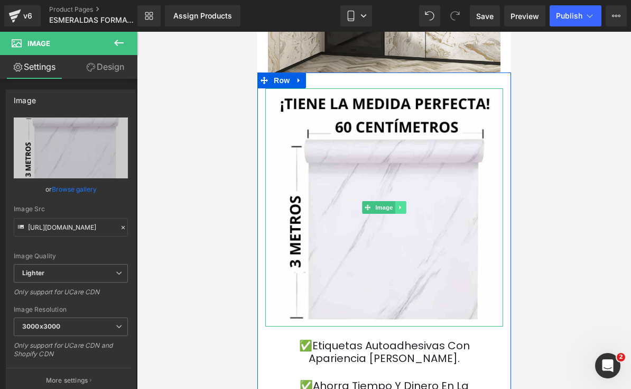
click at [404, 201] on link at bounding box center [400, 207] width 11 height 13
click at [407, 201] on link at bounding box center [405, 207] width 11 height 13
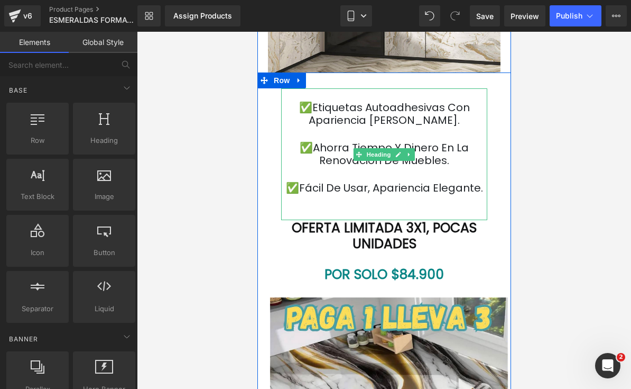
click at [443, 106] on h1 "✅Etiquetas Autoadhesivas Con Apariencia [PERSON_NAME]." at bounding box center [384, 113] width 206 height 25
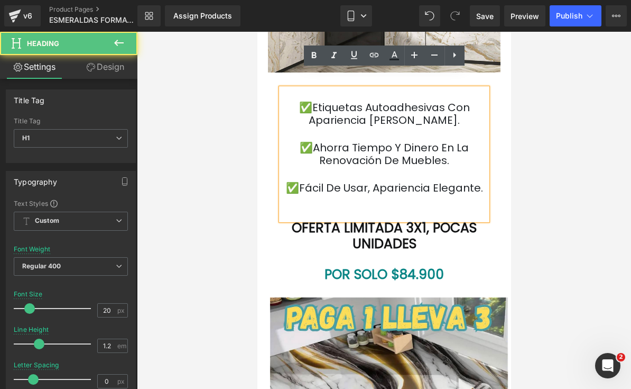
drag, startPoint x: 424, startPoint y: 189, endPoint x: 341, endPoint y: 143, distance: 95.2
click at [341, 143] on div "✅Etiquetas Autoadhesivas Con Apariencia [PERSON_NAME]. ✅Ahorra tiempo y dinero …" at bounding box center [384, 154] width 206 height 132
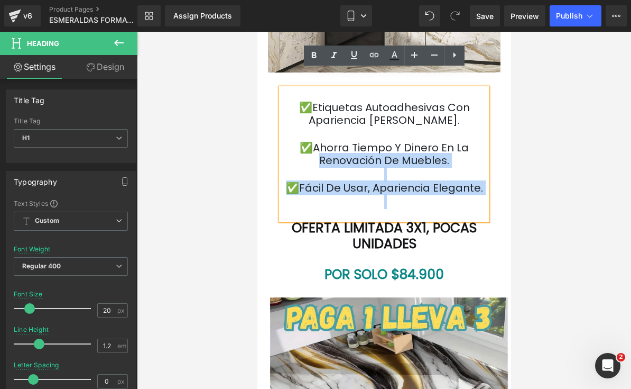
drag, startPoint x: 387, startPoint y: 180, endPoint x: 326, endPoint y: 136, distance: 75.1
click at [326, 136] on div "✅Etiquetas Autoadhesivas Con Apariencia [PERSON_NAME]. ✅Ahorra tiempo y dinero …" at bounding box center [384, 154] width 206 height 132
click at [326, 140] on font "✅Ahorra tiempo y dinero en la renovación de muebles." at bounding box center [383, 154] width 169 height 28
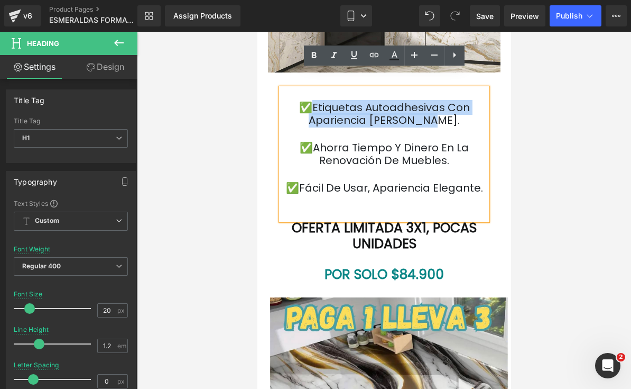
drag, startPoint x: 422, startPoint y: 100, endPoint x: 296, endPoint y: 89, distance: 126.8
click at [296, 101] on h1 "✅Etiquetas Autoadhesivas Con Apariencia [PERSON_NAME]." at bounding box center [384, 113] width 206 height 25
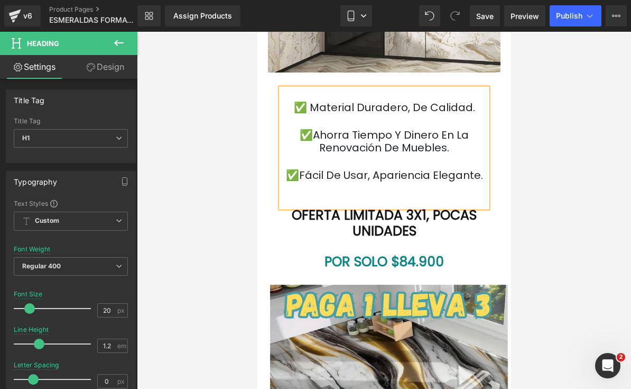
click at [465, 154] on div at bounding box center [384, 161] width 206 height 15
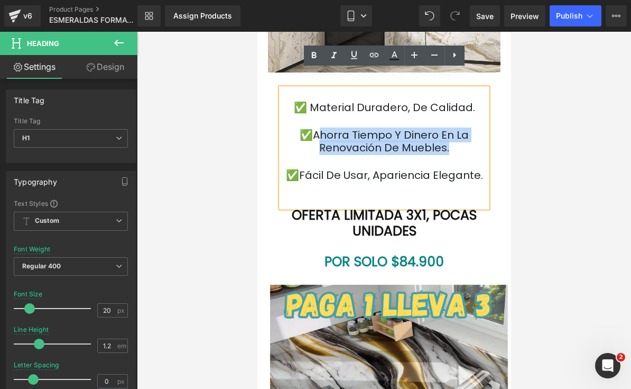
drag, startPoint x: 447, startPoint y: 130, endPoint x: 320, endPoint y: 115, distance: 127.8
click at [320, 129] on h1 "✅Ahorra tiempo y dinero en la renovación de muebles." at bounding box center [384, 141] width 206 height 25
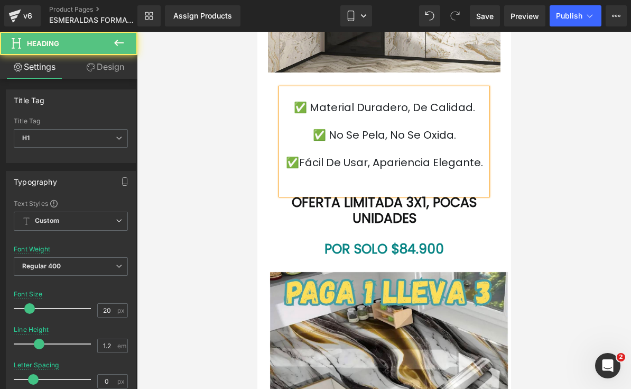
click at [445, 169] on div at bounding box center [384, 176] width 206 height 15
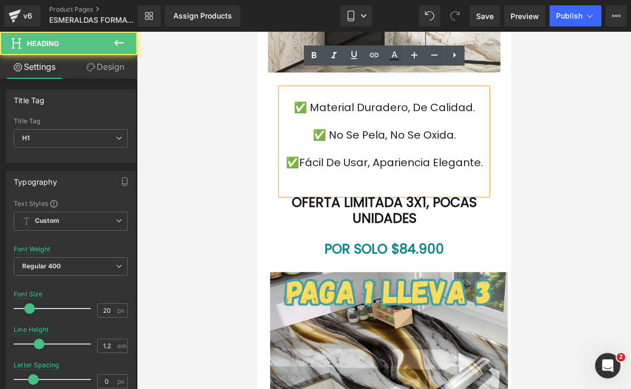
click at [433, 166] on div "✅ Material duradero, de calidad. ✅ No se pela, no se oxida. ✅Fácil de usar, apa…" at bounding box center [384, 141] width 206 height 106
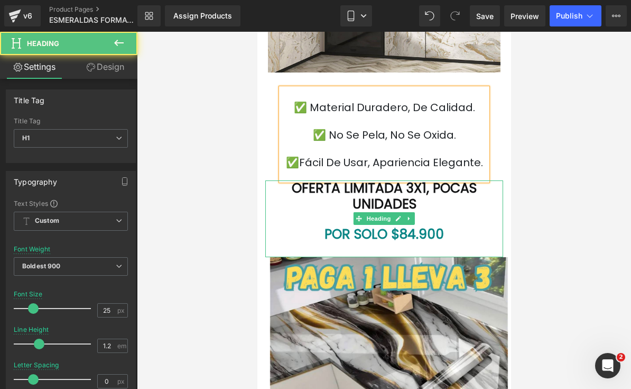
click at [425, 225] on font "POR SOLO $84.900" at bounding box center [384, 234] width 120 height 19
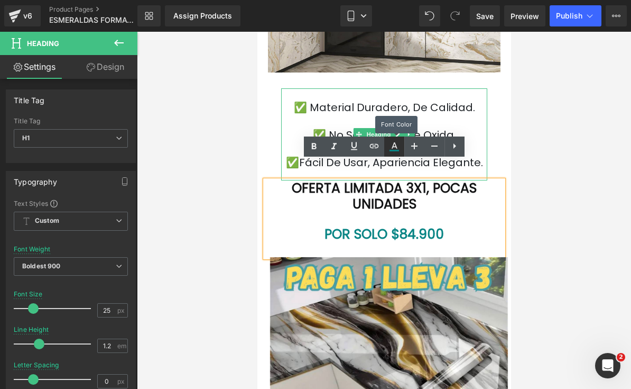
click at [393, 140] on link at bounding box center [394, 146] width 20 height 20
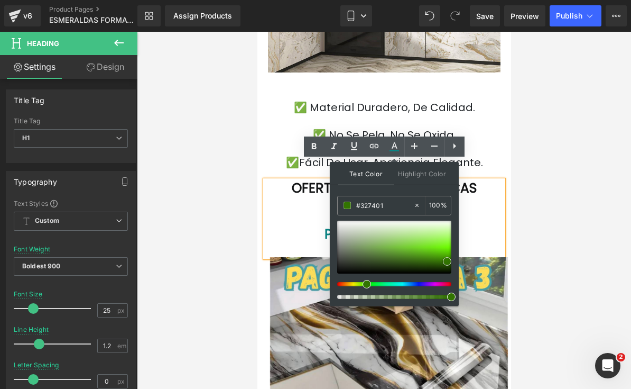
click at [446, 259] on span at bounding box center [447, 261] width 8 height 8
type input "#408e05"
click at [442, 258] on div at bounding box center [394, 247] width 114 height 53
click at [447, 258] on div at bounding box center [394, 247] width 114 height 53
click at [448, 259] on span at bounding box center [447, 257] width 8 height 8
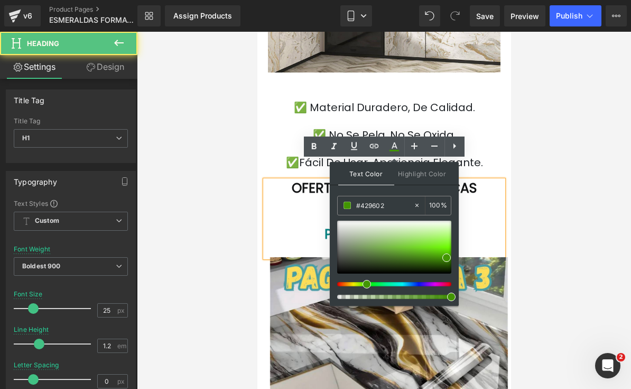
click at [500, 226] on h1 "POR SOLO $84.900" at bounding box center [384, 234] width 238 height 16
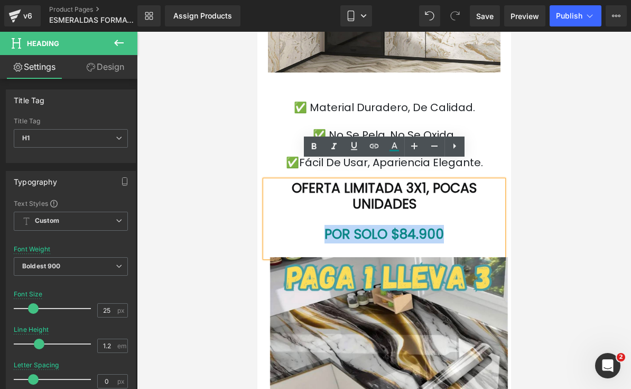
drag, startPoint x: 448, startPoint y: 215, endPoint x: 318, endPoint y: 215, distance: 129.6
click at [318, 226] on h1 "POR SOLO $84.900" at bounding box center [384, 234] width 238 height 16
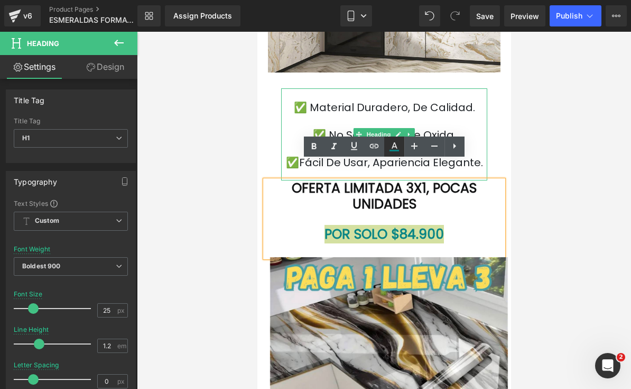
click at [394, 143] on icon at bounding box center [395, 145] width 6 height 6
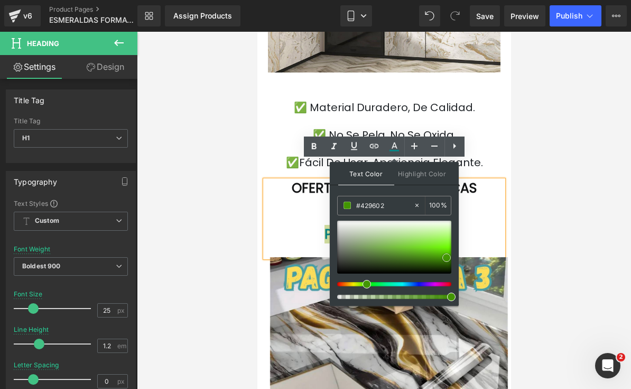
click at [443, 256] on span at bounding box center [447, 257] width 8 height 8
click at [444, 259] on span at bounding box center [447, 257] width 8 height 8
click at [443, 259] on span at bounding box center [446, 257] width 8 height 8
click at [436, 255] on span at bounding box center [440, 254] width 8 height 8
click at [430, 255] on div at bounding box center [394, 247] width 114 height 53
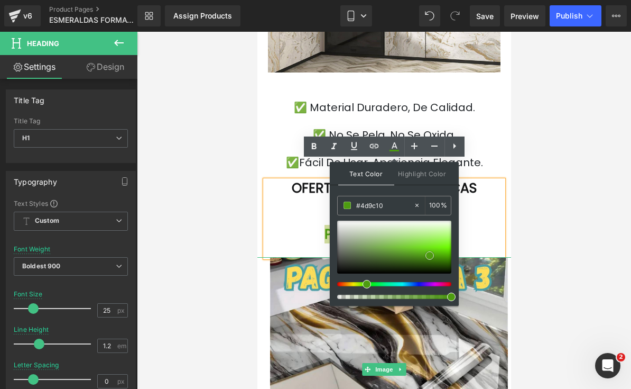
type input "#409201"
click at [448, 258] on div at bounding box center [394, 247] width 114 height 53
click at [448, 260] on span at bounding box center [448, 258] width 8 height 8
click at [448, 258] on link at bounding box center [448, 258] width 0 height 0
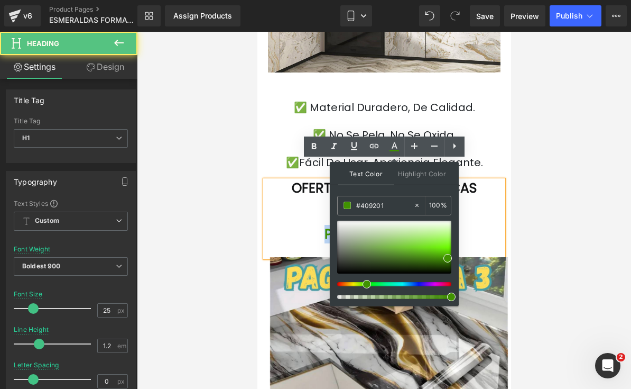
click at [490, 212] on div at bounding box center [384, 219] width 238 height 15
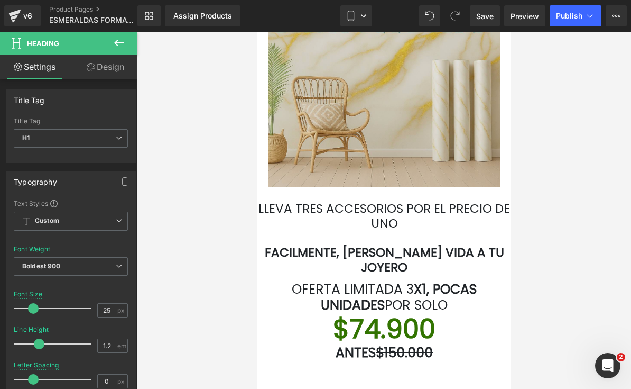
scroll to position [2085, 0]
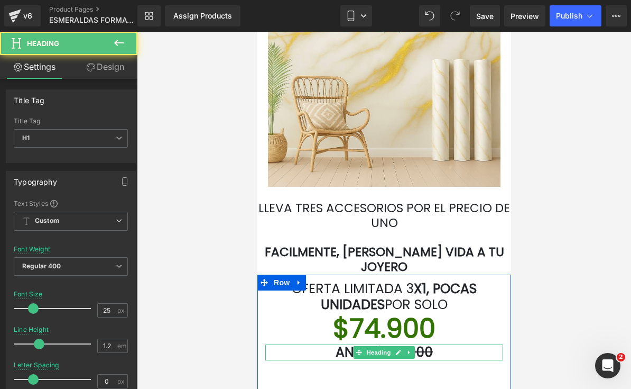
click at [428, 343] on font "$150.000" at bounding box center [403, 352] width 57 height 19
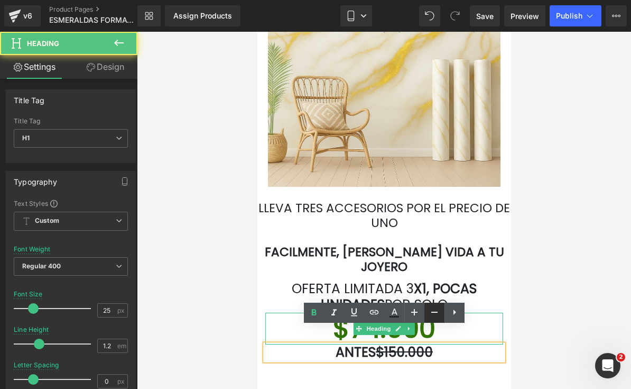
click at [429, 308] on icon at bounding box center [434, 312] width 13 height 13
type input "23"
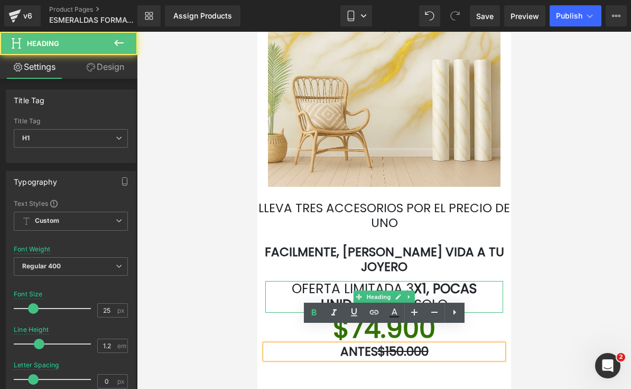
drag, startPoint x: 455, startPoint y: 270, endPoint x: 458, endPoint y: 278, distance: 8.4
click at [455, 279] on font "X1, POCAS UNIDADES" at bounding box center [398, 296] width 156 height 34
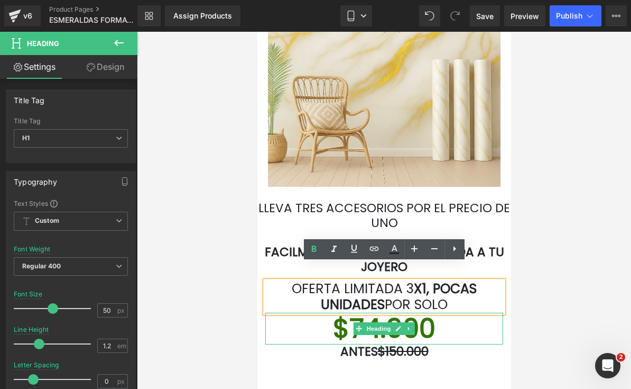
drag, startPoint x: 453, startPoint y: 302, endPoint x: 441, endPoint y: 307, distance: 13.1
click at [453, 313] on h1 "$74.900" at bounding box center [384, 329] width 238 height 32
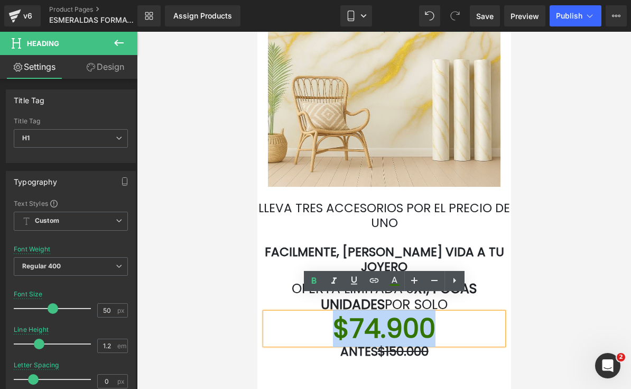
drag, startPoint x: 440, startPoint y: 307, endPoint x: 334, endPoint y: 308, distance: 106.3
click at [334, 313] on h1 "$74.900" at bounding box center [384, 329] width 238 height 32
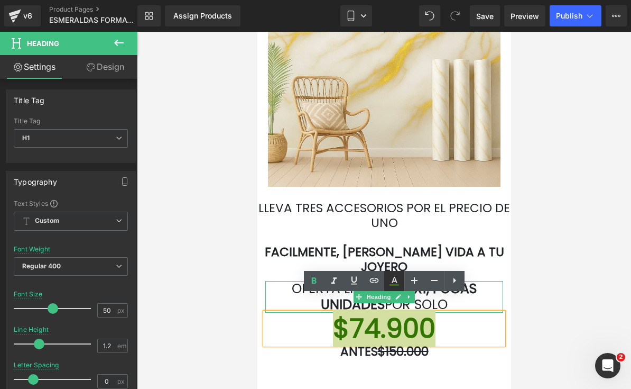
click at [396, 287] on icon at bounding box center [394, 280] width 13 height 13
type input "#327401"
type input "100"
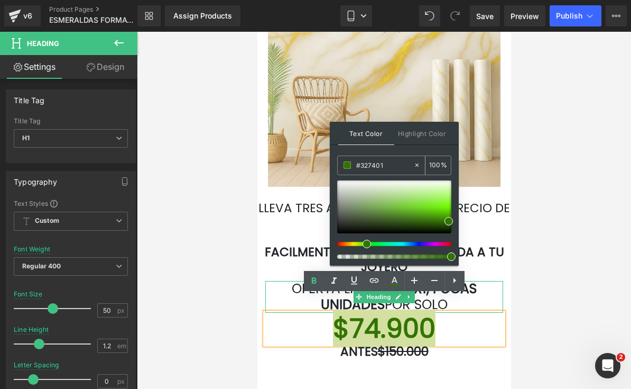
click at [387, 170] on input "#327401" at bounding box center [384, 165] width 57 height 12
drag, startPoint x: 386, startPoint y: 167, endPoint x: 351, endPoint y: 164, distance: 35.5
click at [351, 164] on div "#327401" at bounding box center [376, 165] width 76 height 19
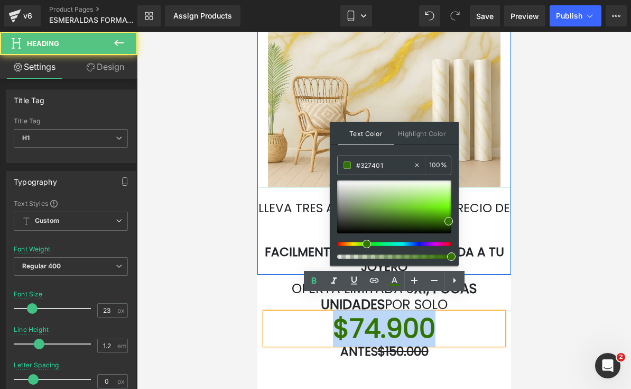
click at [503, 211] on h1 "LLEVA TRES ACCESORIOS POR EL PRECIO DE UNO" at bounding box center [384, 215] width 254 height 29
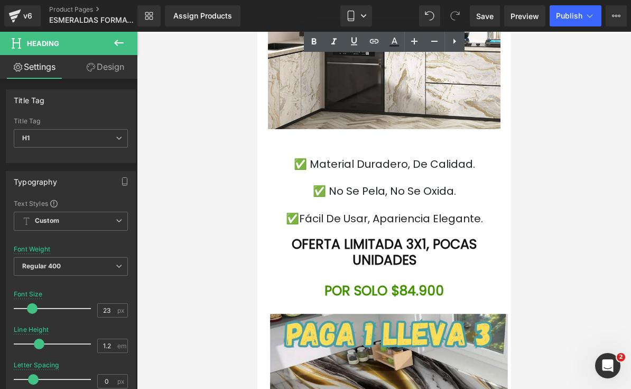
scroll to position [3146, 0]
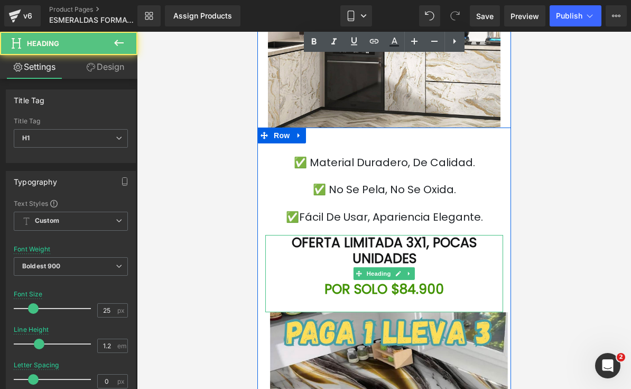
click at [450, 281] on h1 "POR SOLO $84.900" at bounding box center [384, 289] width 238 height 16
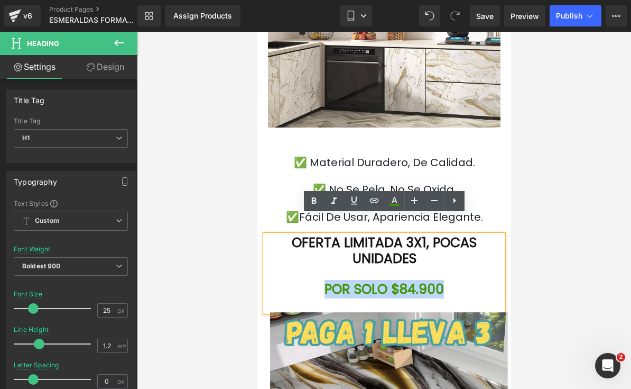
drag, startPoint x: 447, startPoint y: 268, endPoint x: 325, endPoint y: 267, distance: 121.6
click at [325, 281] on h1 "POR SOLO $84.900" at bounding box center [384, 289] width 238 height 16
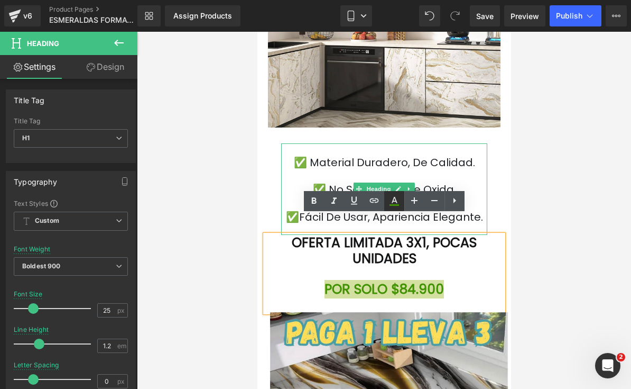
click at [392, 202] on icon at bounding box center [395, 200] width 6 height 6
type input "#409201"
type input "100"
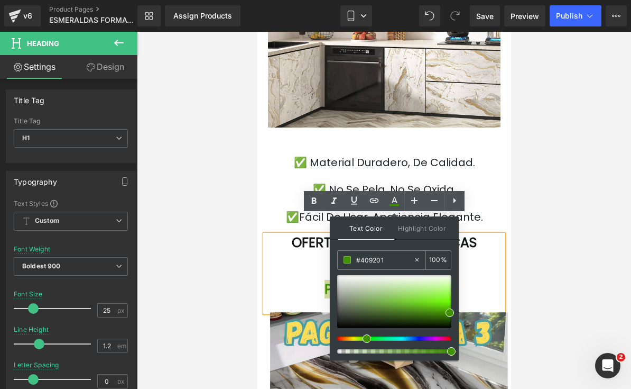
click at [394, 258] on input "#409201" at bounding box center [384, 260] width 57 height 12
type input "#"
type input "0"
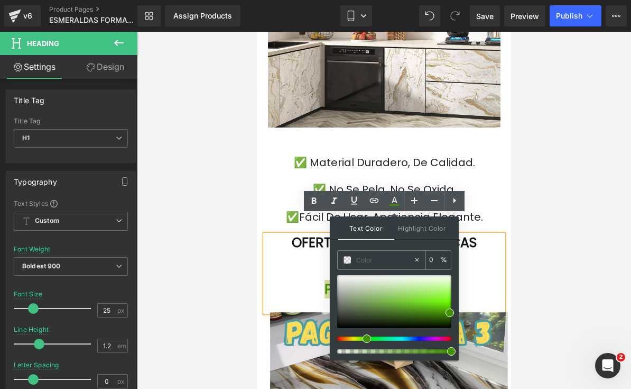
paste input "#327401"
type input "#327401"
type input "100"
type input "#327401"
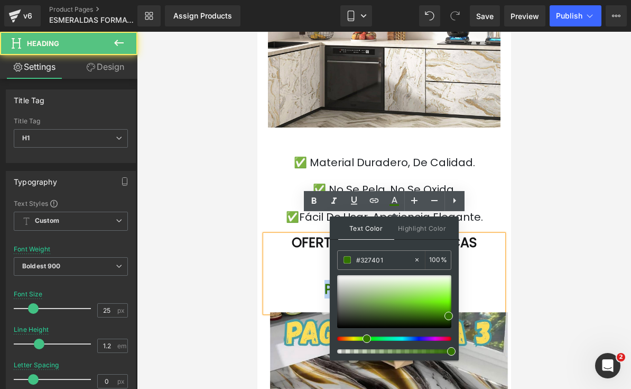
click at [489, 281] on h1 "POR SOLO $84.900" at bounding box center [384, 289] width 238 height 16
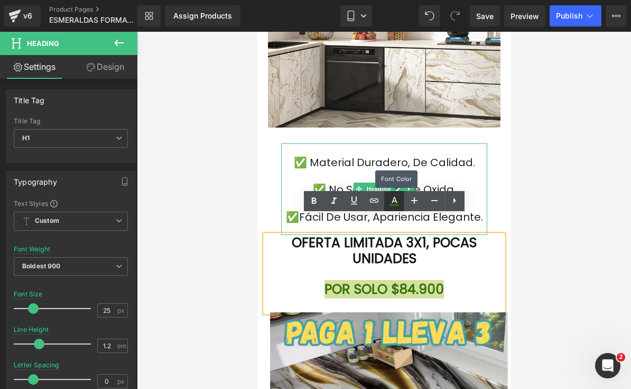
click at [401, 206] on link at bounding box center [394, 201] width 20 height 20
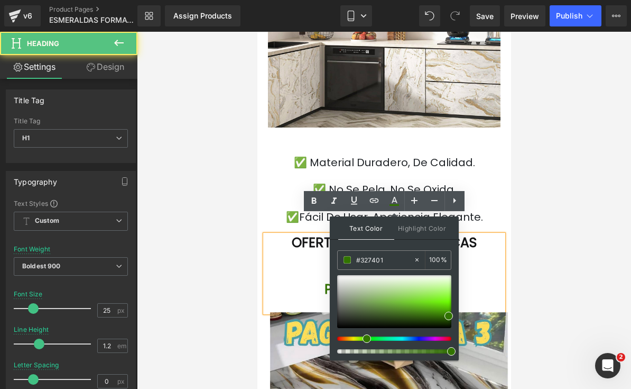
click at [480, 267] on div at bounding box center [384, 274] width 238 height 15
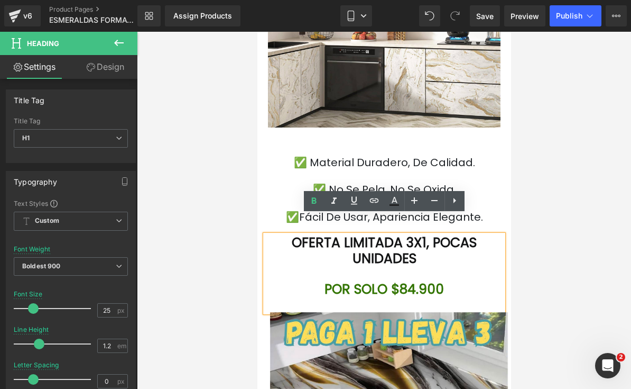
click at [429, 280] on font "POR SOLO $84.900" at bounding box center [384, 289] width 120 height 19
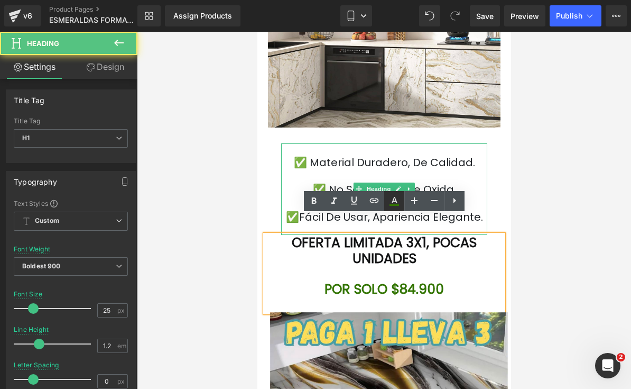
click at [394, 198] on icon at bounding box center [395, 200] width 6 height 6
type input "100"
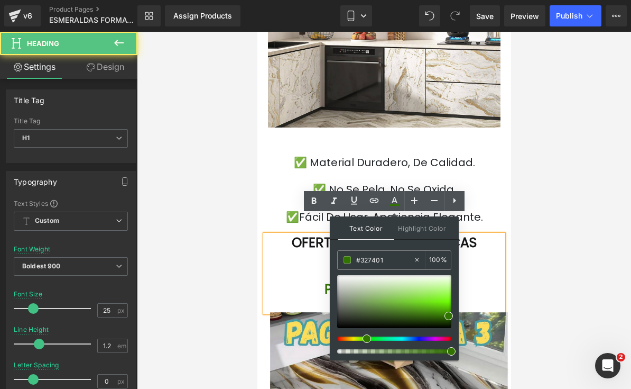
click at [482, 267] on div at bounding box center [384, 274] width 238 height 15
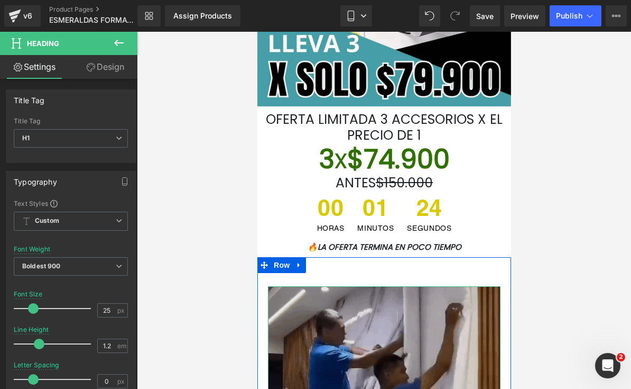
scroll to position [228, 0]
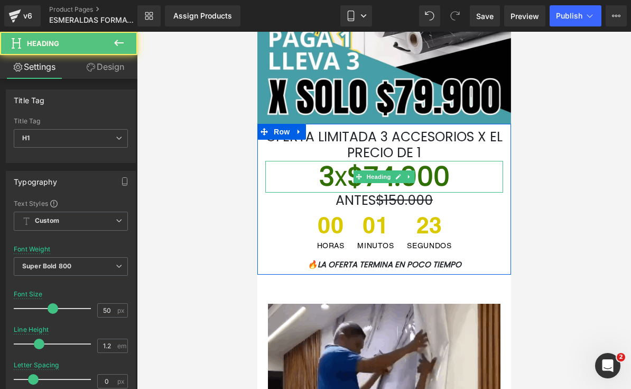
click at [420, 185] on font "3 x $74.900" at bounding box center [384, 177] width 131 height 38
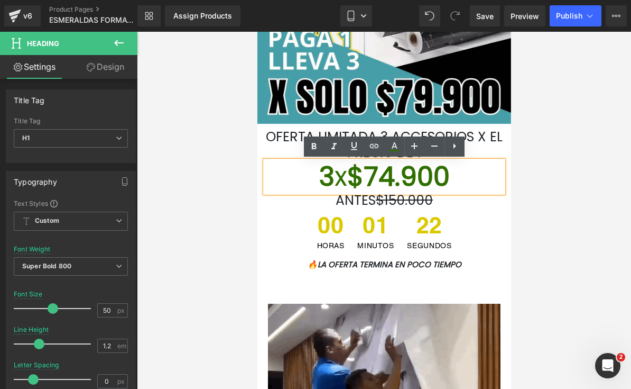
drag, startPoint x: 462, startPoint y: 183, endPoint x: 320, endPoint y: 184, distance: 141.7
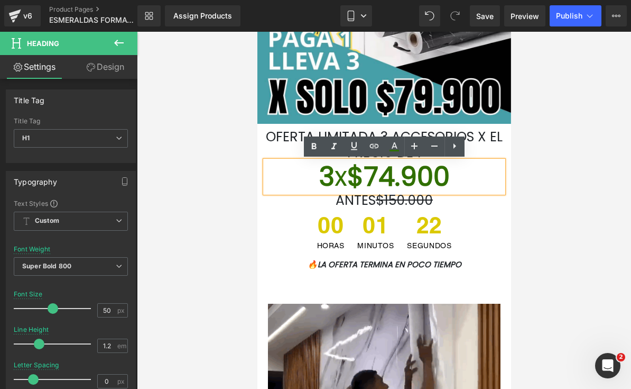
click at [320, 184] on h1 "3 x $74.900" at bounding box center [384, 177] width 238 height 32
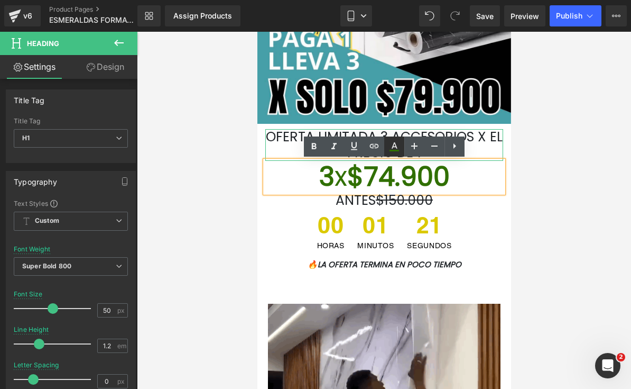
click at [401, 148] on link at bounding box center [394, 146] width 20 height 20
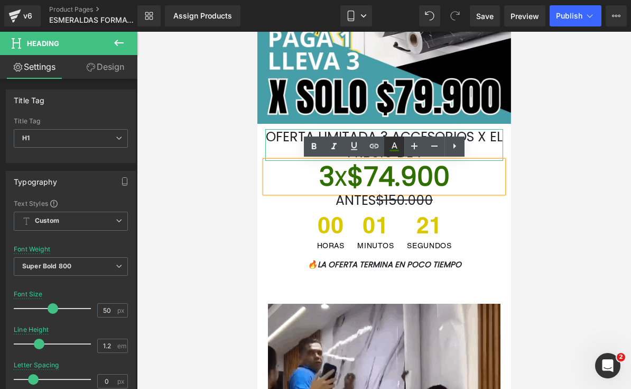
type input "#306f01"
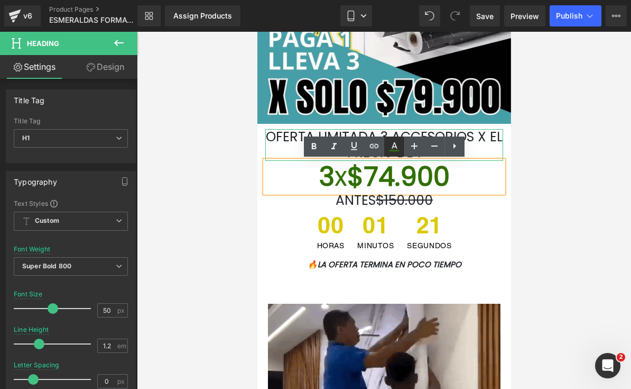
type input "100"
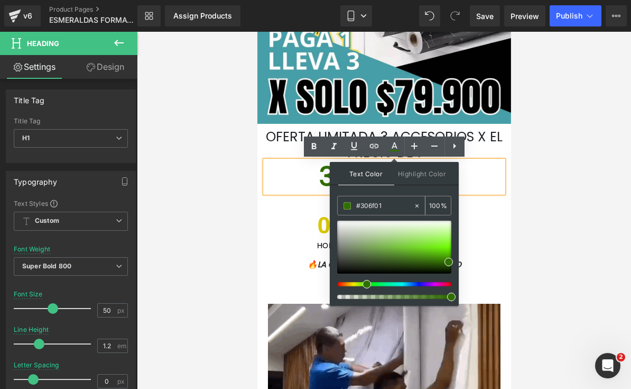
click at [384, 204] on input "#306f01" at bounding box center [384, 206] width 57 height 12
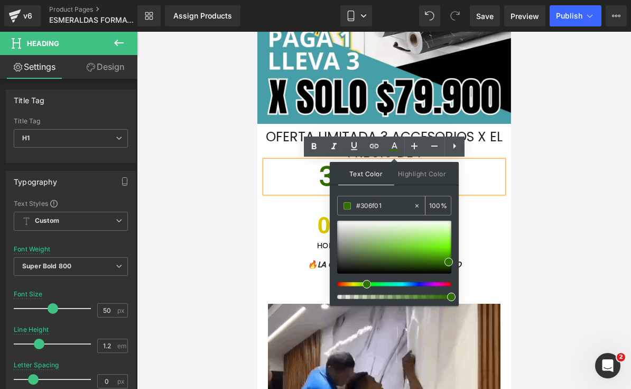
click at [384, 204] on input "#306f01" at bounding box center [384, 206] width 57 height 12
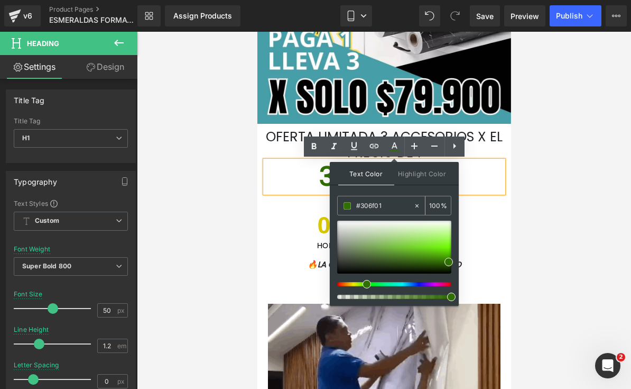
click at [384, 204] on input "#306f01" at bounding box center [384, 206] width 57 height 12
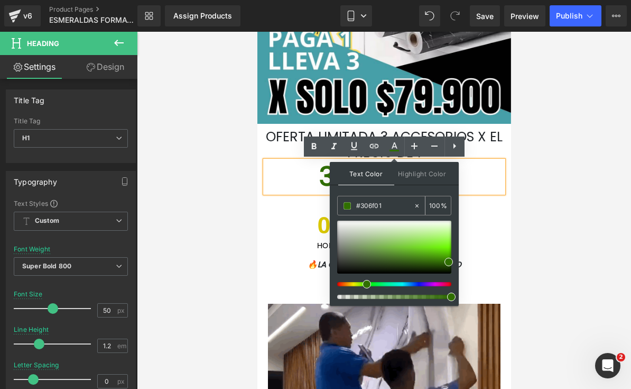
type input "#"
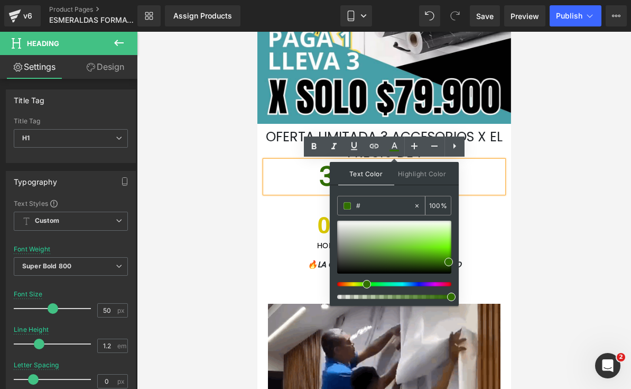
type input "0"
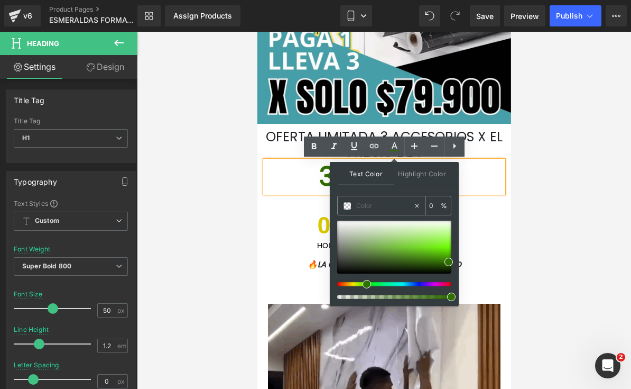
paste input "#327401"
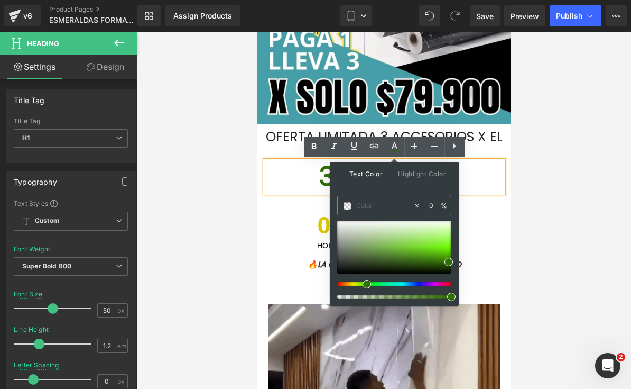
type input "#327401"
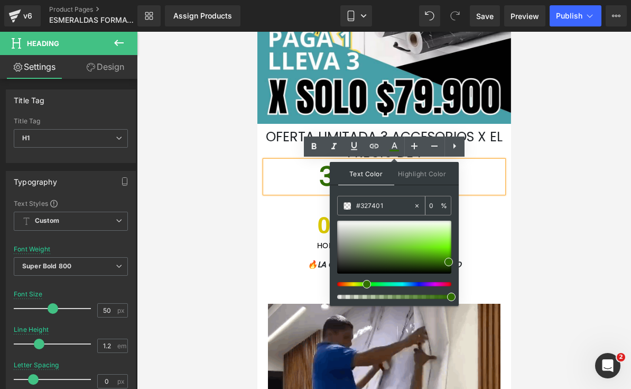
type input "100"
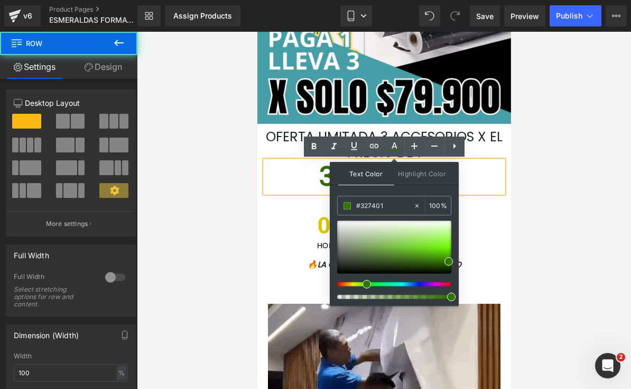
click at [507, 216] on div "OFERTA LIMITADA 3 ACCESORIOS X EL PRECIO DE 1 Heading 3 x $74.900 Heading ANTES…" at bounding box center [384, 199] width 254 height 140
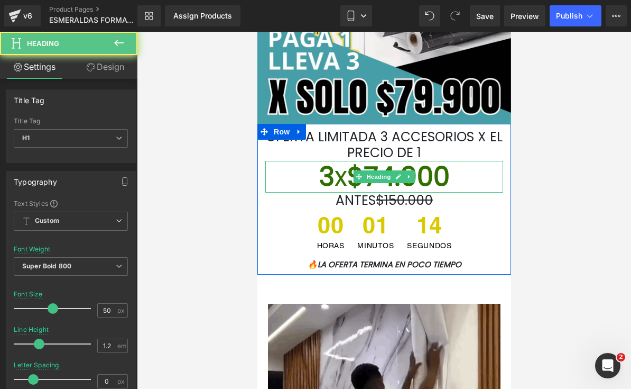
drag, startPoint x: 427, startPoint y: 177, endPoint x: 387, endPoint y: 159, distance: 44.3
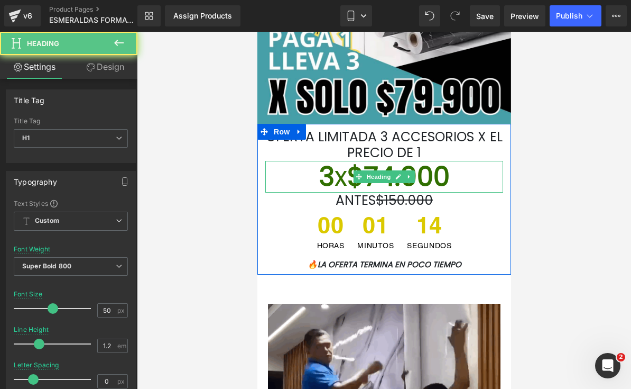
click at [427, 177] on font "3 x $74.900" at bounding box center [384, 177] width 131 height 38
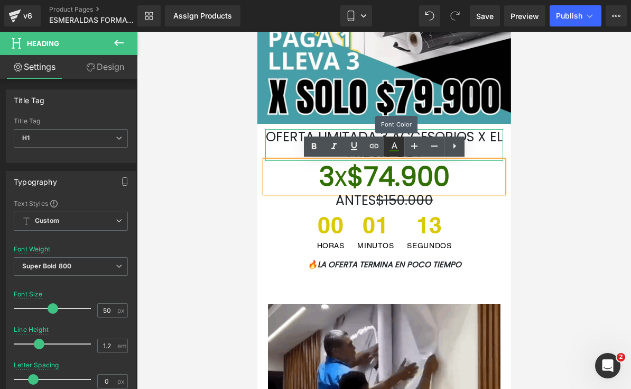
click at [398, 146] on icon at bounding box center [394, 146] width 13 height 13
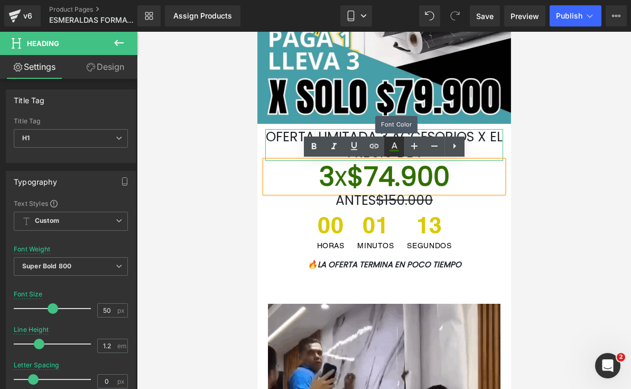
type input "#306f01"
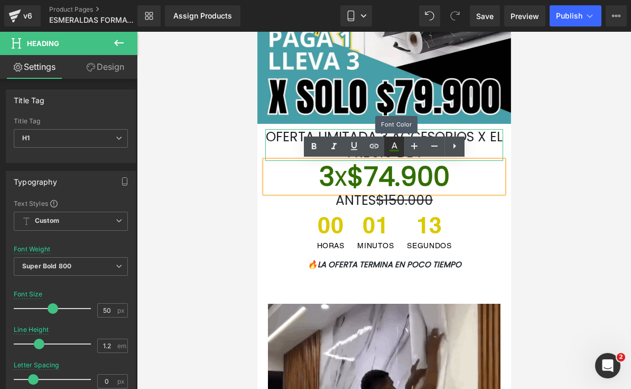
type input "100"
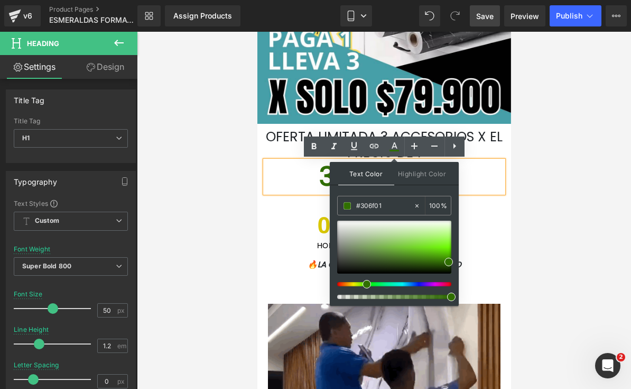
click at [490, 12] on span "Save" at bounding box center [485, 16] width 17 height 11
